Goal: Information Seeking & Learning: Check status

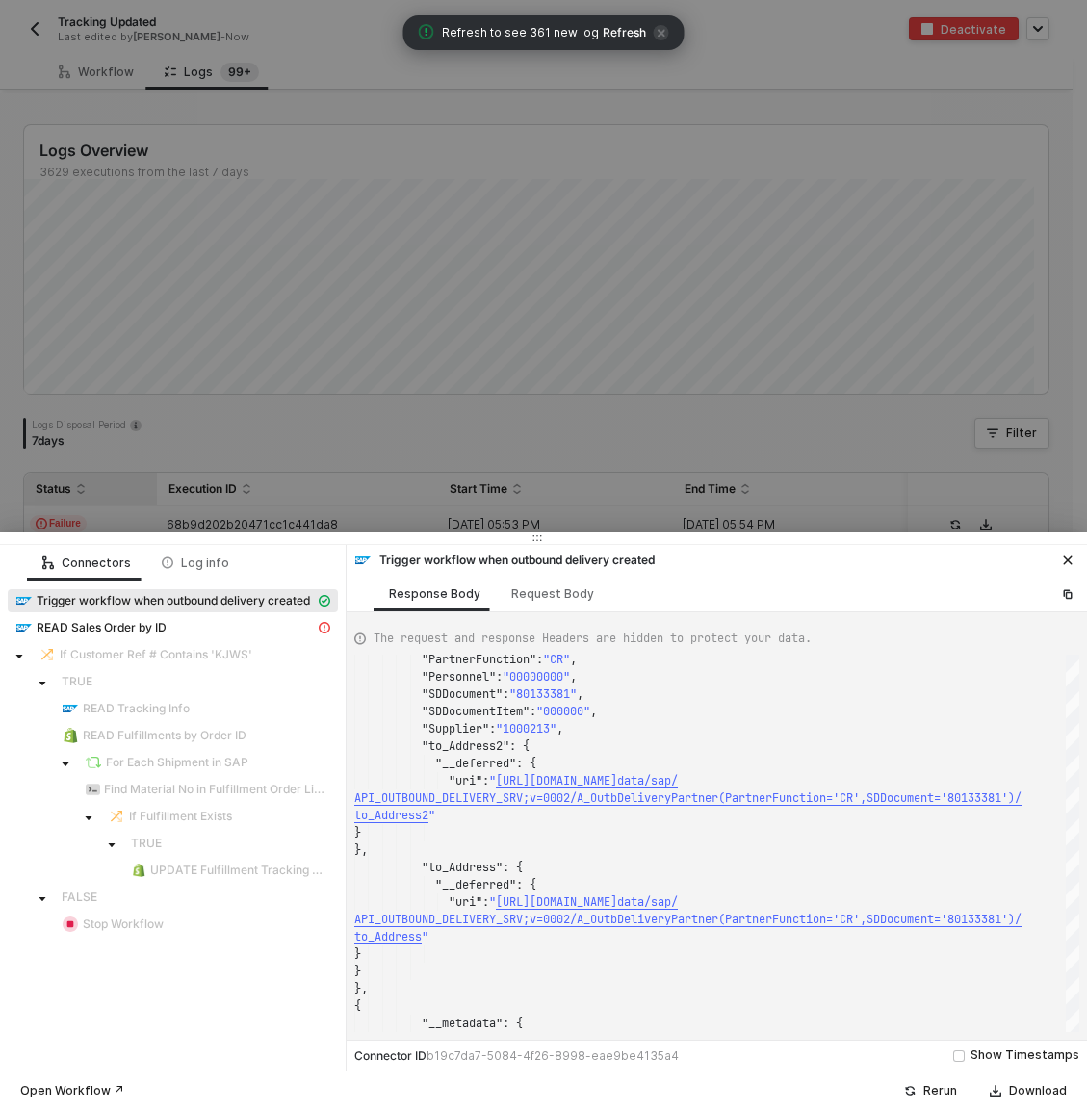
scroll to position [17, 0]
click at [534, 449] on div at bounding box center [543, 555] width 1087 height 1110
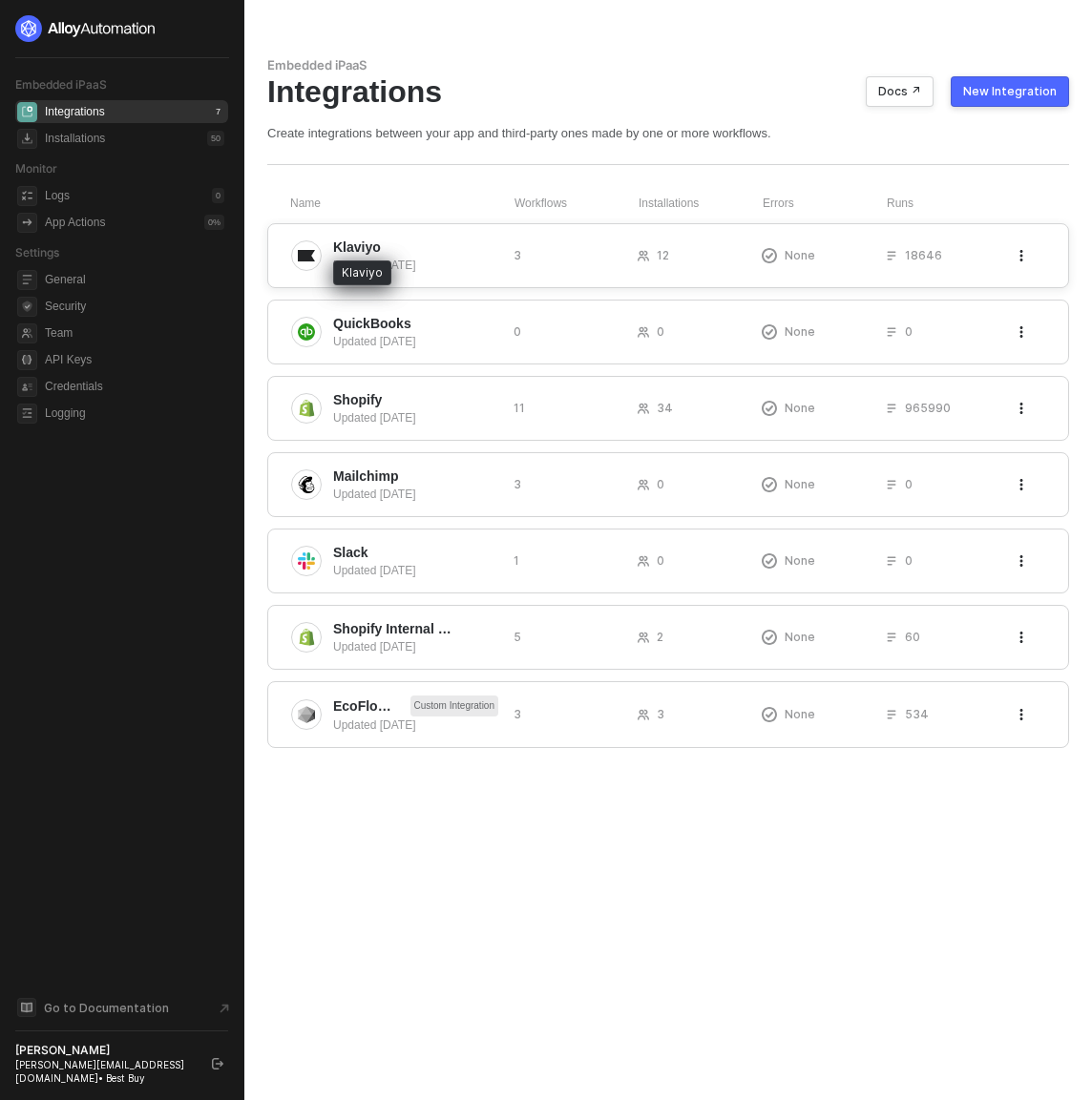
click at [339, 239] on span "Klaviyo" at bounding box center [357, 247] width 48 height 19
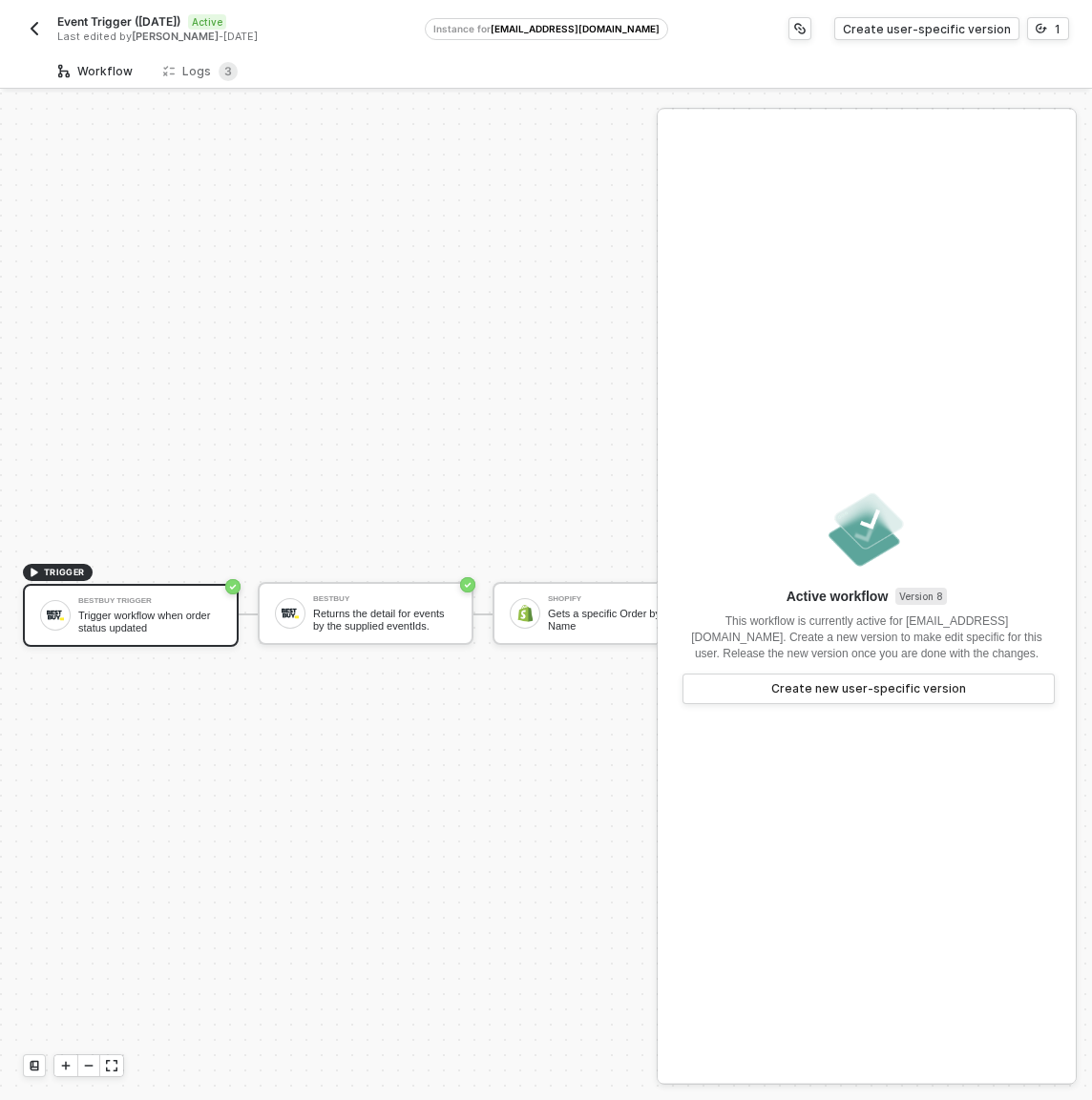
scroll to position [50, 0]
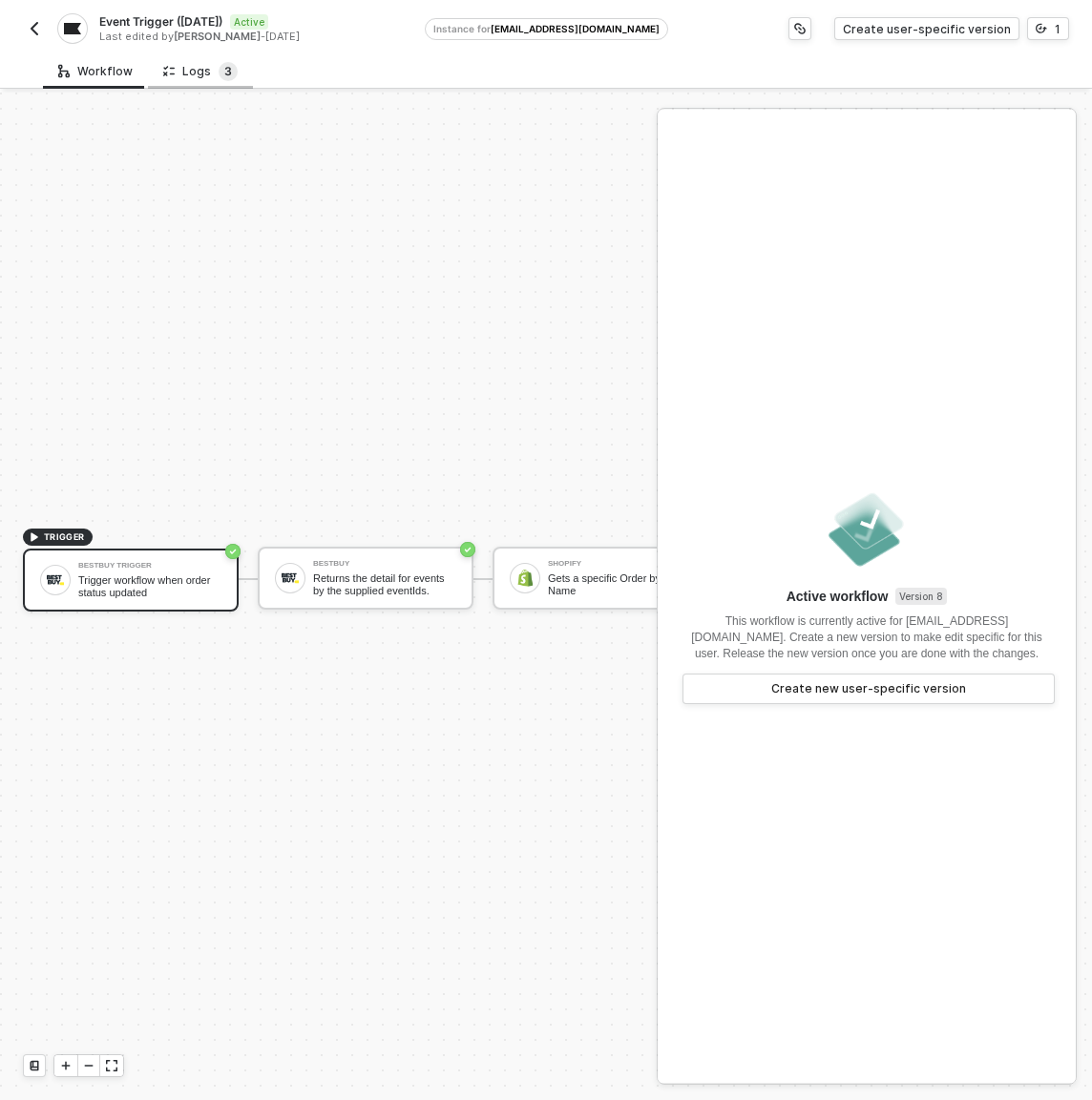
click at [219, 78] on span "3" at bounding box center [228, 71] width 19 height 19
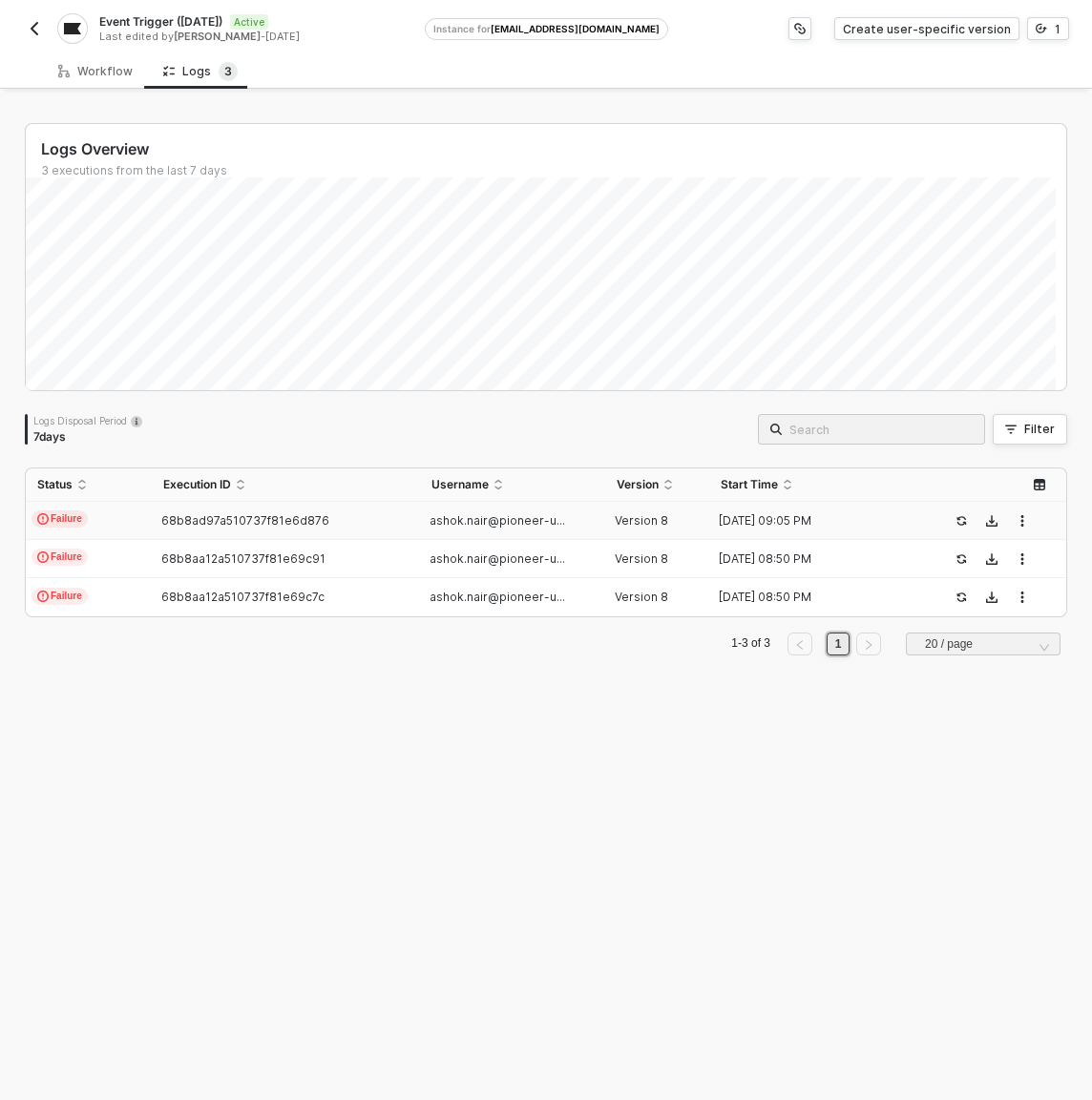
click at [141, 519] on td "Failure" at bounding box center [88, 521] width 126 height 39
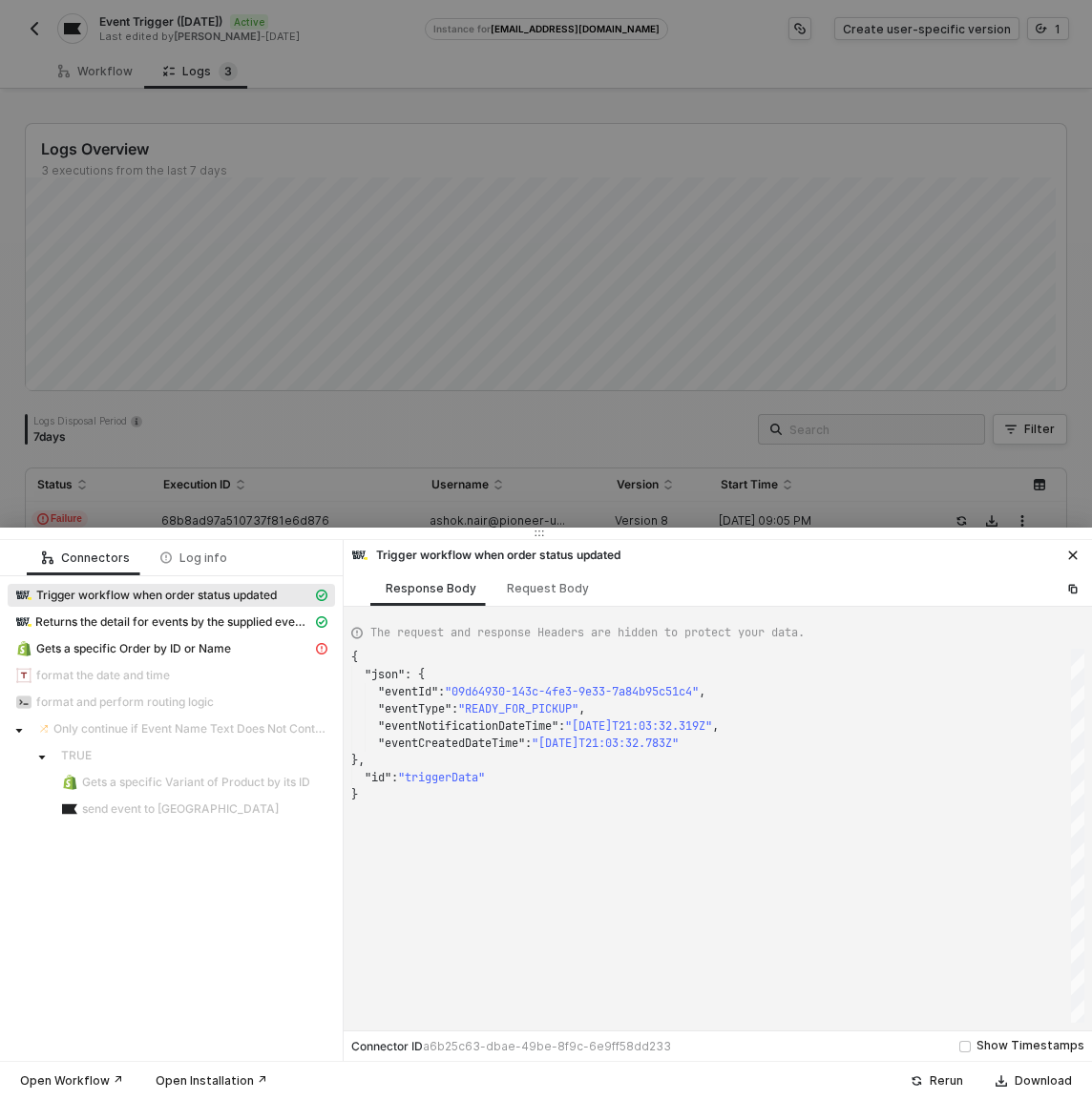
scroll to position [138, 0]
click at [545, 583] on div "Request Body" at bounding box center [547, 588] width 82 height 15
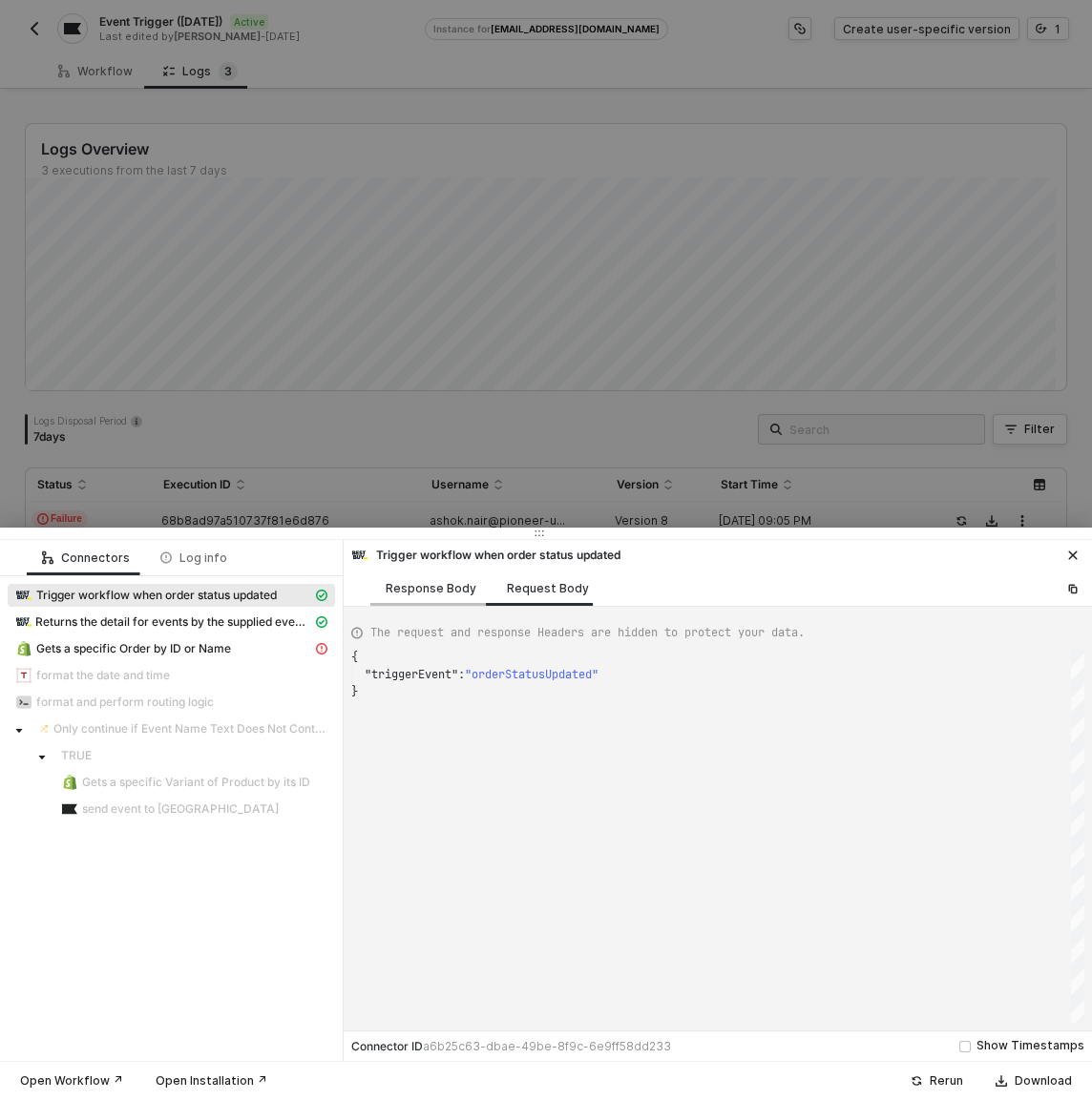
click at [461, 580] on div "Response Body" at bounding box center [431, 589] width 121 height 36
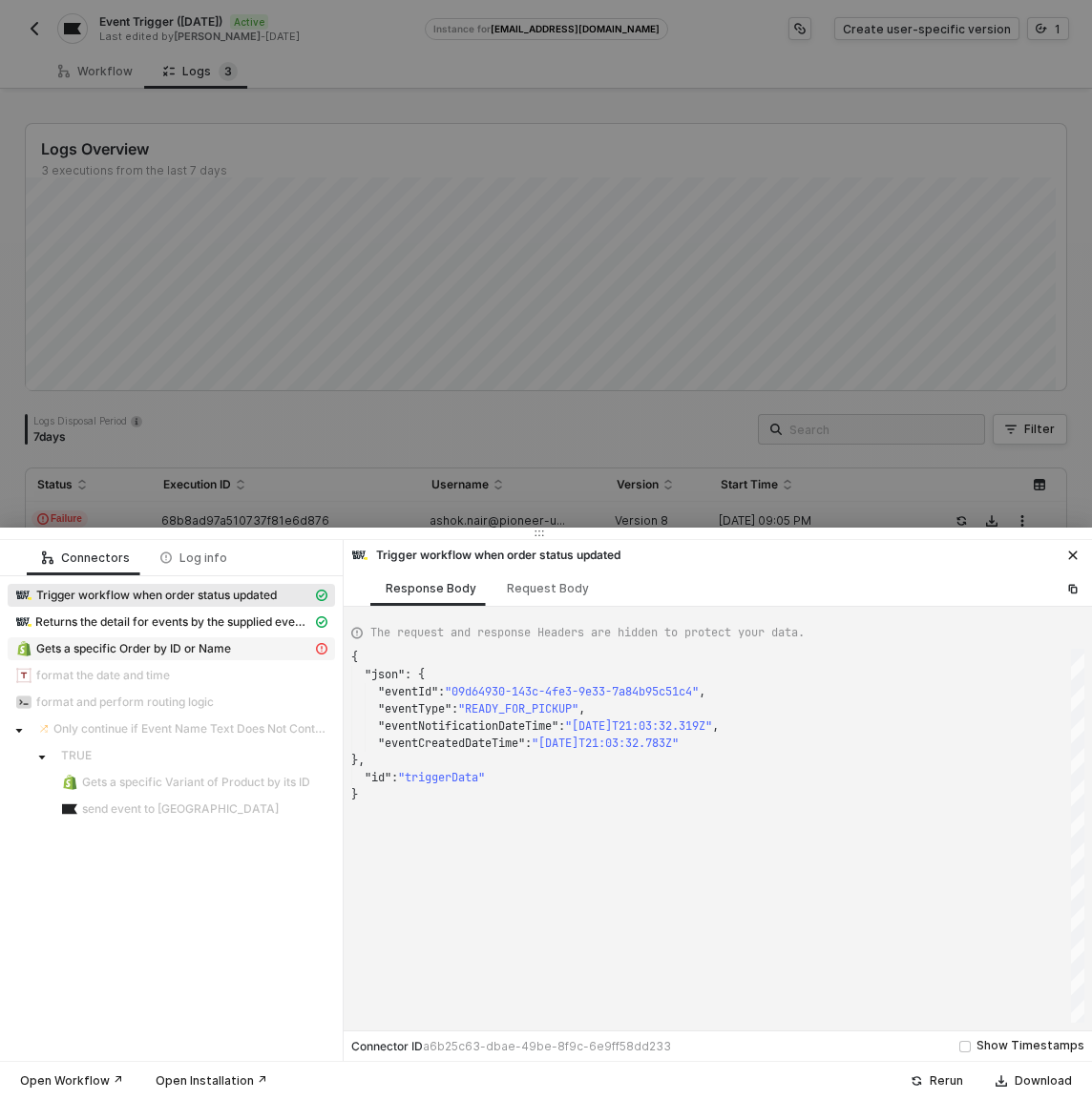
click at [128, 642] on span "Gets a specific Order by ID or Name" at bounding box center [134, 648] width 194 height 15
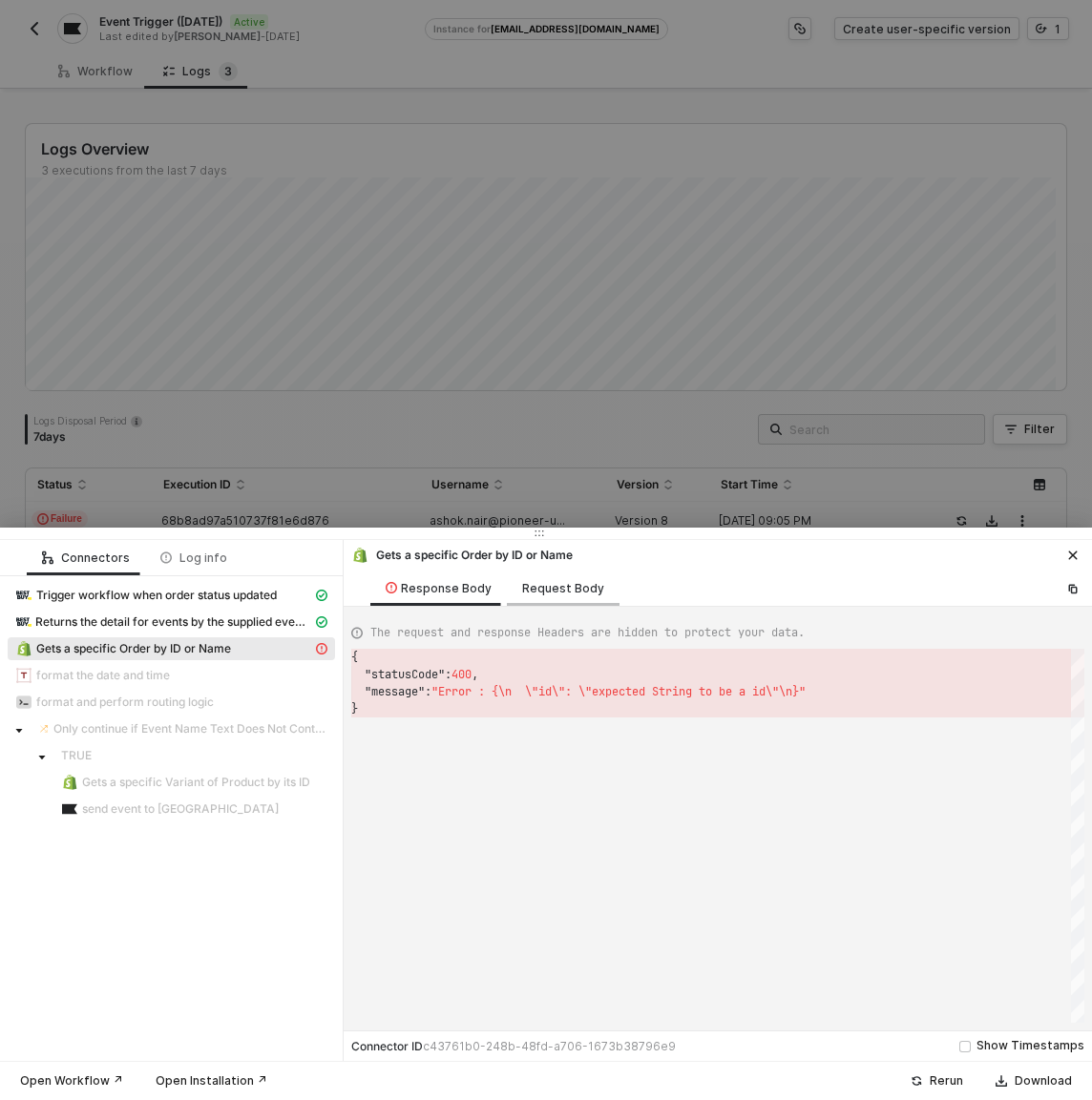
click at [534, 589] on div "Request Body" at bounding box center [563, 588] width 82 height 15
type textarea "{ "keyValuePairs": [], "apiVersion": "shopifyV1", "orderId": "DCTEST1199" }"
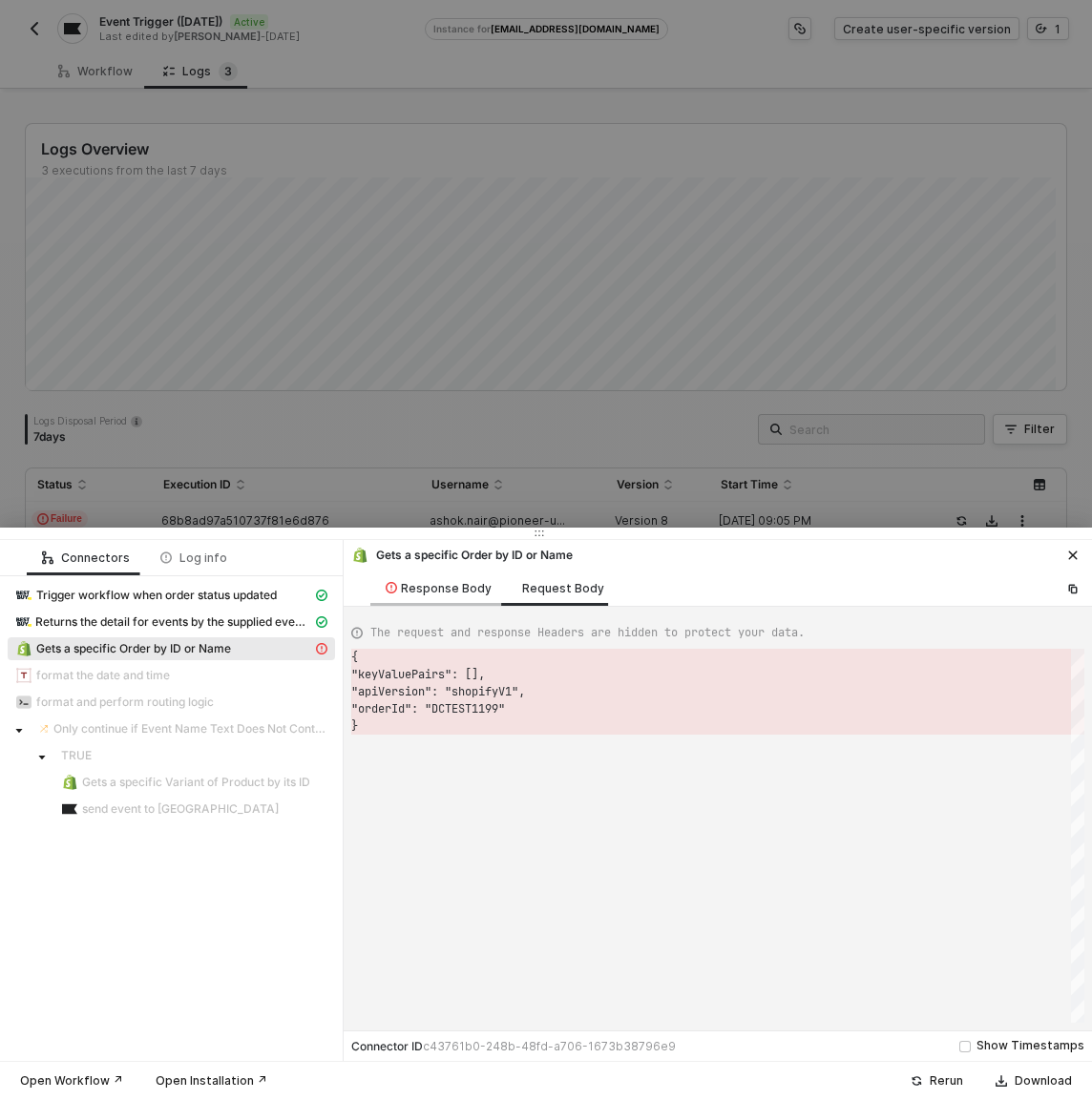
scroll to position [68, 0]
click at [352, 519] on div at bounding box center [546, 550] width 1092 height 1100
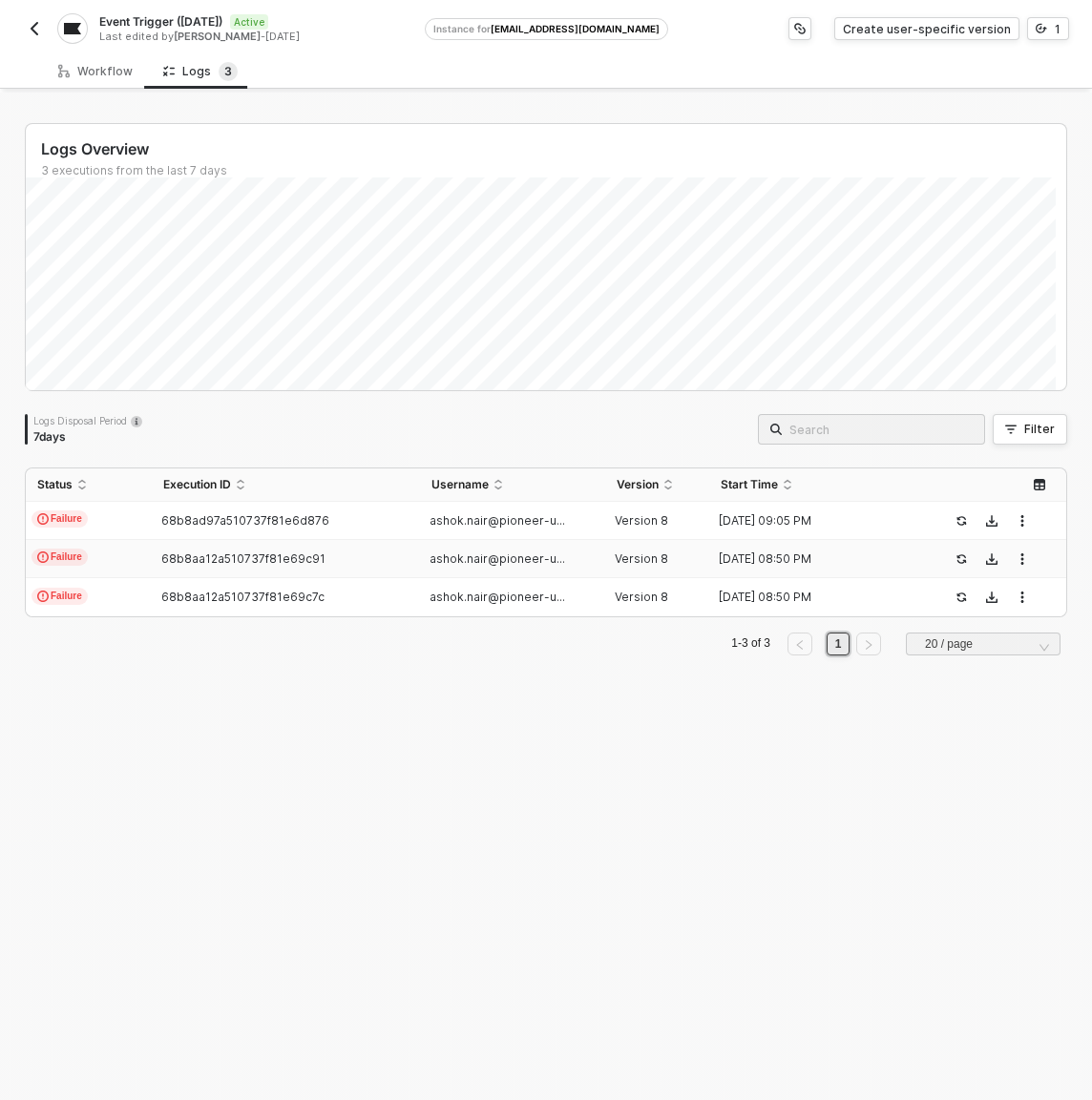
click at [253, 561] on span "68b8aa12a510737f81e69c91" at bounding box center [244, 559] width 164 height 14
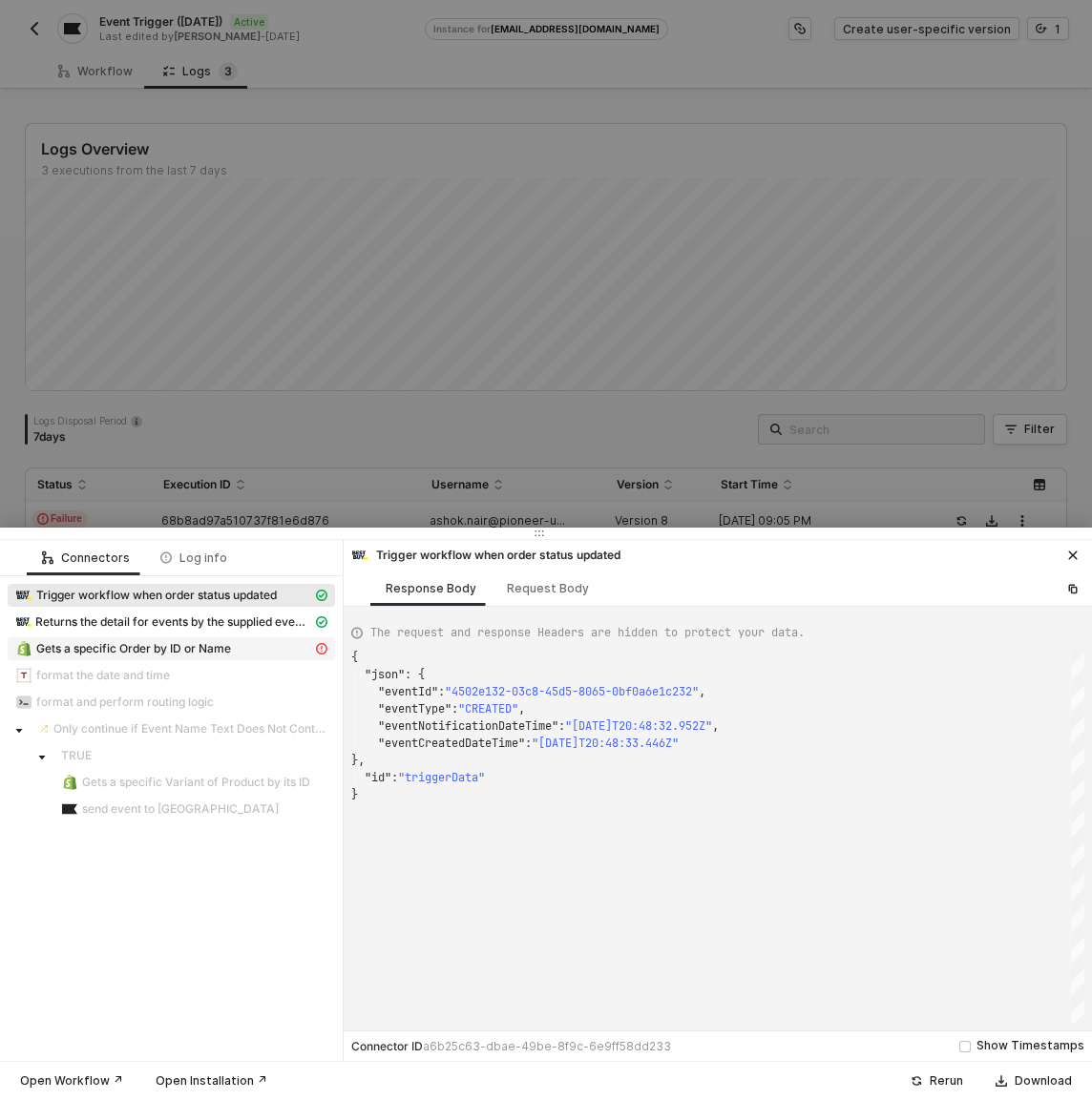
click at [190, 650] on span "Gets a specific Order by ID or Name" at bounding box center [134, 648] width 194 height 15
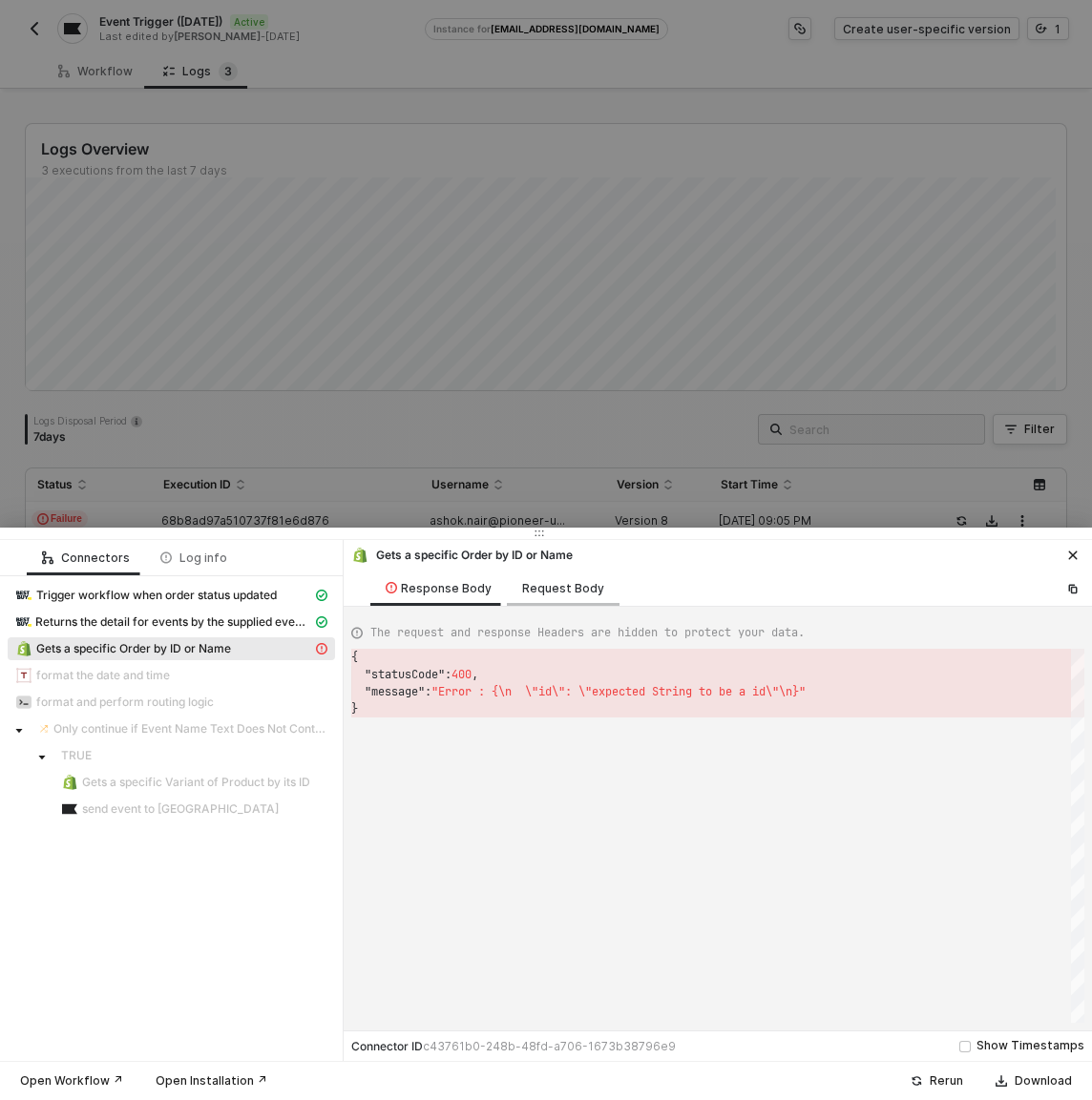
click at [554, 591] on div "Request Body" at bounding box center [563, 588] width 82 height 15
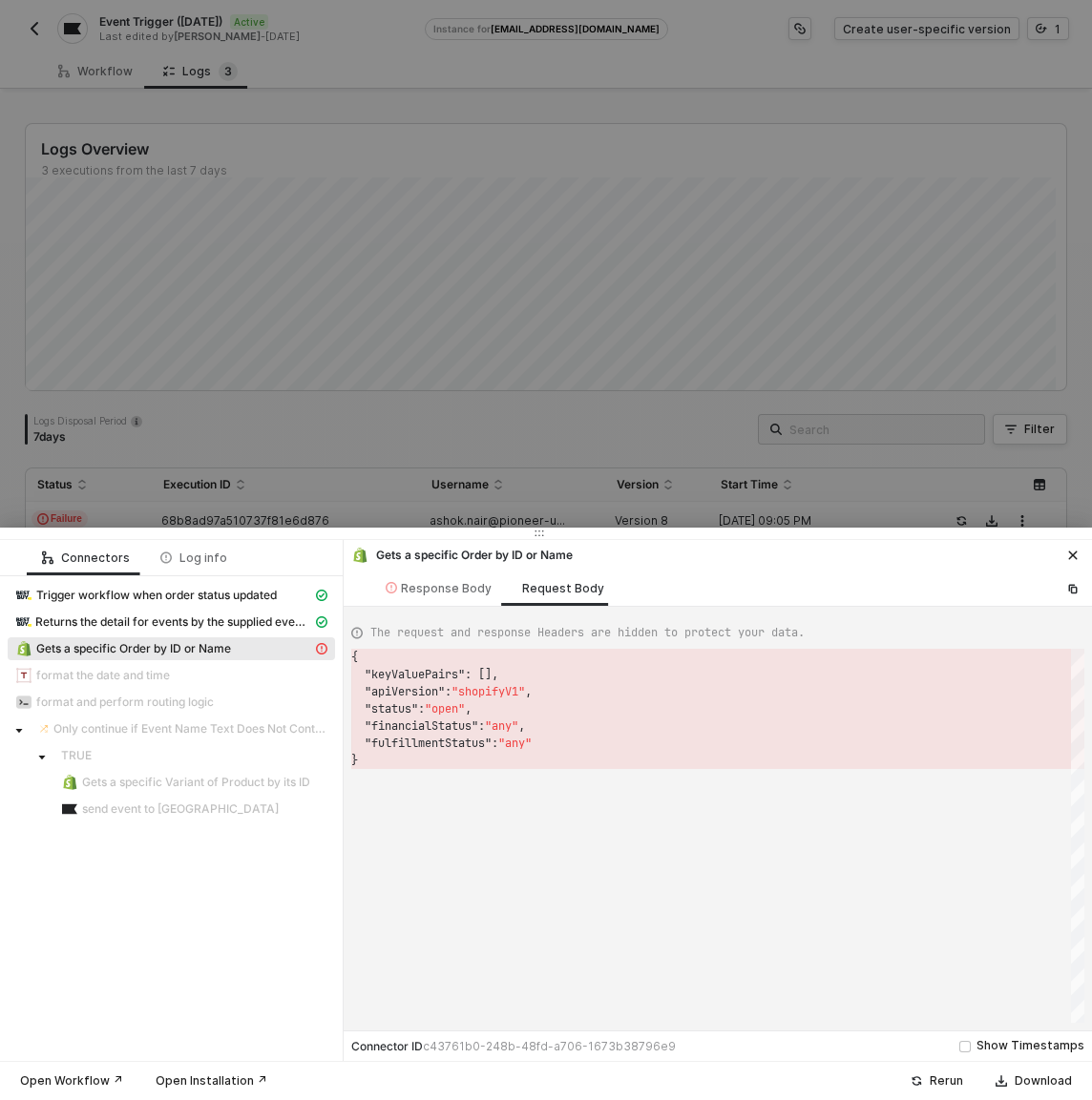
click at [208, 644] on span "Gets a specific Order by ID or Name" at bounding box center [134, 648] width 194 height 15
click at [430, 598] on div "Response Body" at bounding box center [439, 589] width 137 height 36
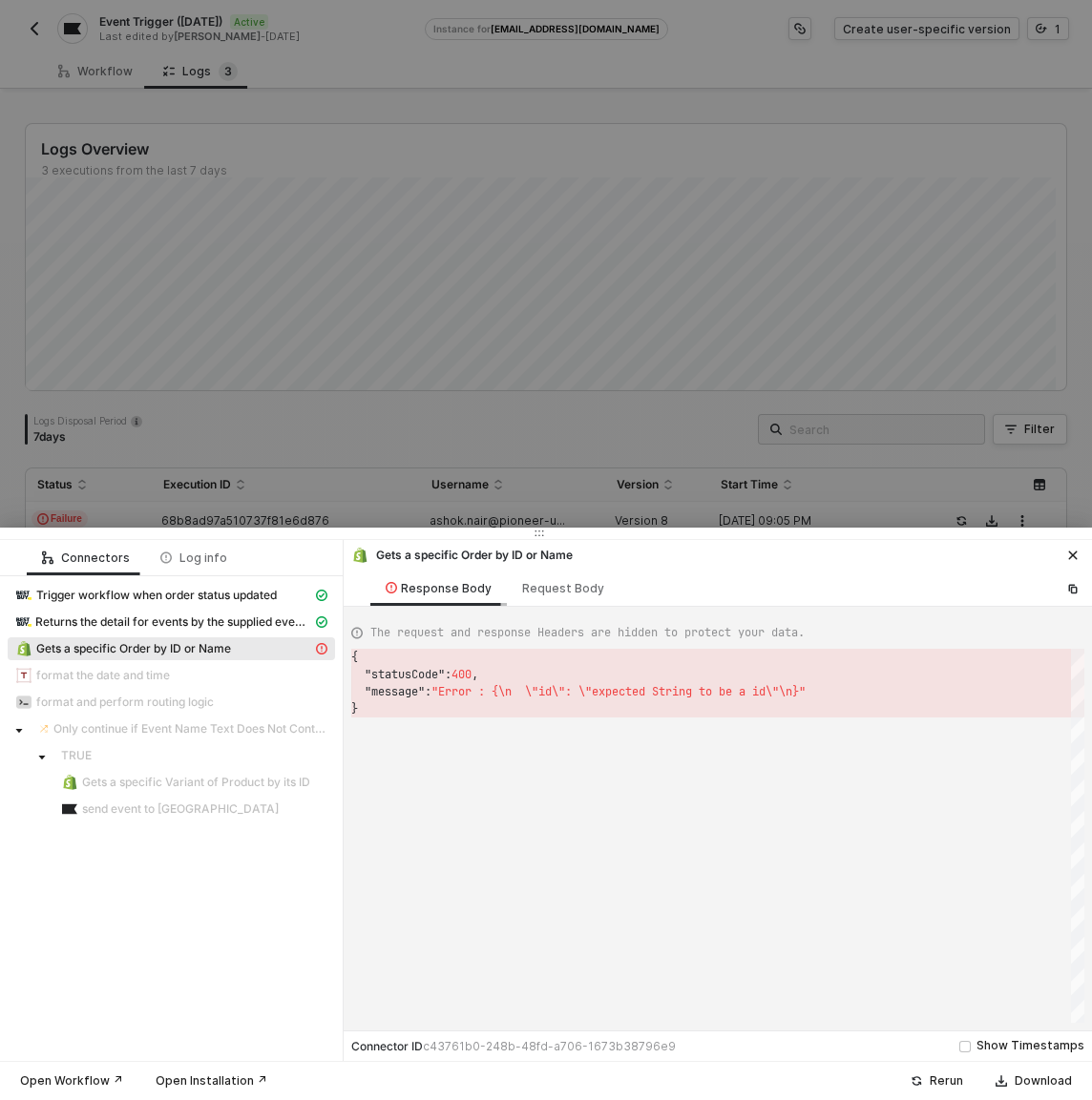
scroll to position [52, 0]
click at [555, 585] on div "Request Body" at bounding box center [563, 588] width 82 height 15
type textarea "{ "keyValuePairs": [], "apiVersion": "shopifyV1", "status": "open", "financialS…"
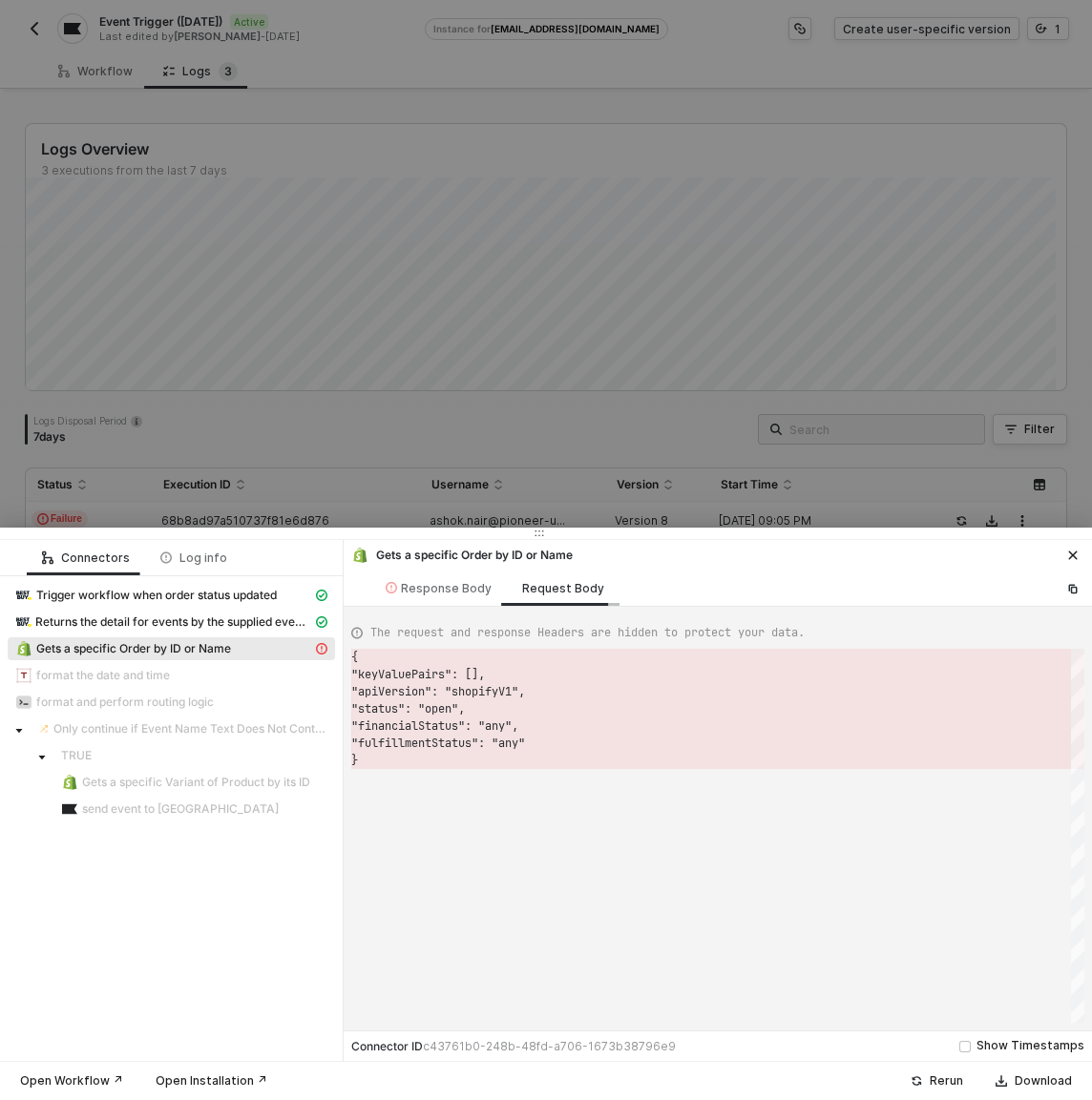
scroll to position [103, 0]
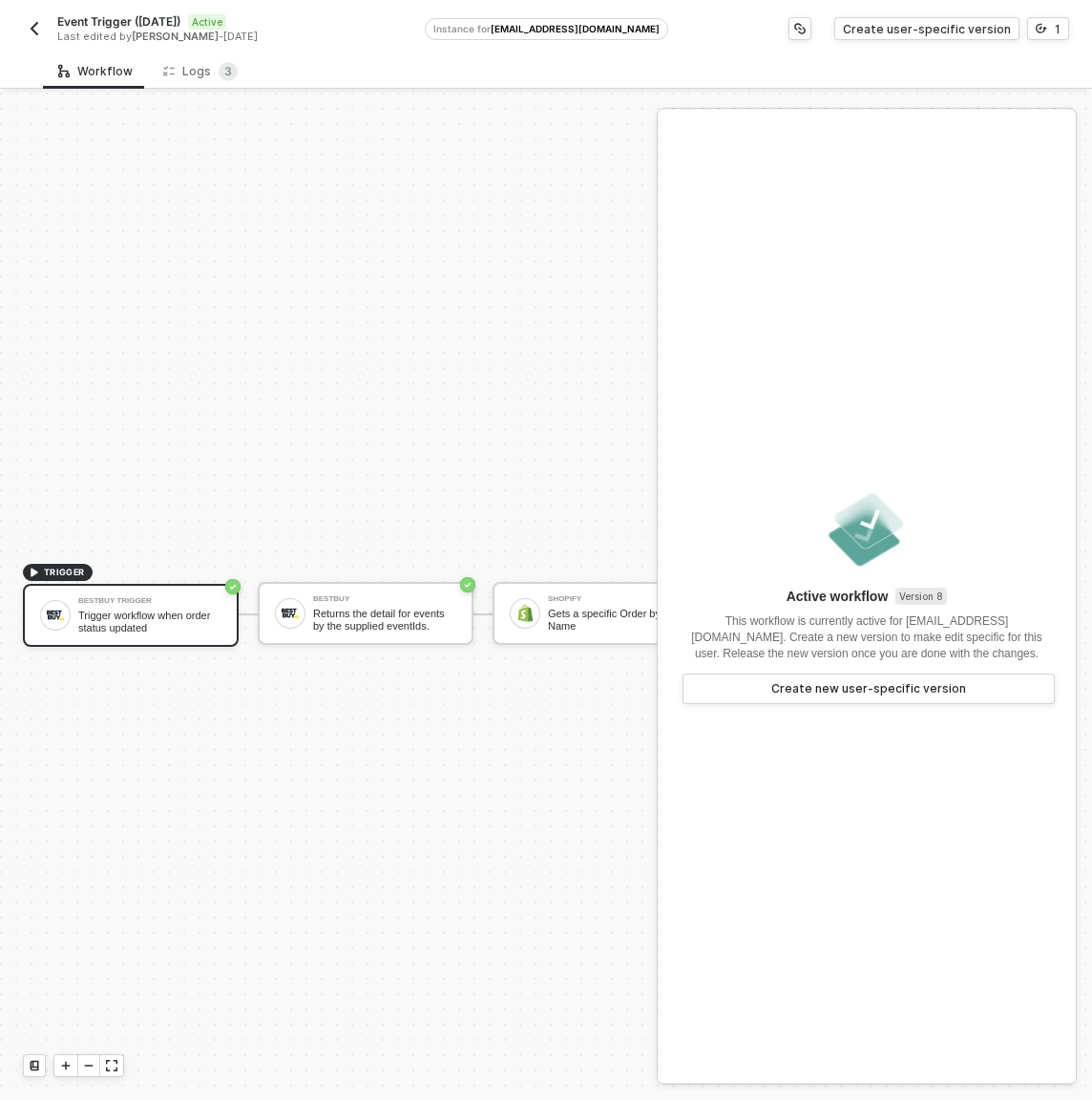
scroll to position [50, 0]
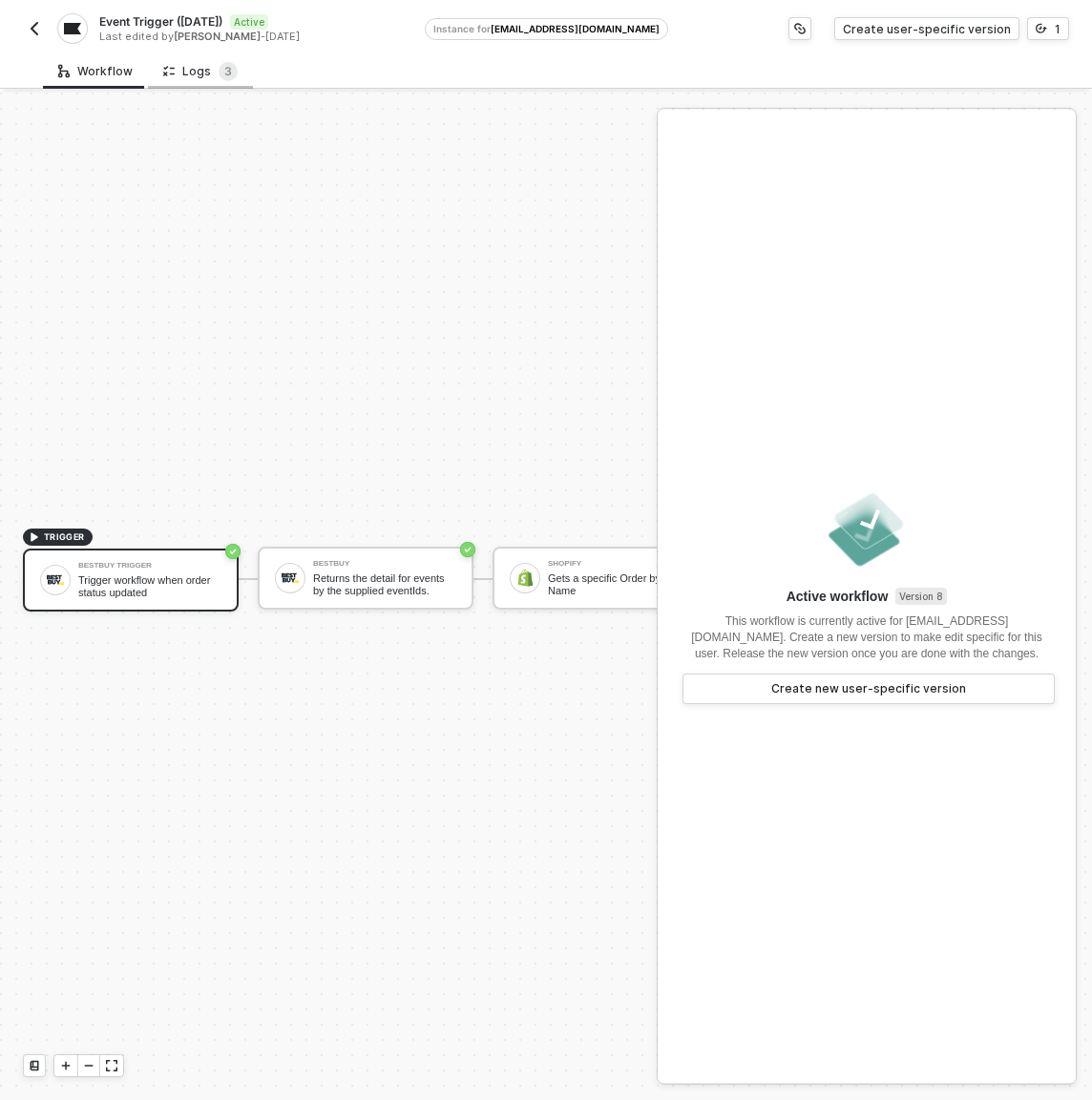
click at [238, 73] on div "Logs 3" at bounding box center [200, 71] width 105 height 36
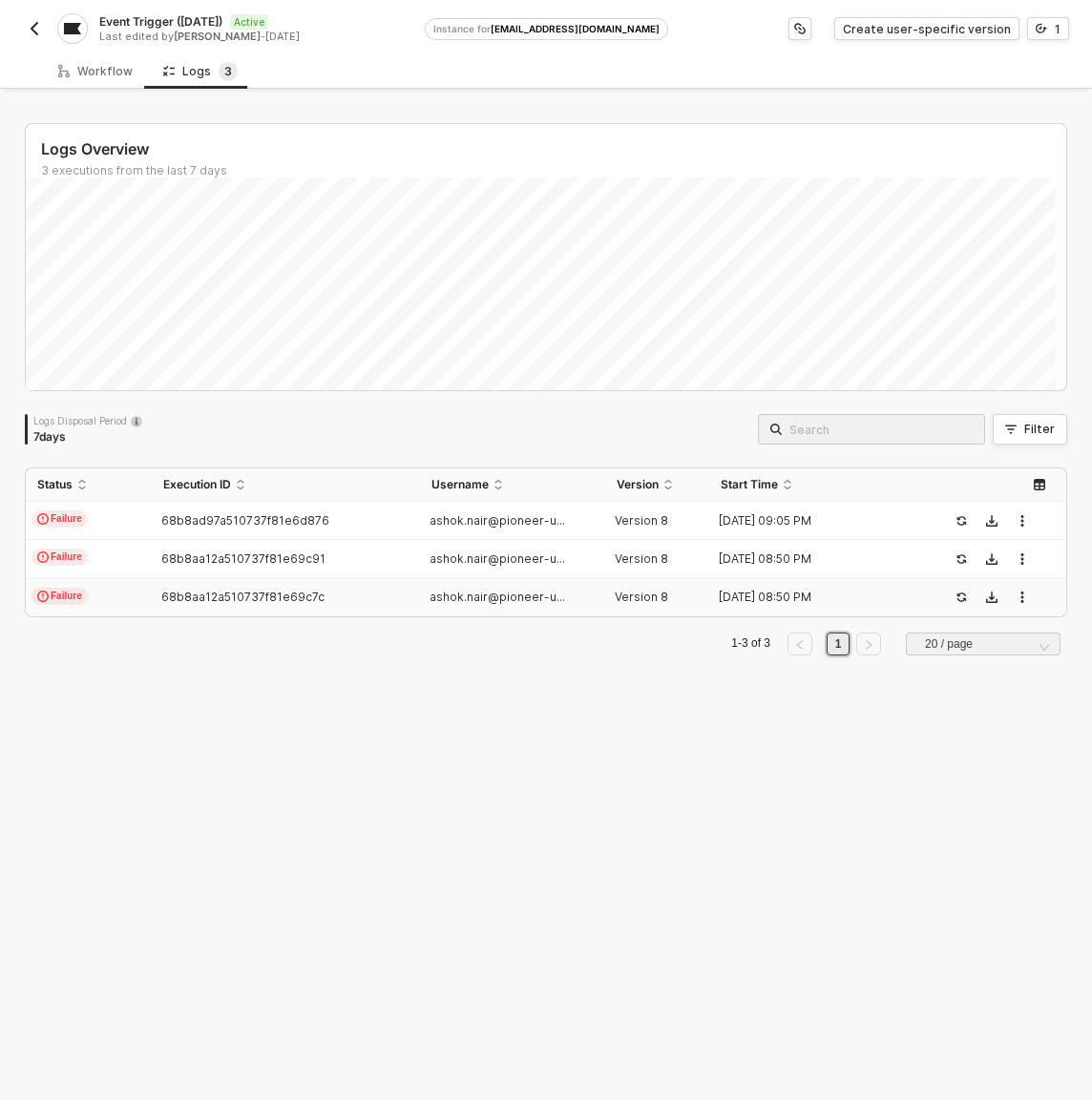
click at [133, 599] on td "Failure" at bounding box center [88, 598] width 126 height 39
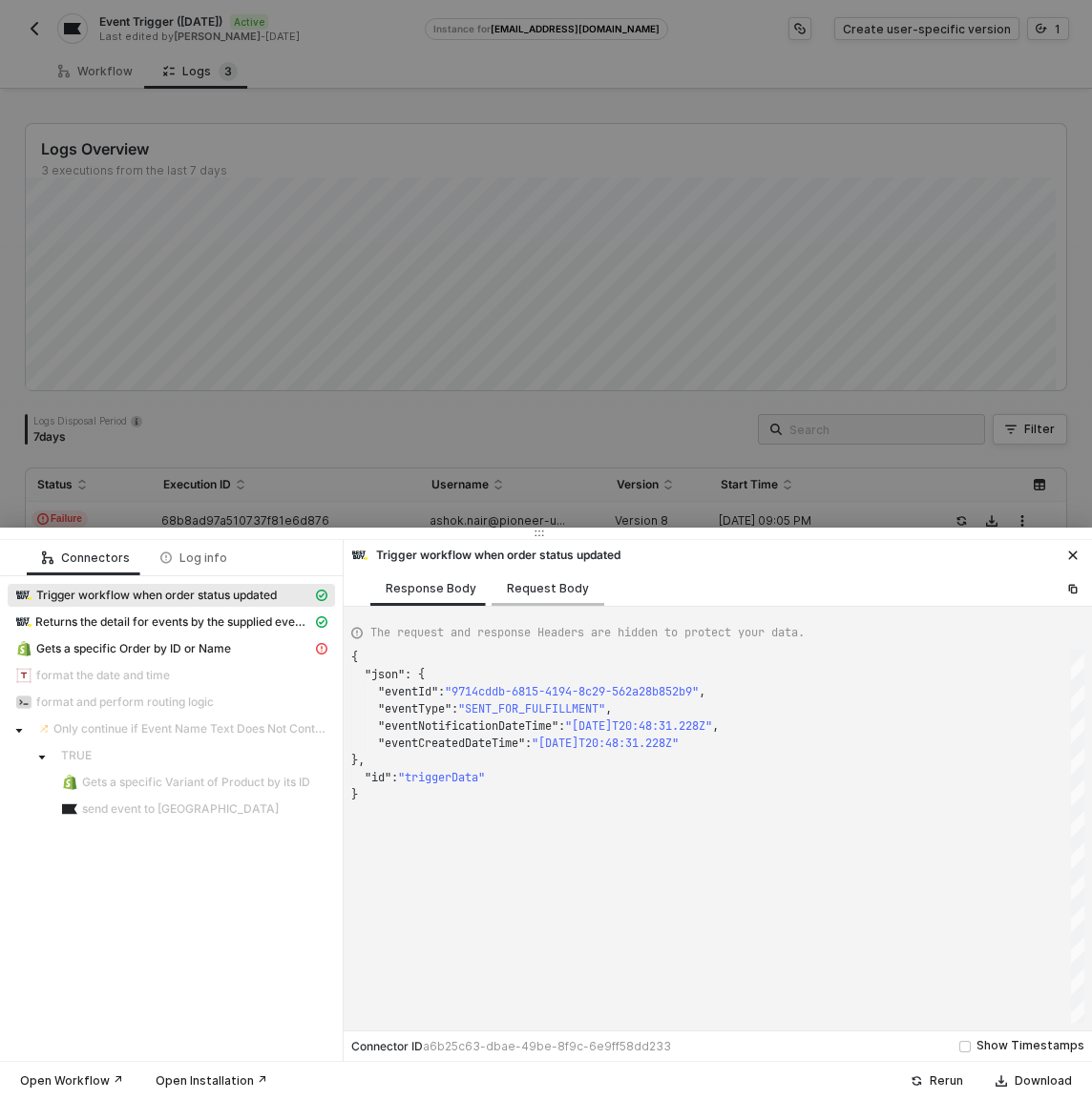
click at [533, 588] on div "Request Body" at bounding box center [547, 588] width 82 height 15
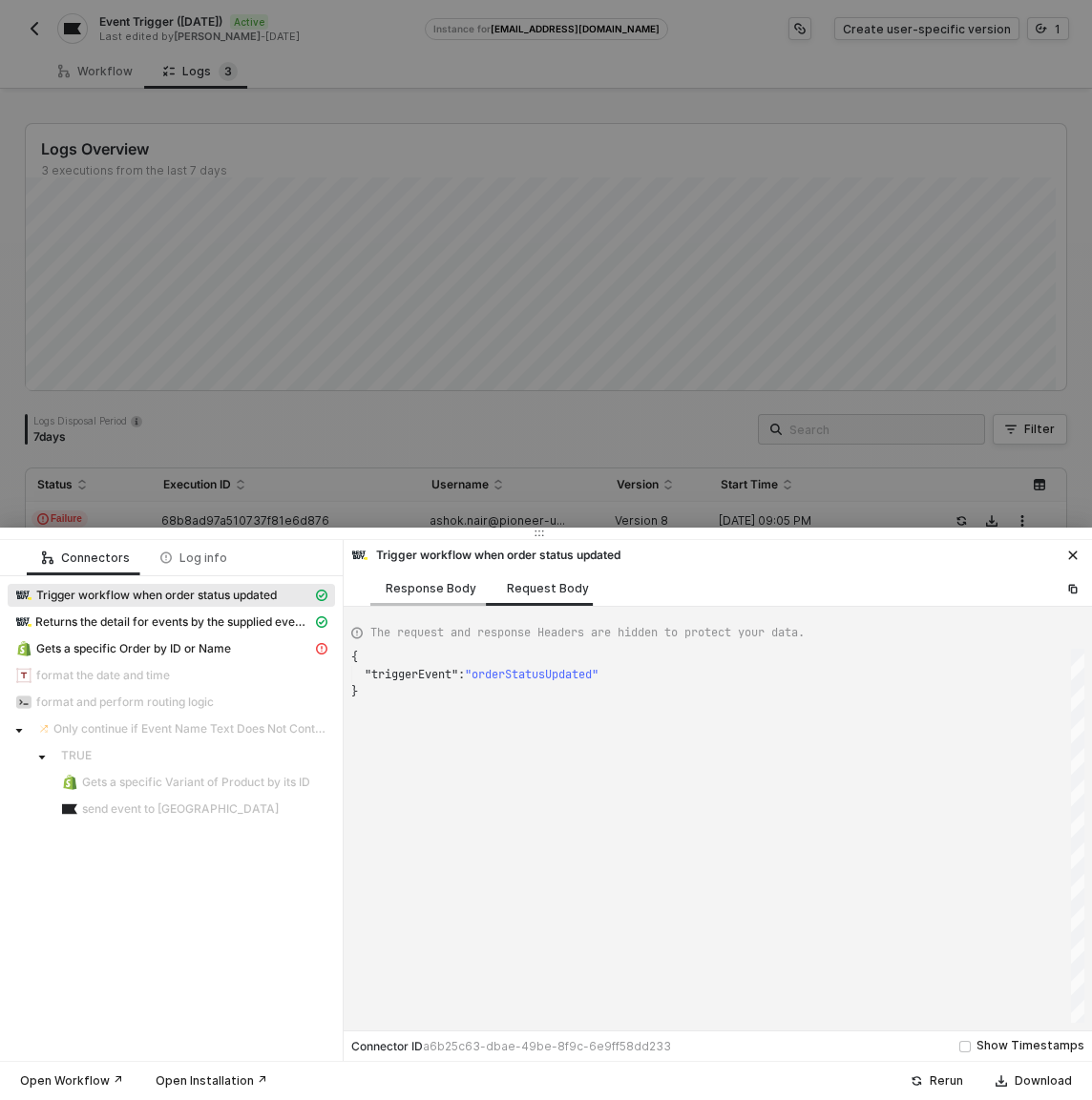
click at [445, 589] on div "Response Body" at bounding box center [430, 588] width 90 height 15
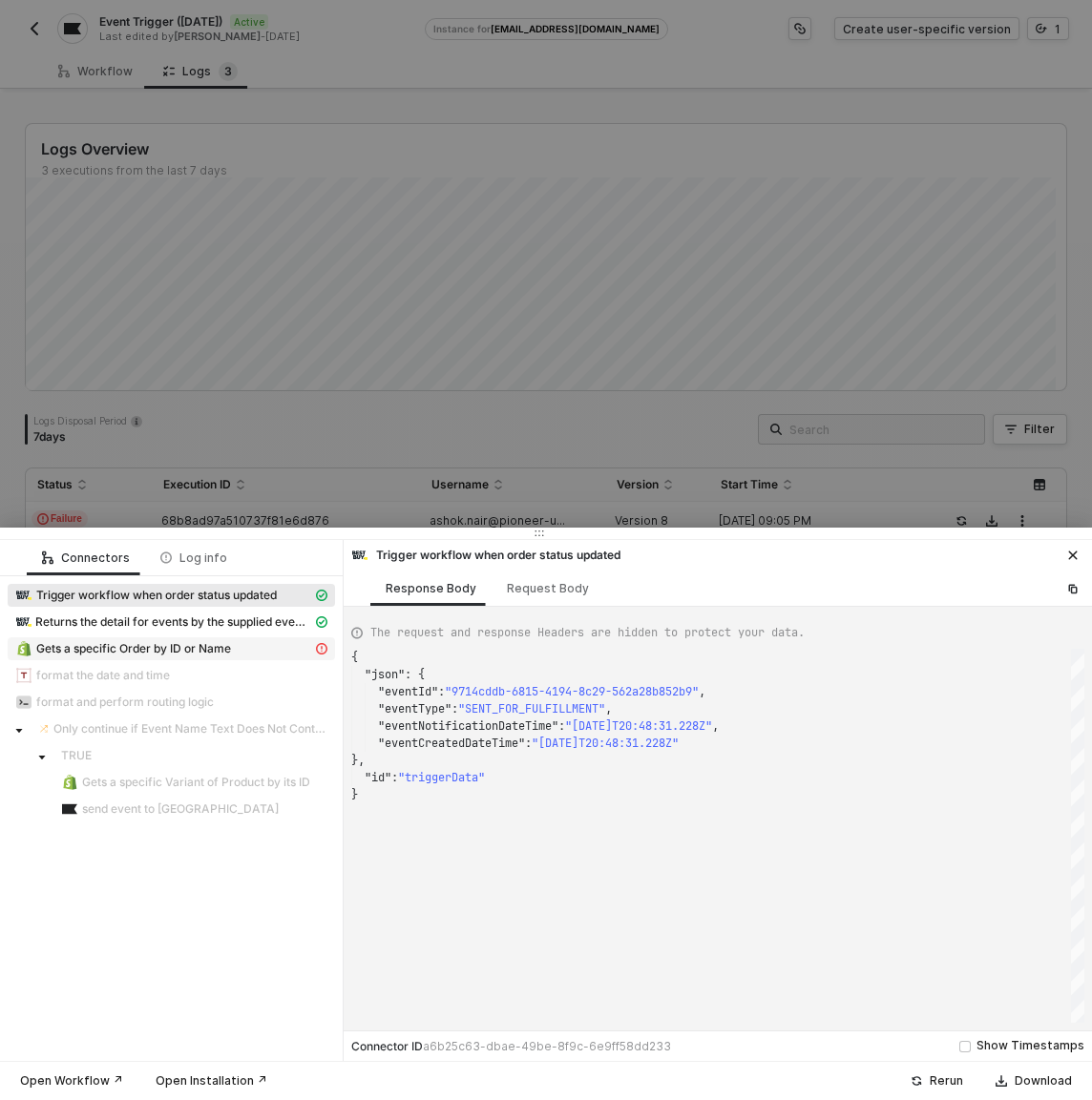
click at [213, 644] on span "Gets a specific Order by ID or Name" at bounding box center [134, 648] width 194 height 15
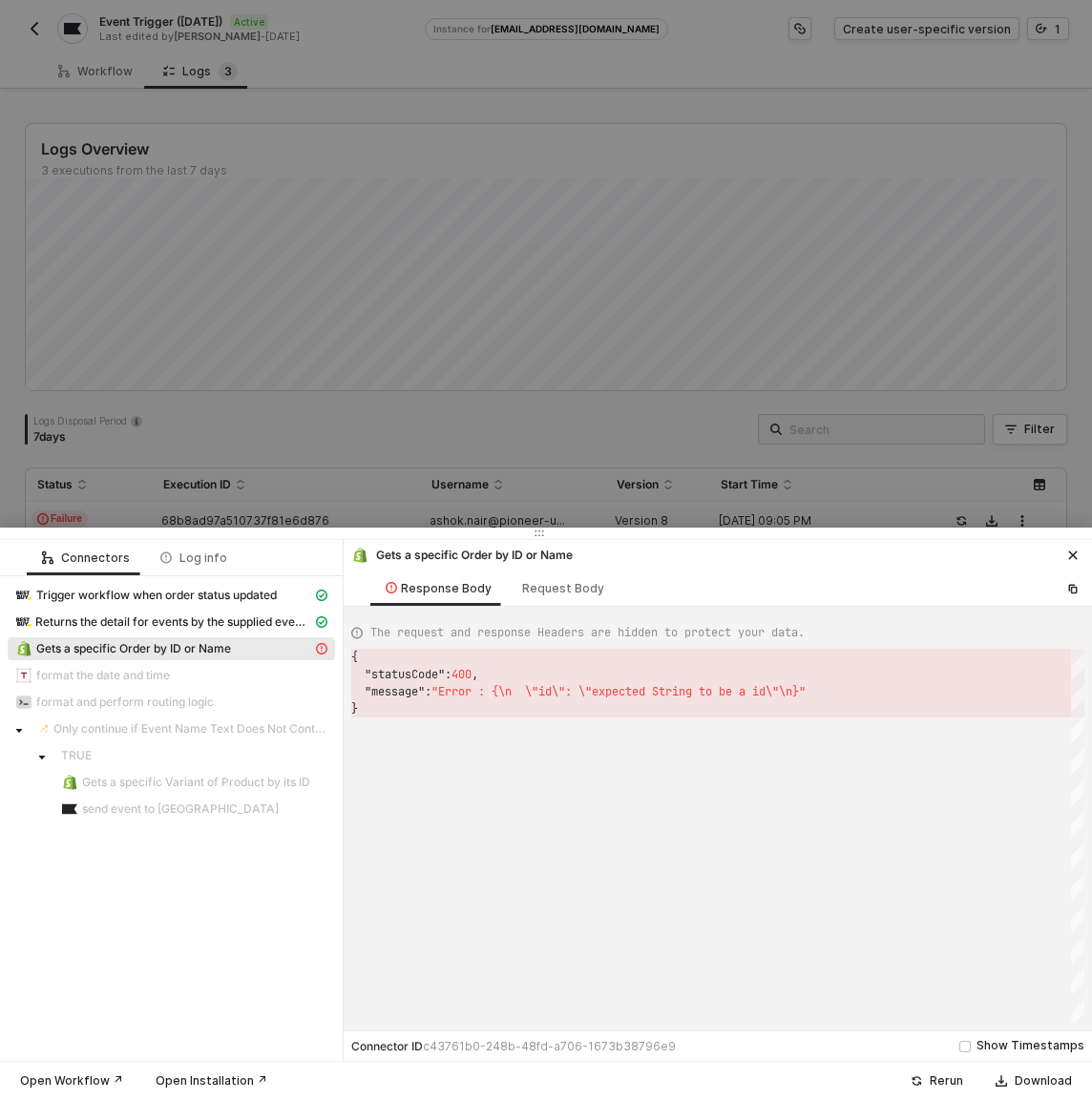
scroll to position [52, 0]
click at [581, 591] on div "Request Body" at bounding box center [563, 588] width 82 height 15
type textarea "{ "keyValuePairs": [], "apiVersion": "shopifyV1", "orderId": "DCTEST1199" }"
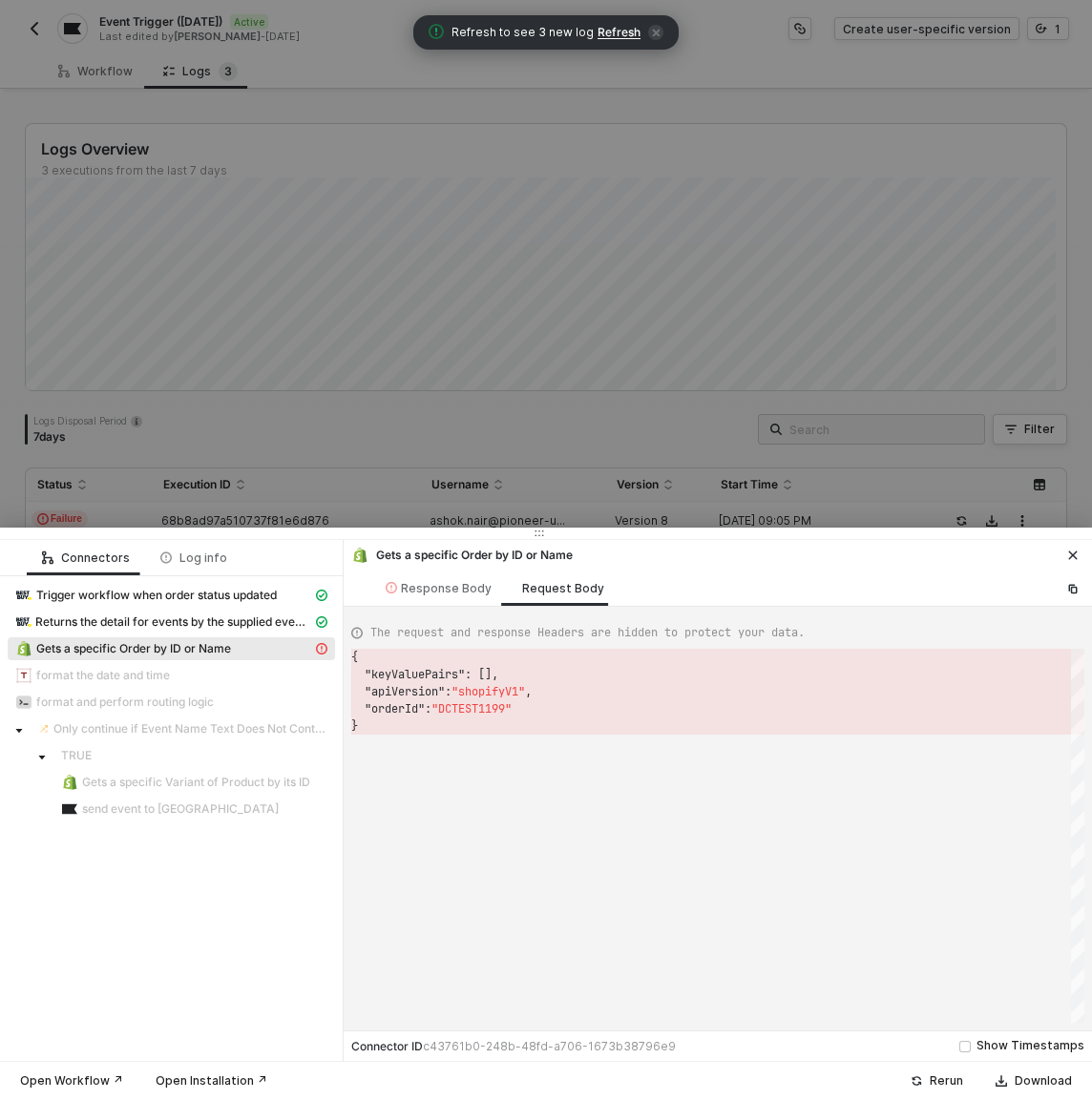
click at [1079, 550] on button "button" at bounding box center [1072, 555] width 23 height 23
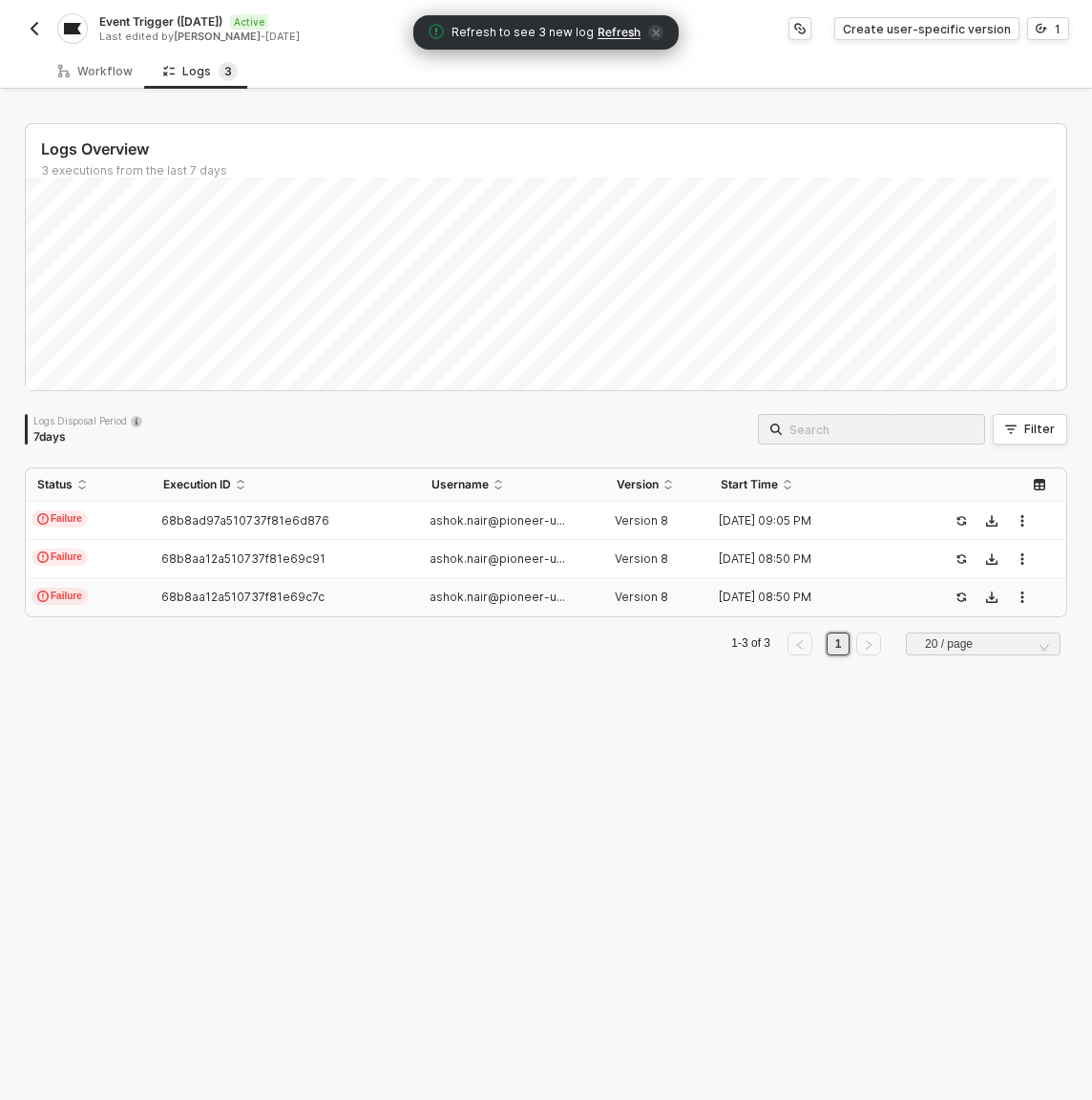
click at [601, 38] on span "Refresh" at bounding box center [618, 32] width 43 height 15
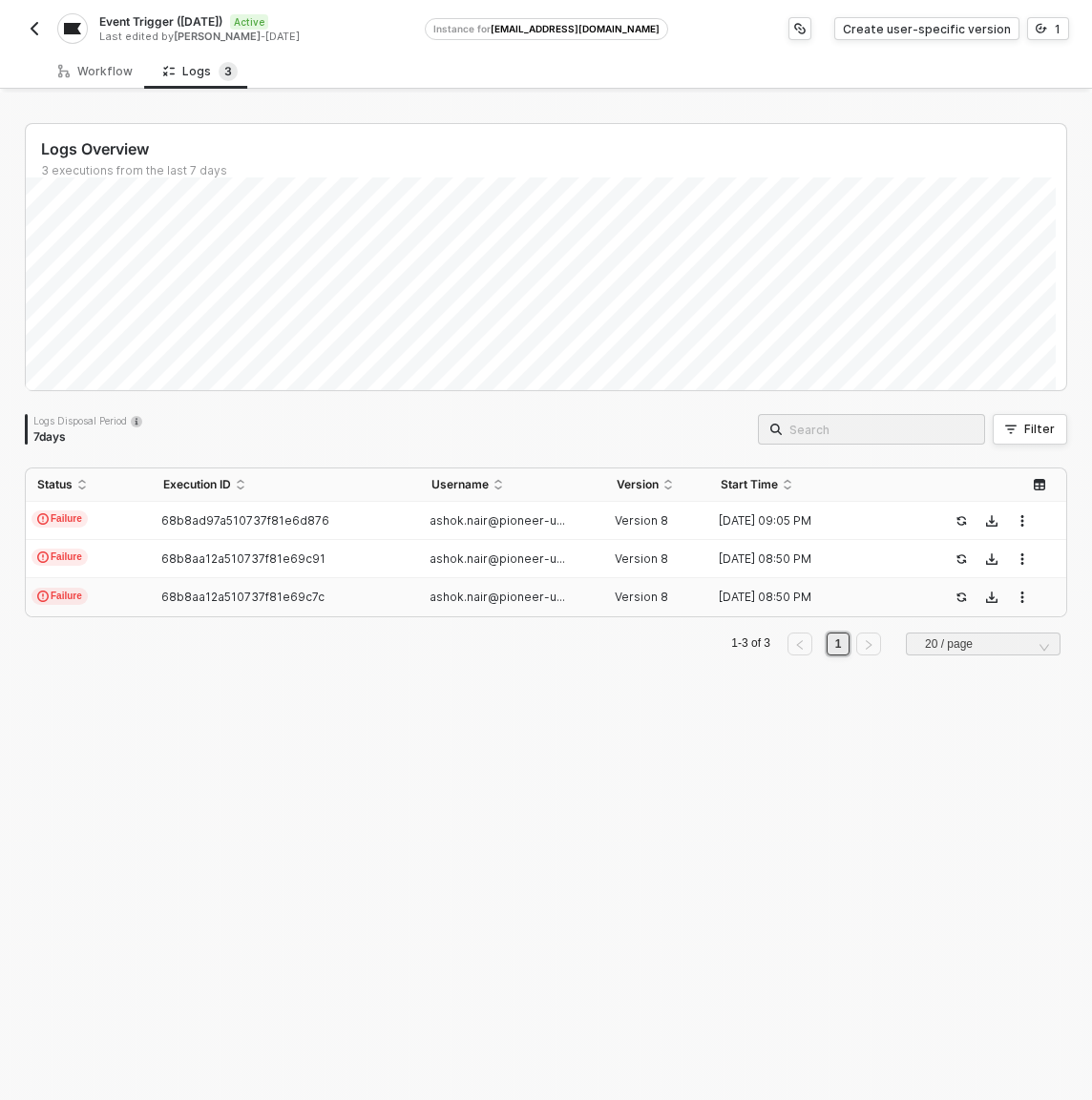
click at [895, 432] on input "search" at bounding box center [880, 429] width 183 height 21
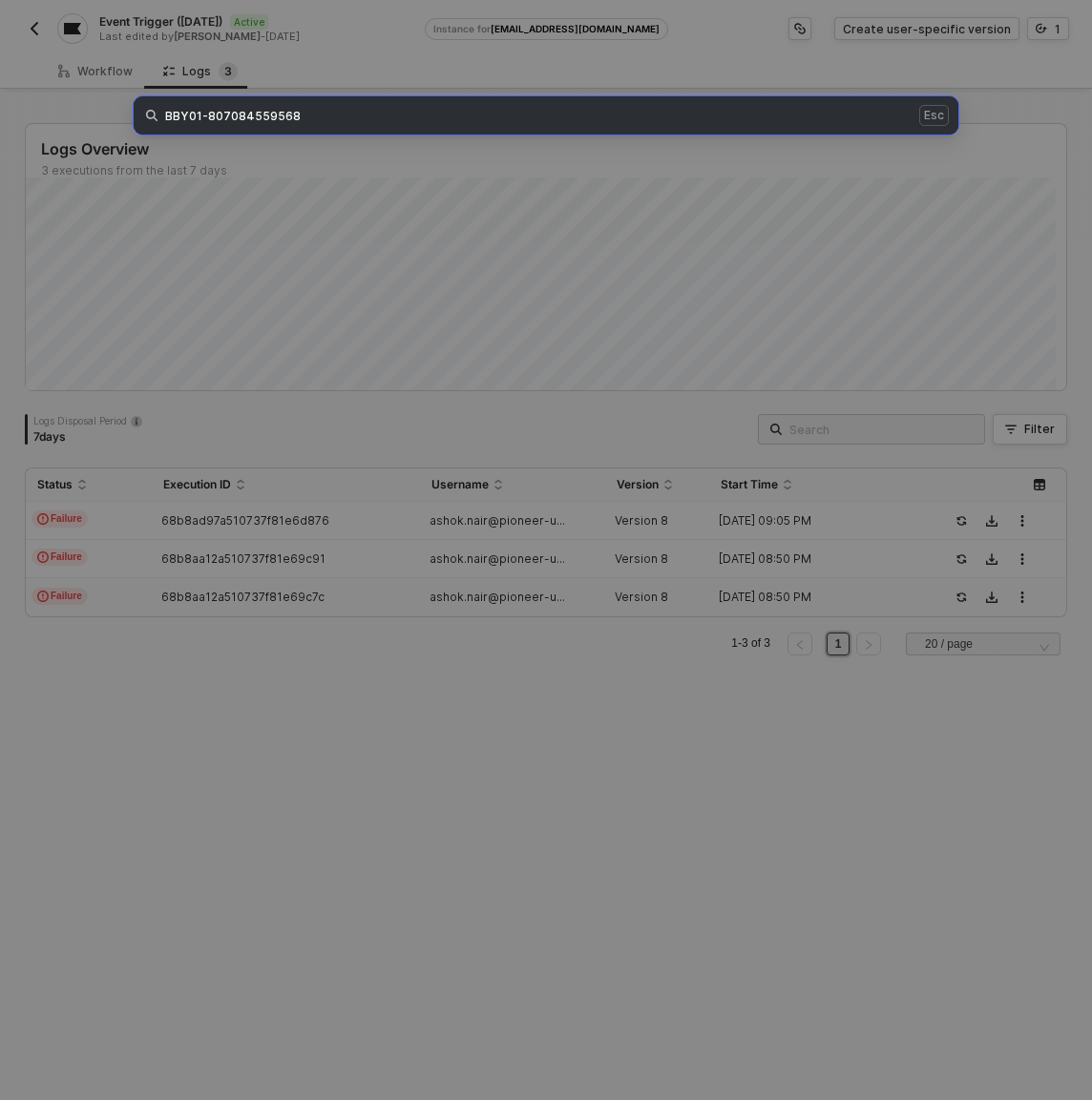
type input "BBY01-807084559568"
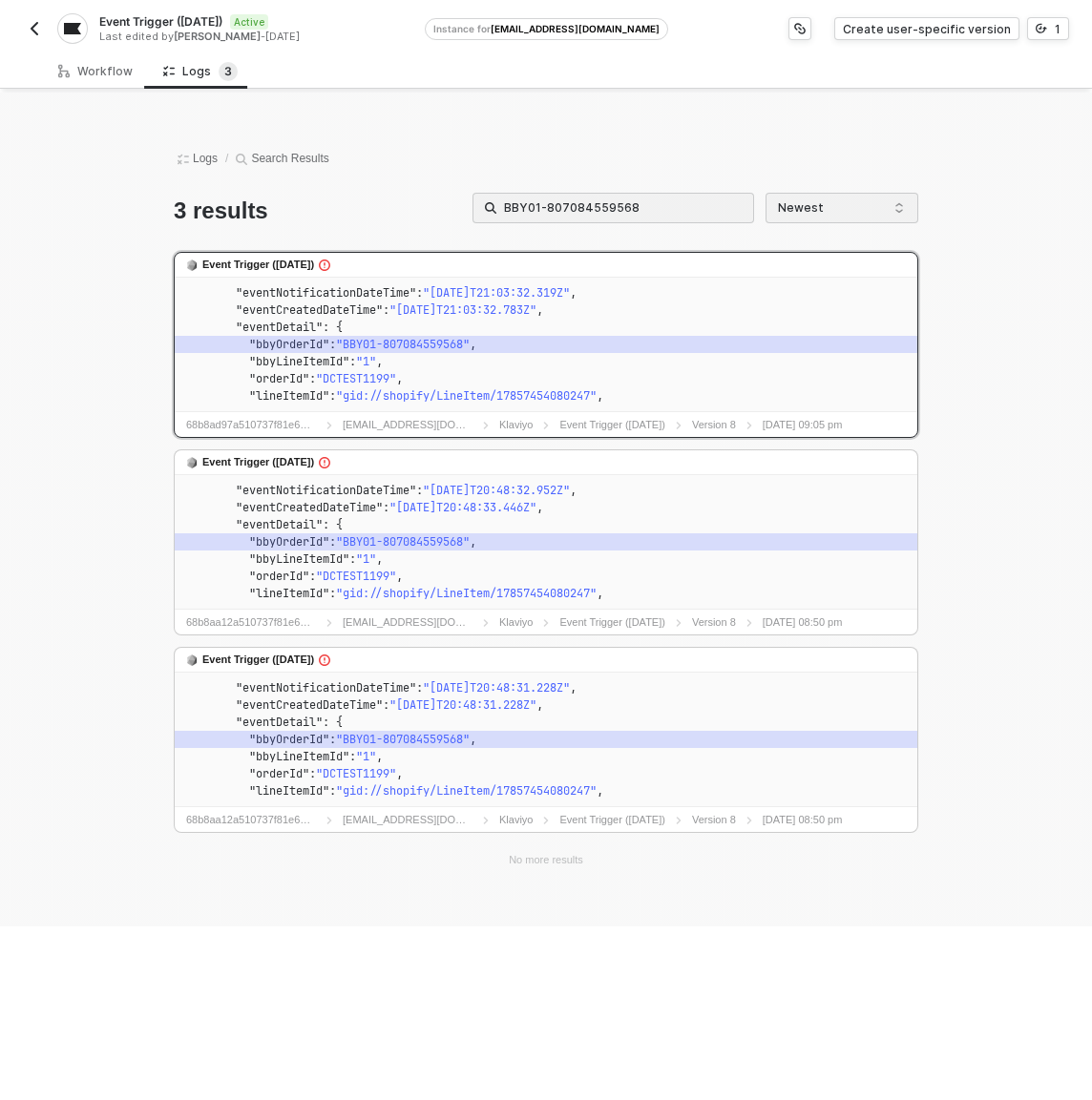
click at [473, 321] on code ""eventDetail" : {" at bounding box center [546, 327] width 727 height 17
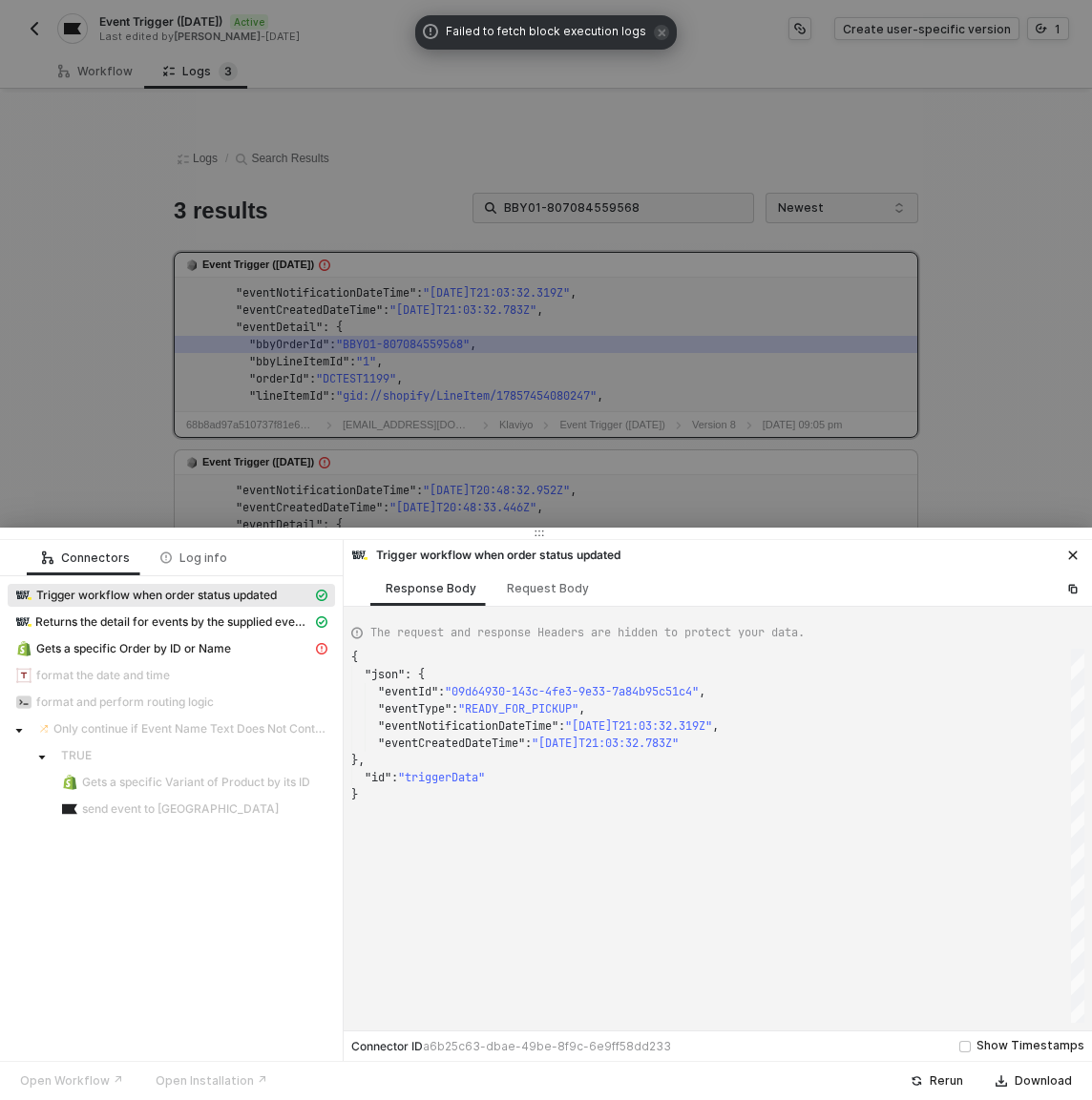
scroll to position [138, 0]
click at [210, 653] on span "Gets a specific Order by ID or Name" at bounding box center [134, 648] width 194 height 15
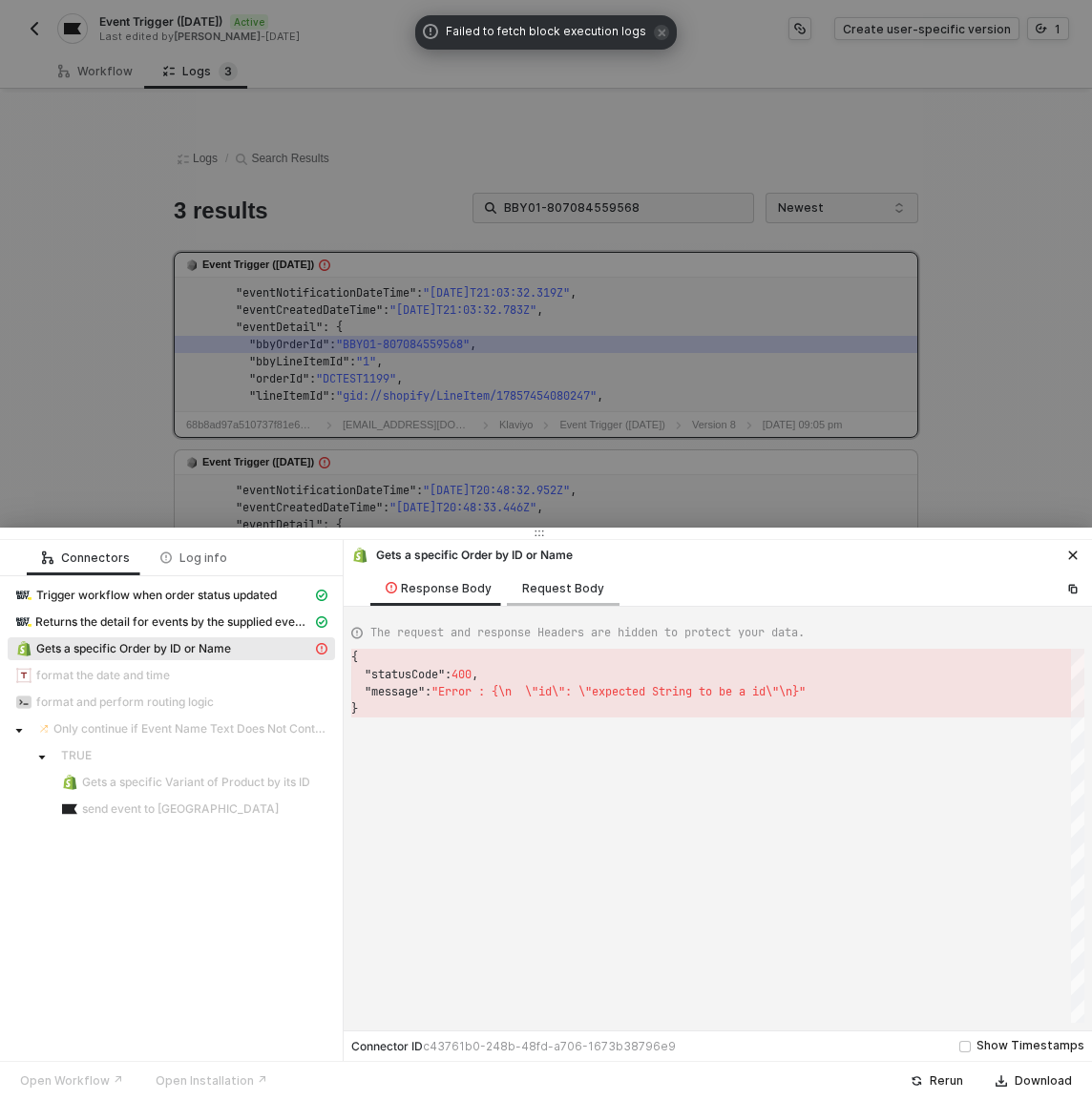
click at [553, 593] on div "Request Body" at bounding box center [563, 588] width 82 height 15
type textarea "{ "keyValuePairs": [], "apiVersion": "shopifyV1", "orderId": "DCTEST1199" }"
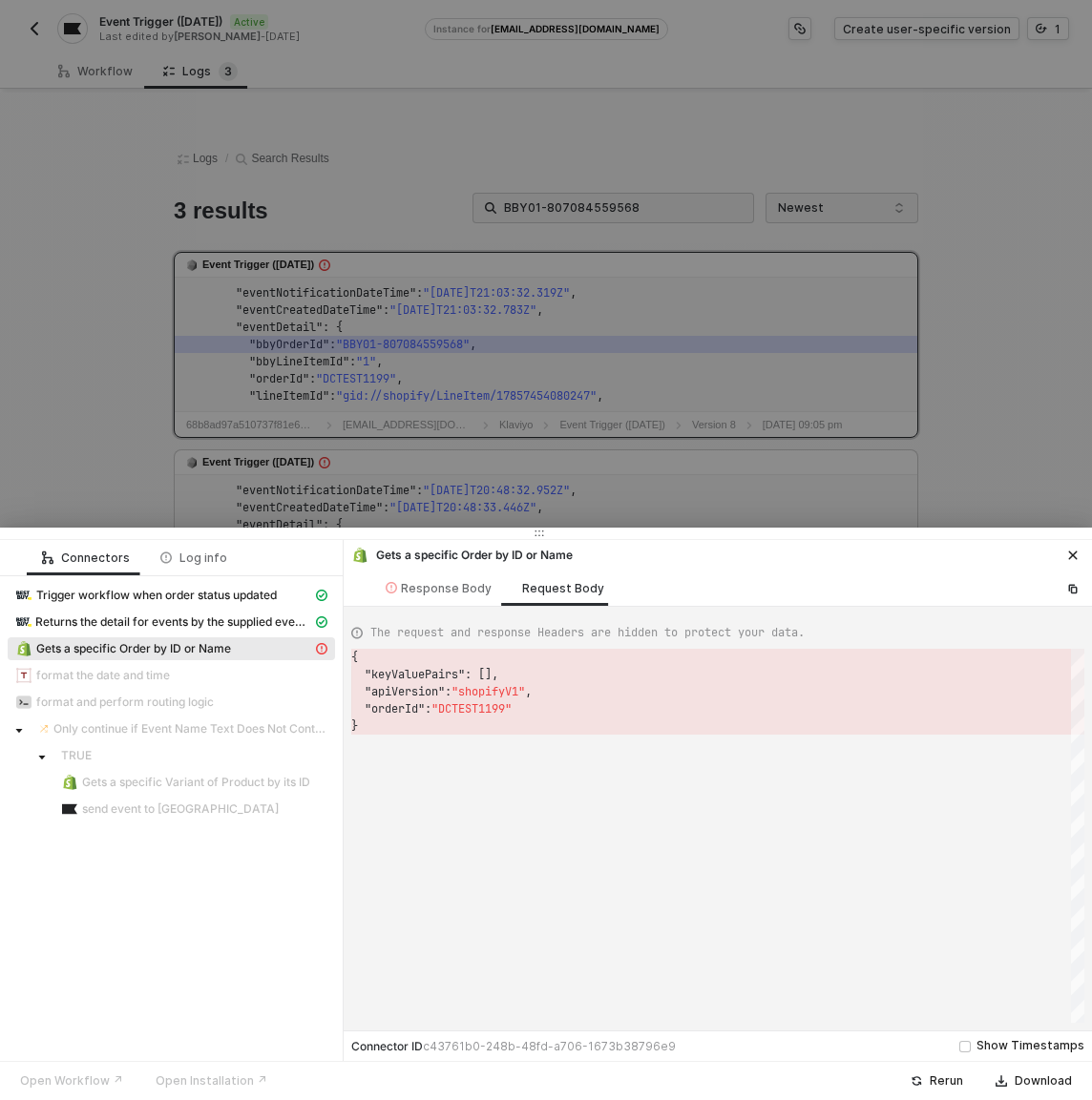
click at [312, 369] on div at bounding box center [546, 550] width 1092 height 1100
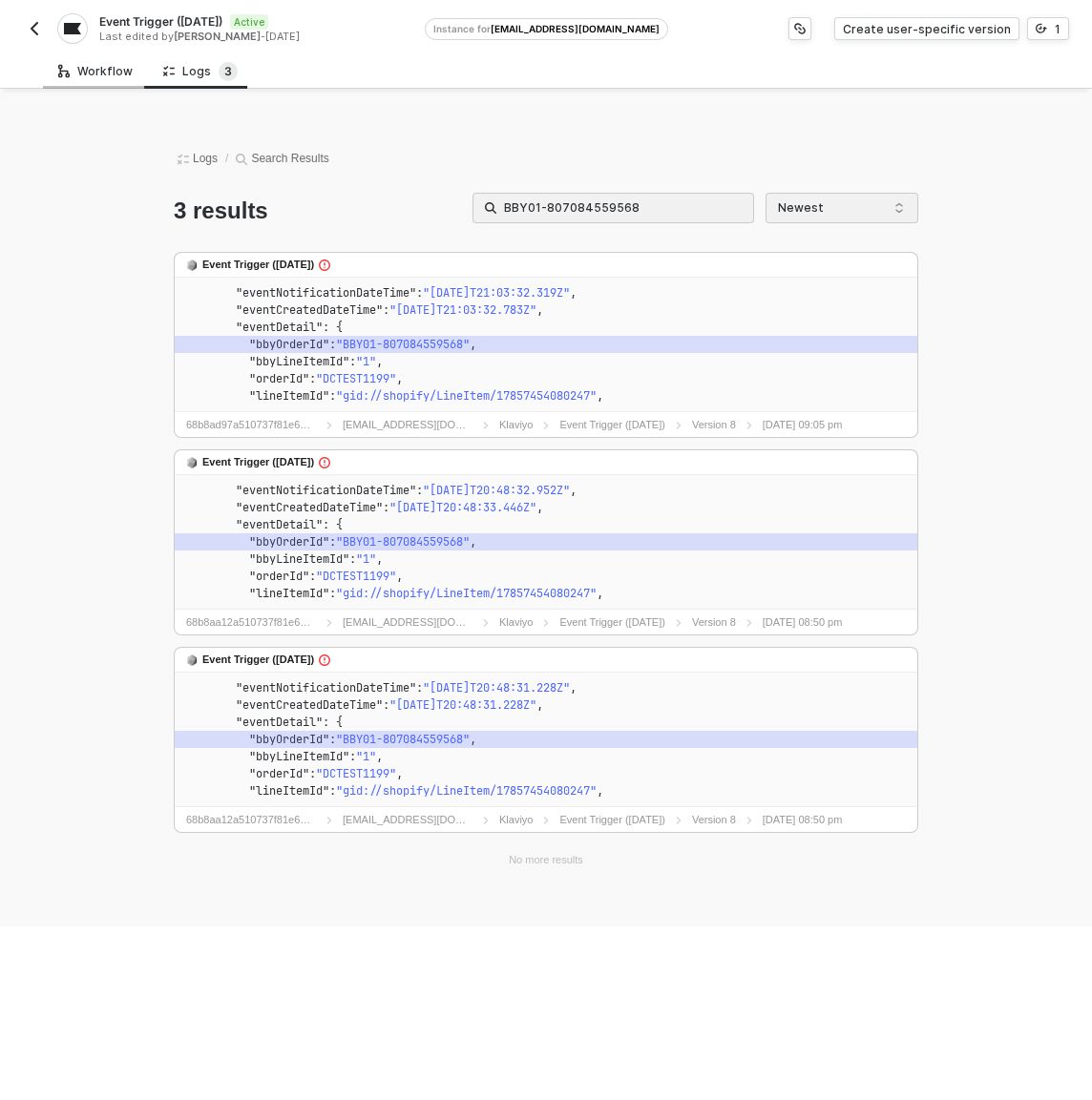
click at [71, 86] on div "Workflow" at bounding box center [95, 71] width 105 height 36
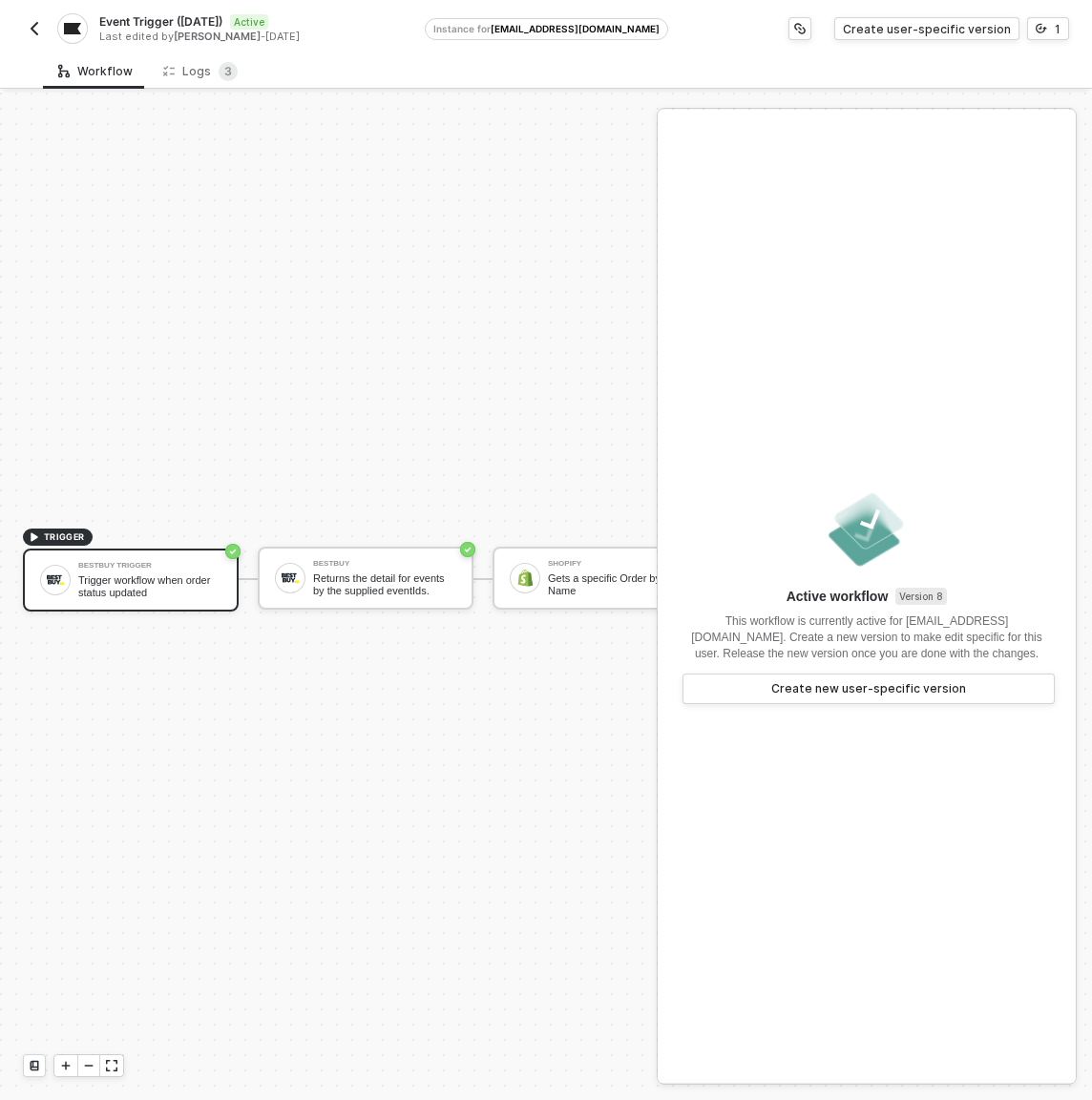
click at [44, 29] on button "button" at bounding box center [34, 28] width 23 height 23
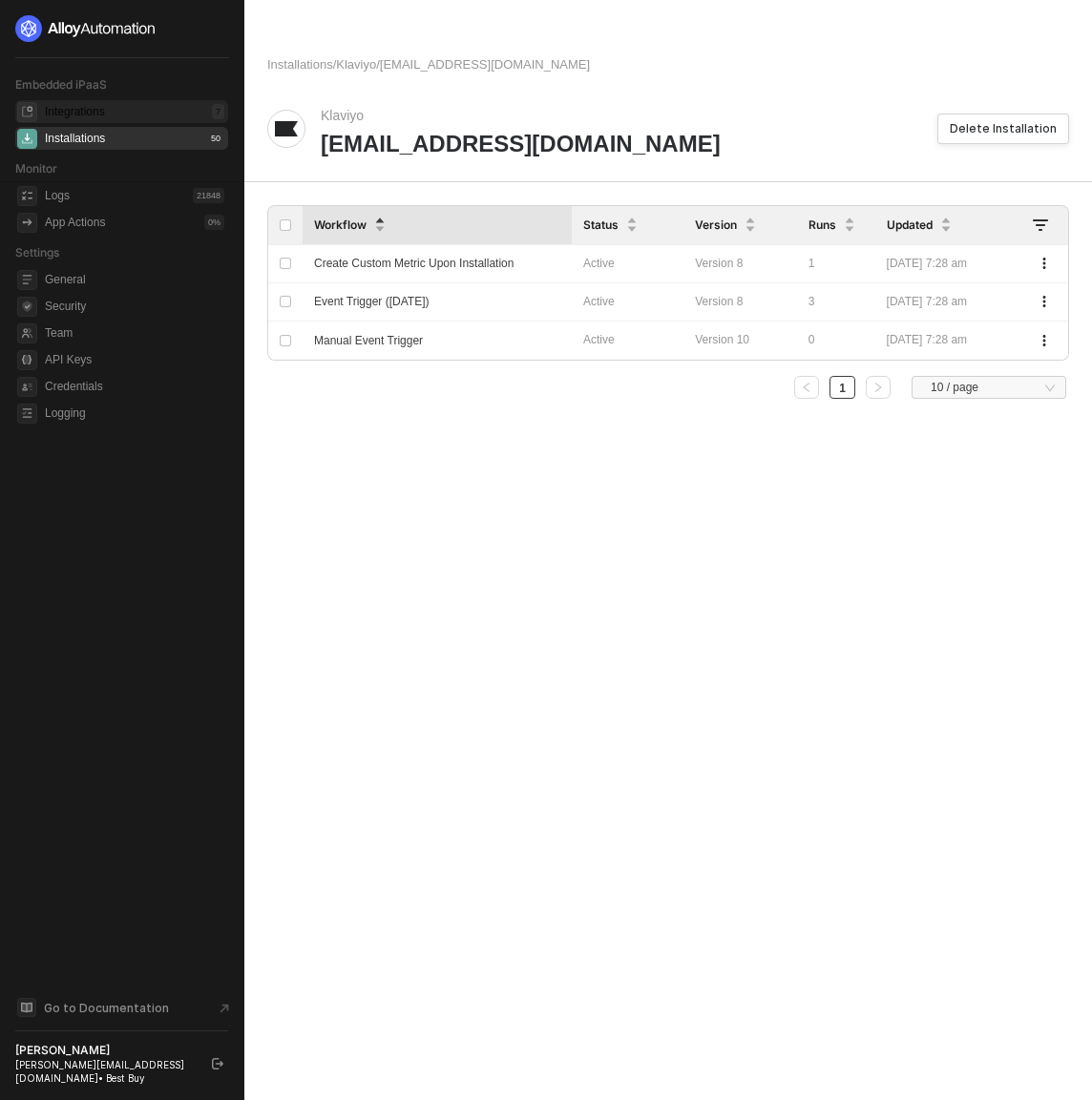
click at [136, 107] on div "Integrations 7" at bounding box center [134, 111] width 179 height 23
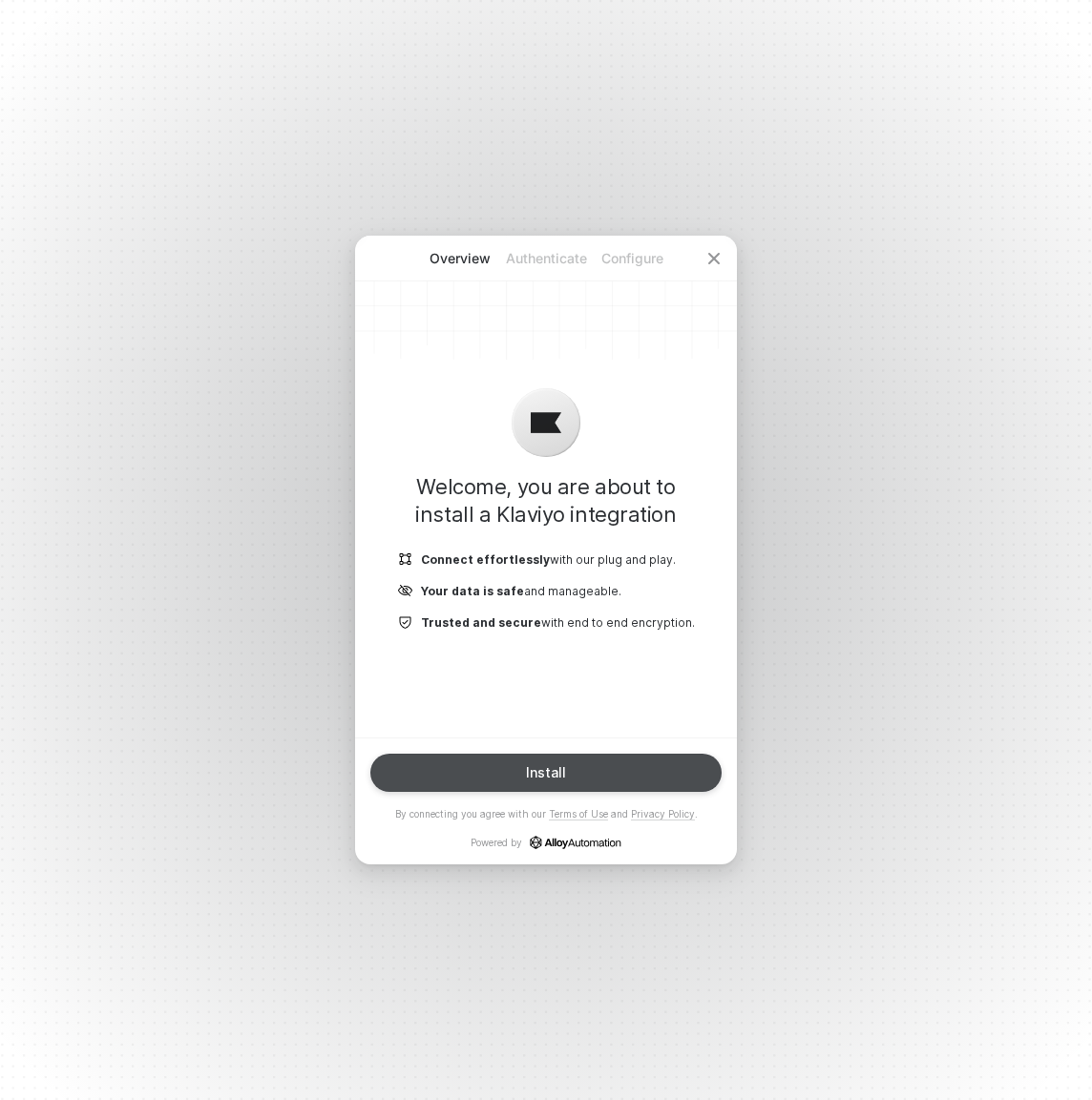
click at [626, 767] on button "Install" at bounding box center [546, 773] width 351 height 39
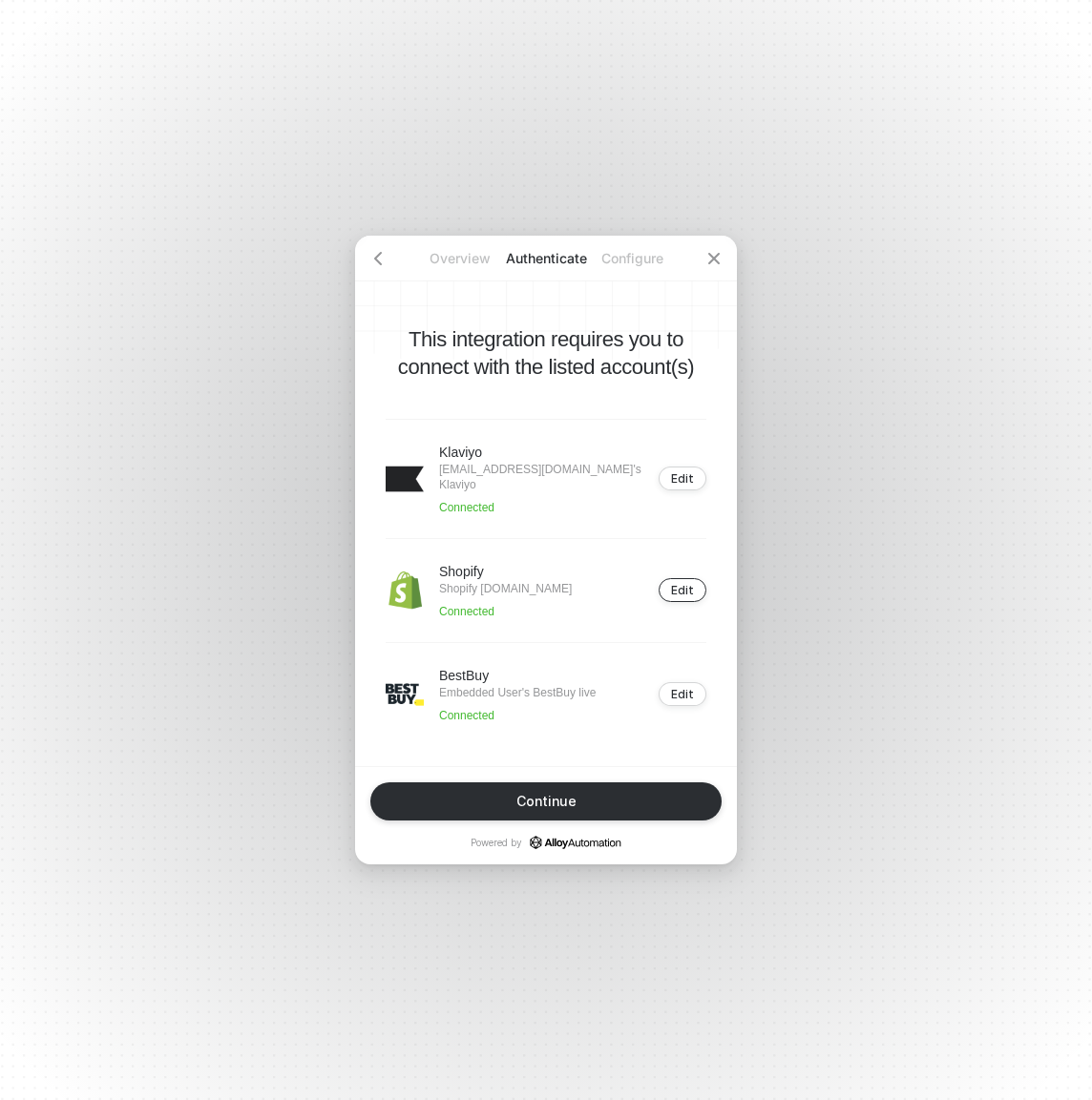
click at [682, 596] on div "Edit" at bounding box center [682, 590] width 23 height 14
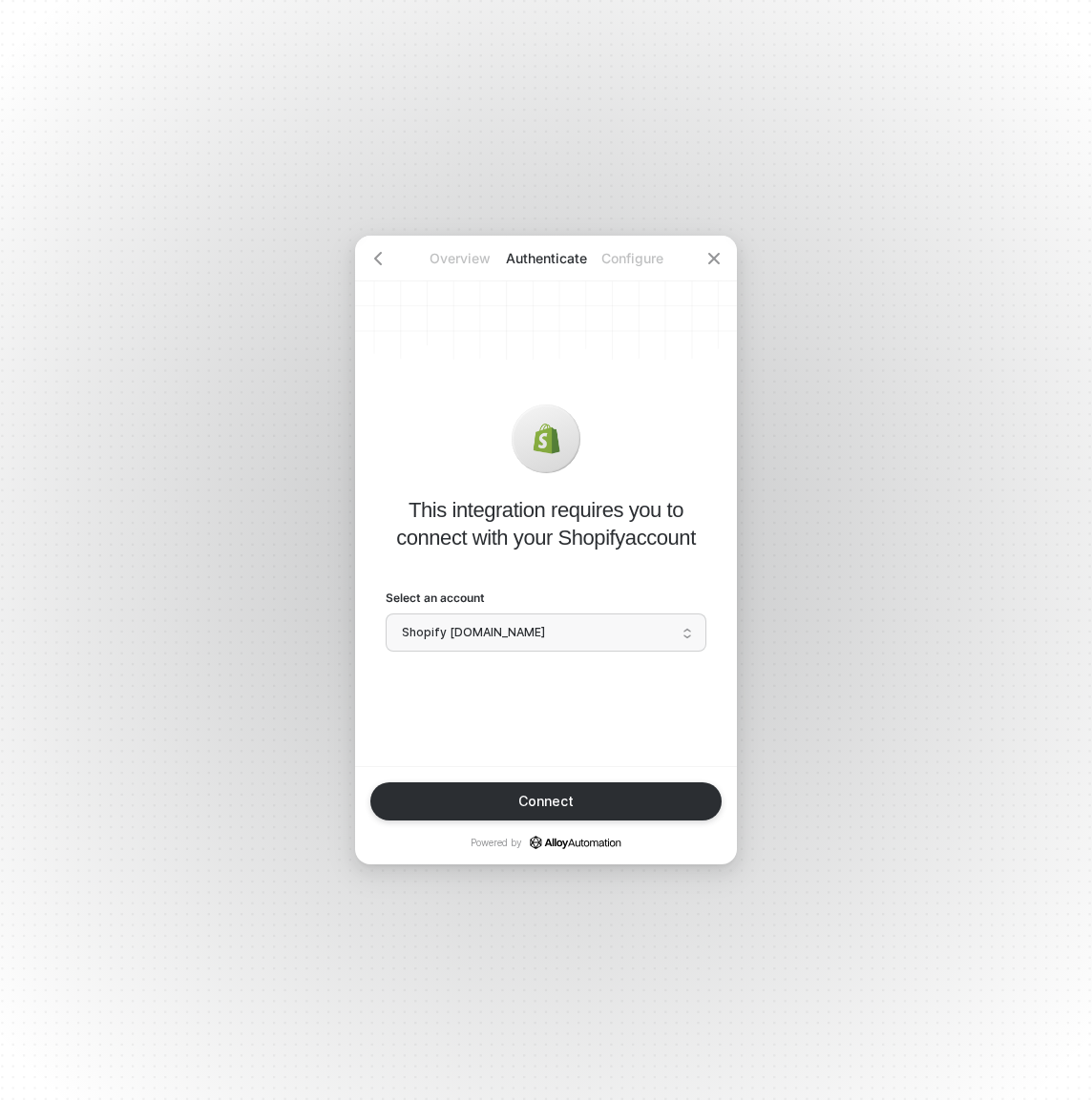
click at [626, 636] on span "Shopify [DOMAIN_NAME]" at bounding box center [545, 632] width 288 height 29
click at [626, 636] on span "Shopify pioneer-global-usa.myshopify.com" at bounding box center [545, 632] width 288 height 29
click at [382, 265] on icon "icon-arrow-left" at bounding box center [378, 258] width 15 height 15
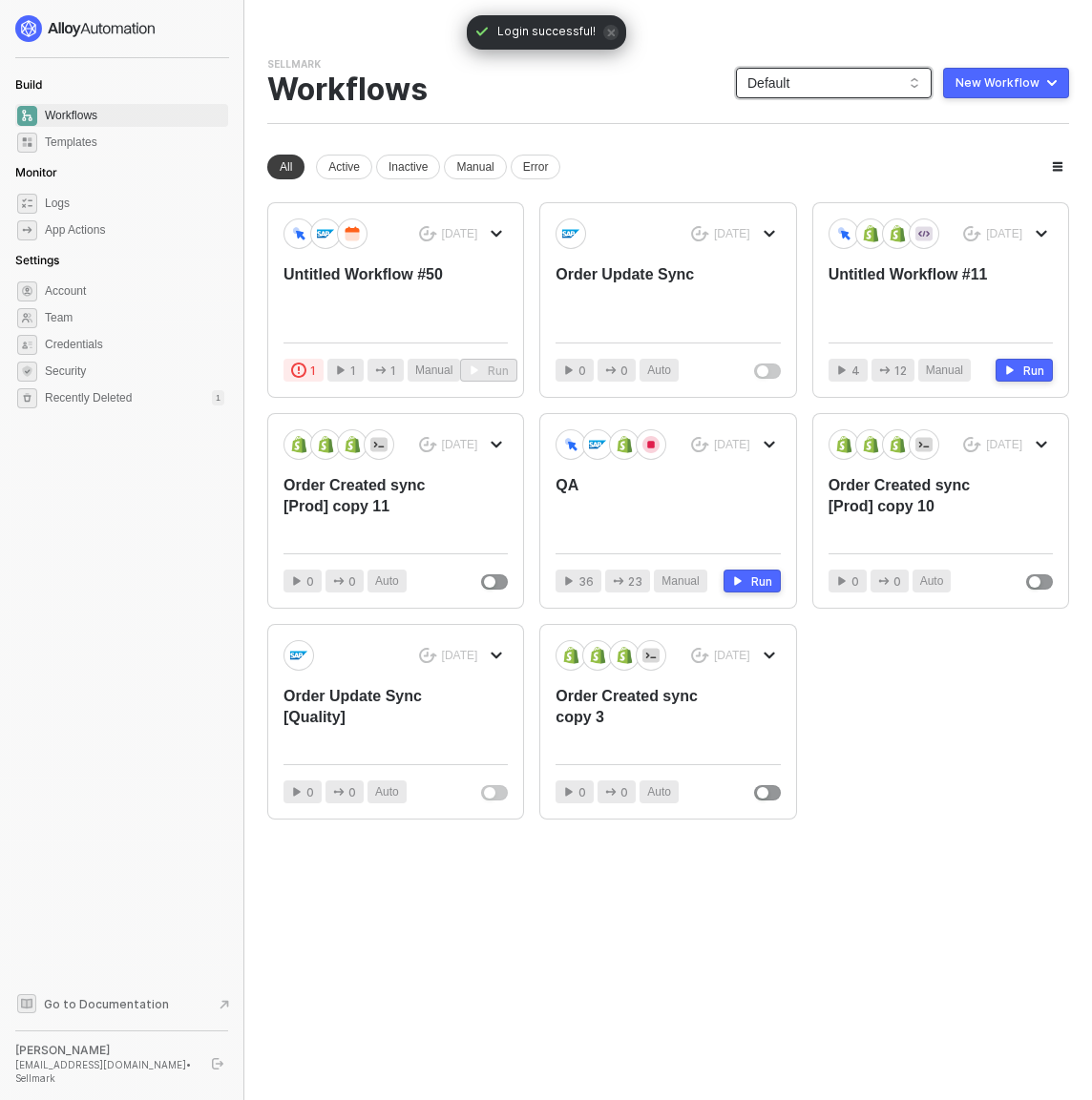
click at [843, 87] on span "Default" at bounding box center [833, 82] width 172 height 29
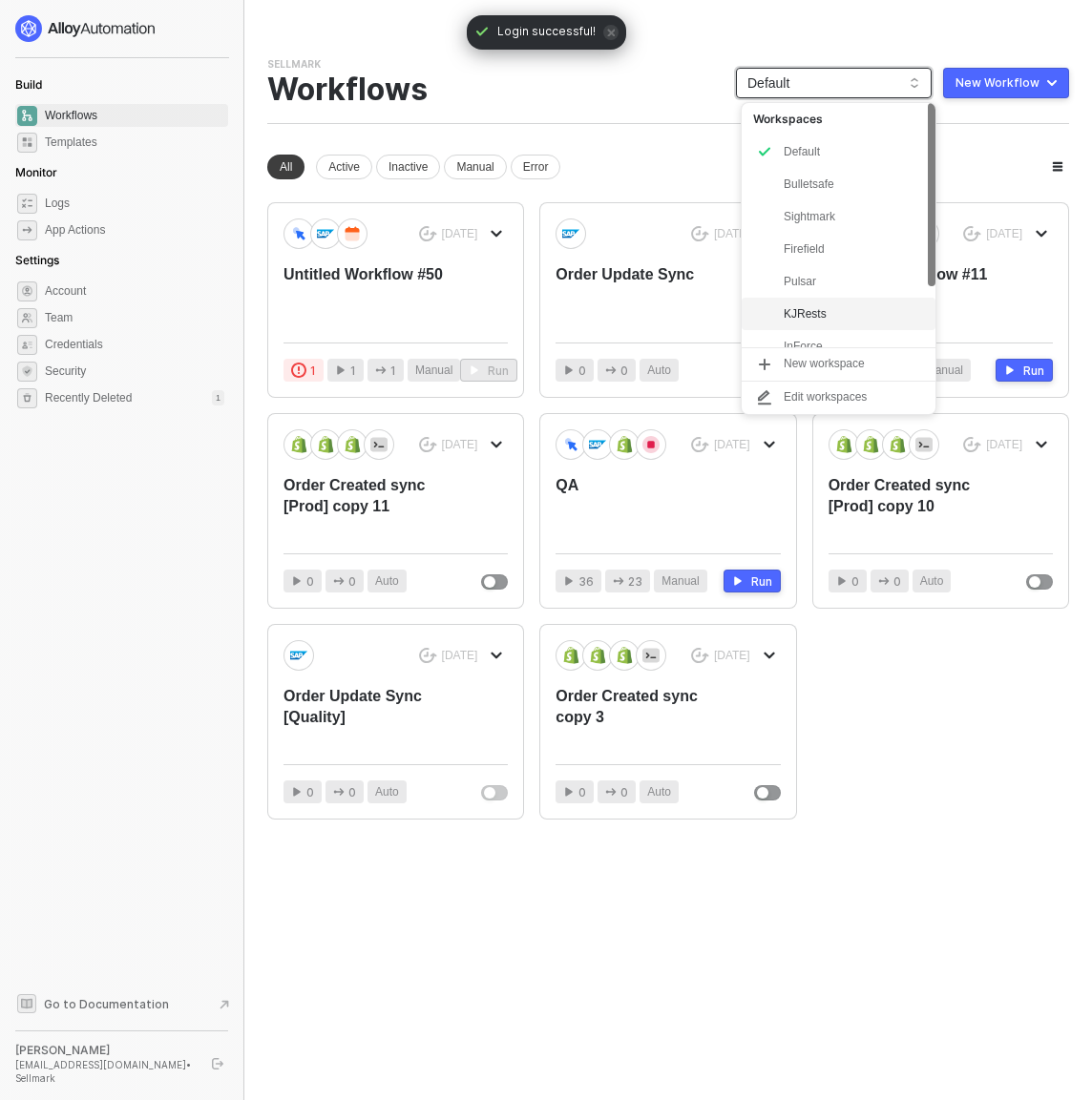
click at [839, 304] on div "KJRests" at bounding box center [854, 313] width 141 height 23
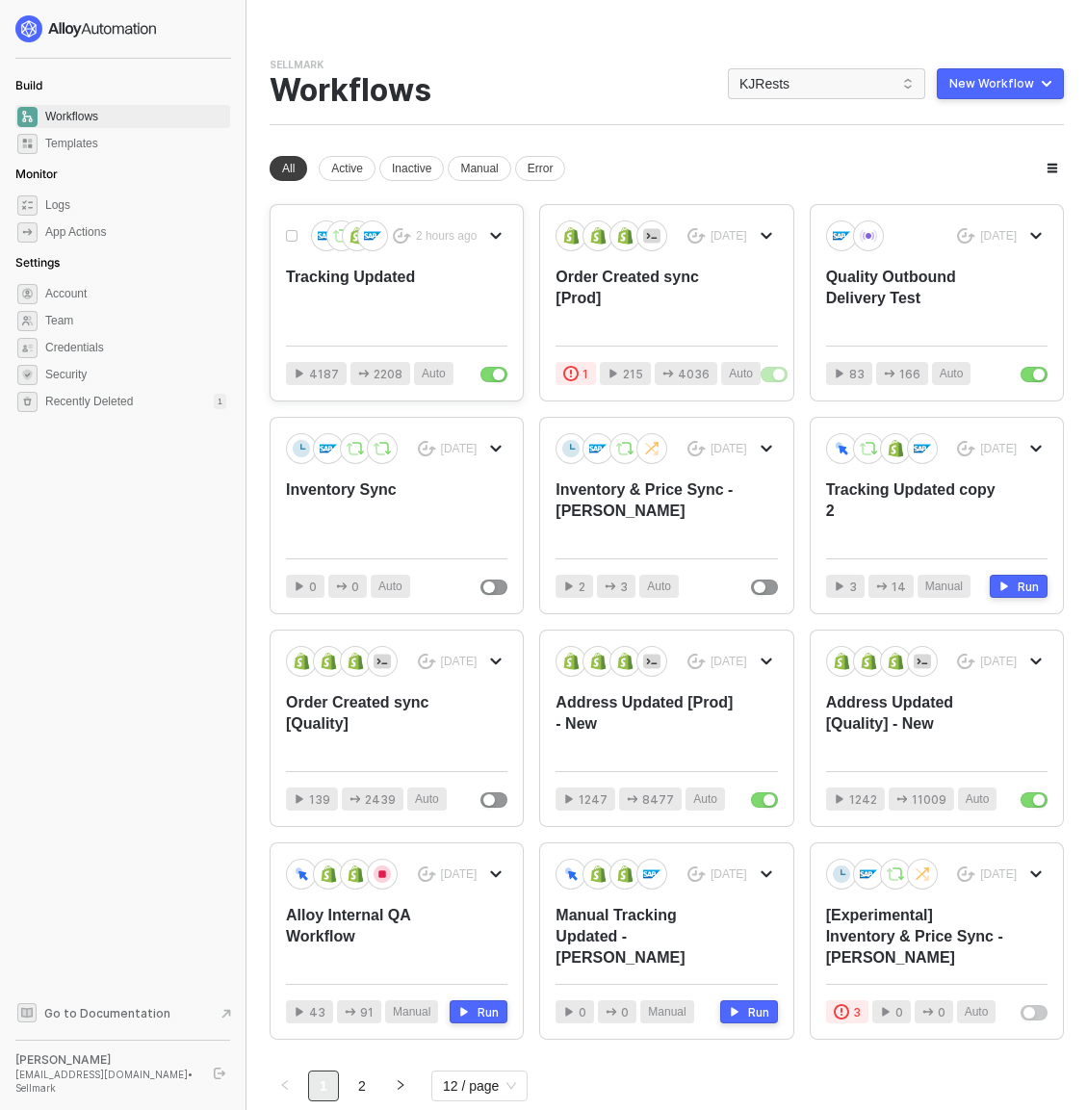
click at [403, 280] on div "Tracking Updated" at bounding box center [374, 299] width 177 height 64
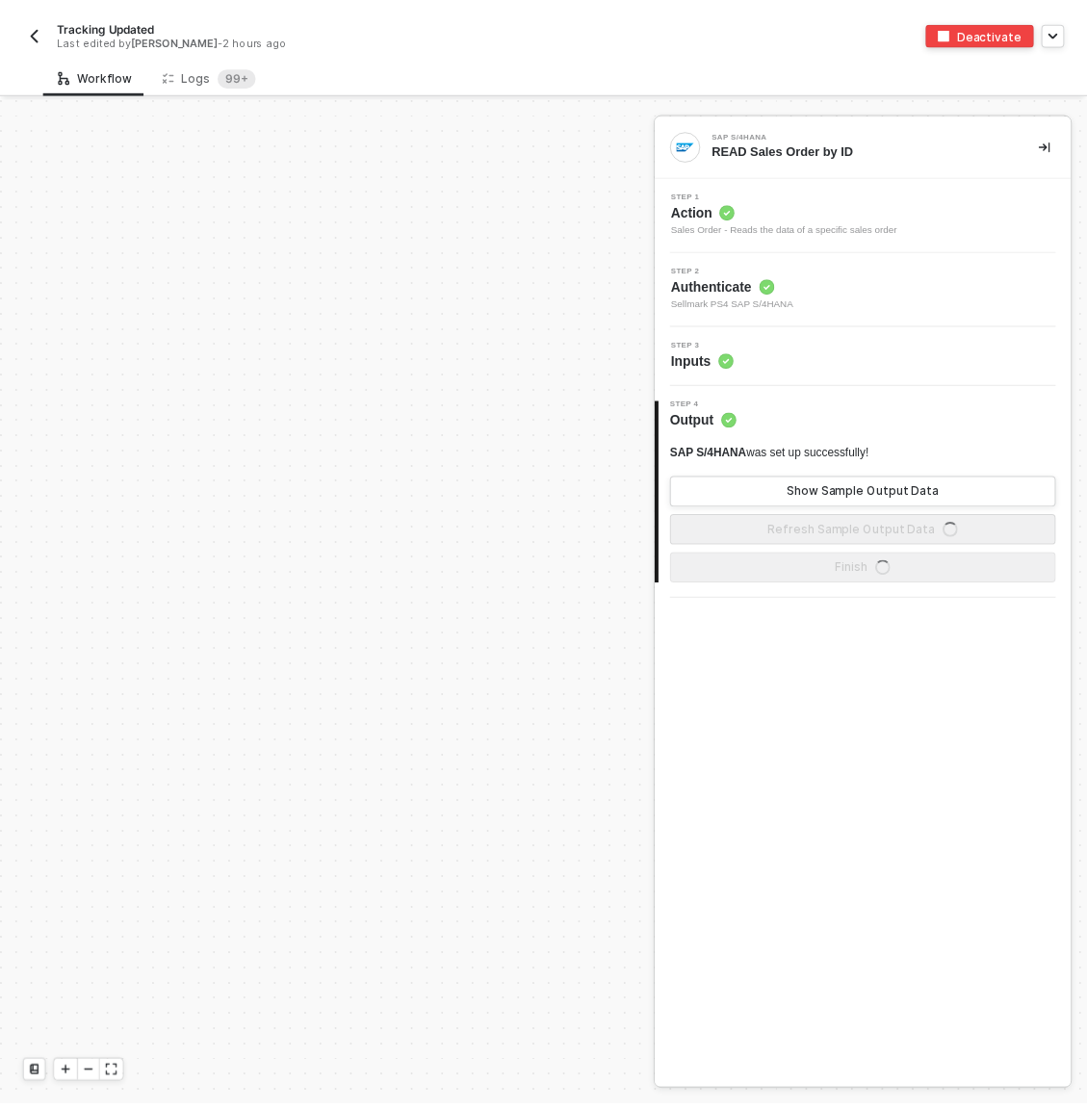
scroll to position [638, 0]
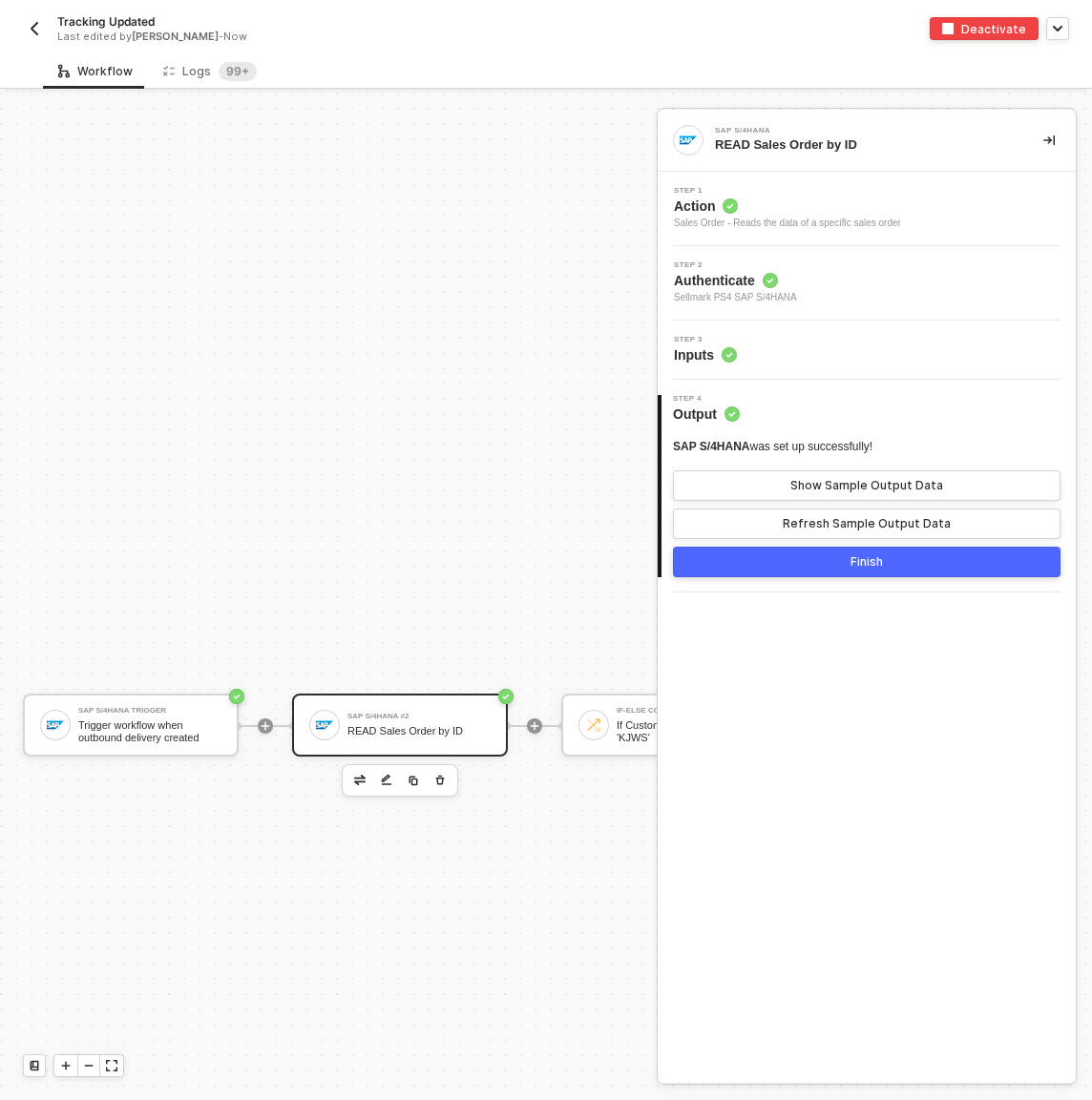
click at [184, 37] on span "[PERSON_NAME]" at bounding box center [175, 36] width 87 height 13
click at [201, 74] on div "Logs 99+" at bounding box center [210, 71] width 93 height 19
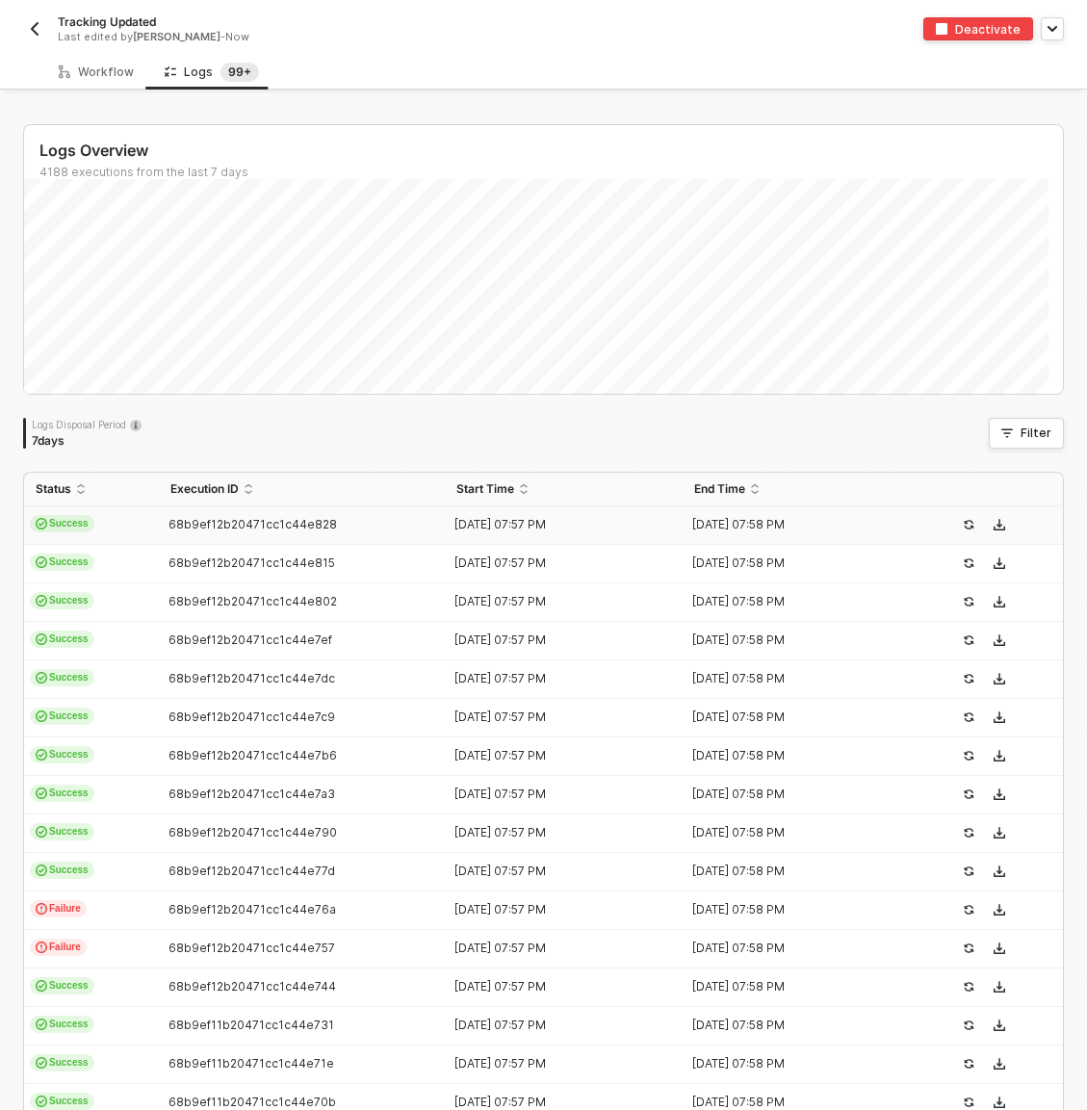
click at [143, 528] on td "Success" at bounding box center [91, 526] width 135 height 39
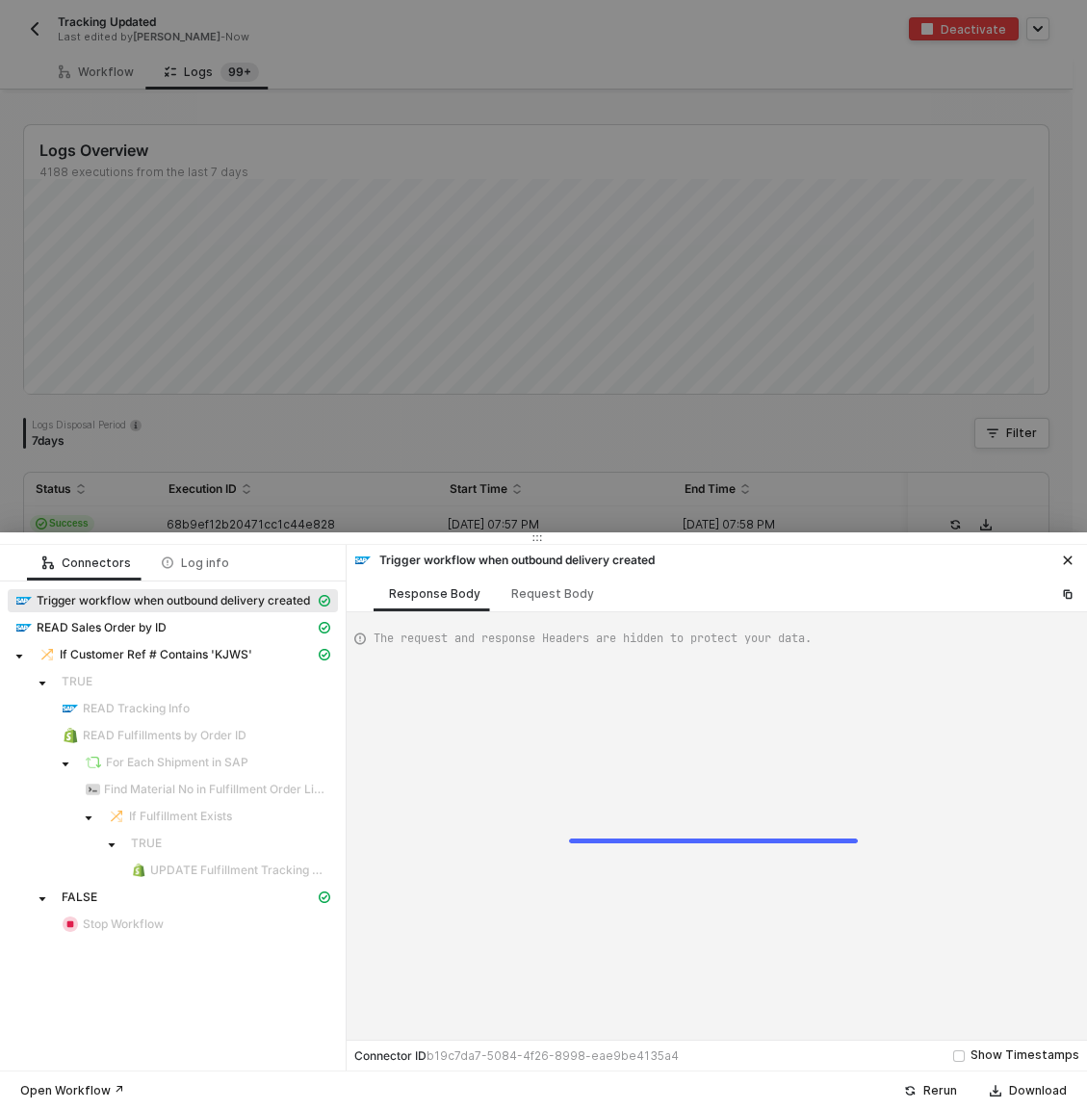
scroll to position [139, 0]
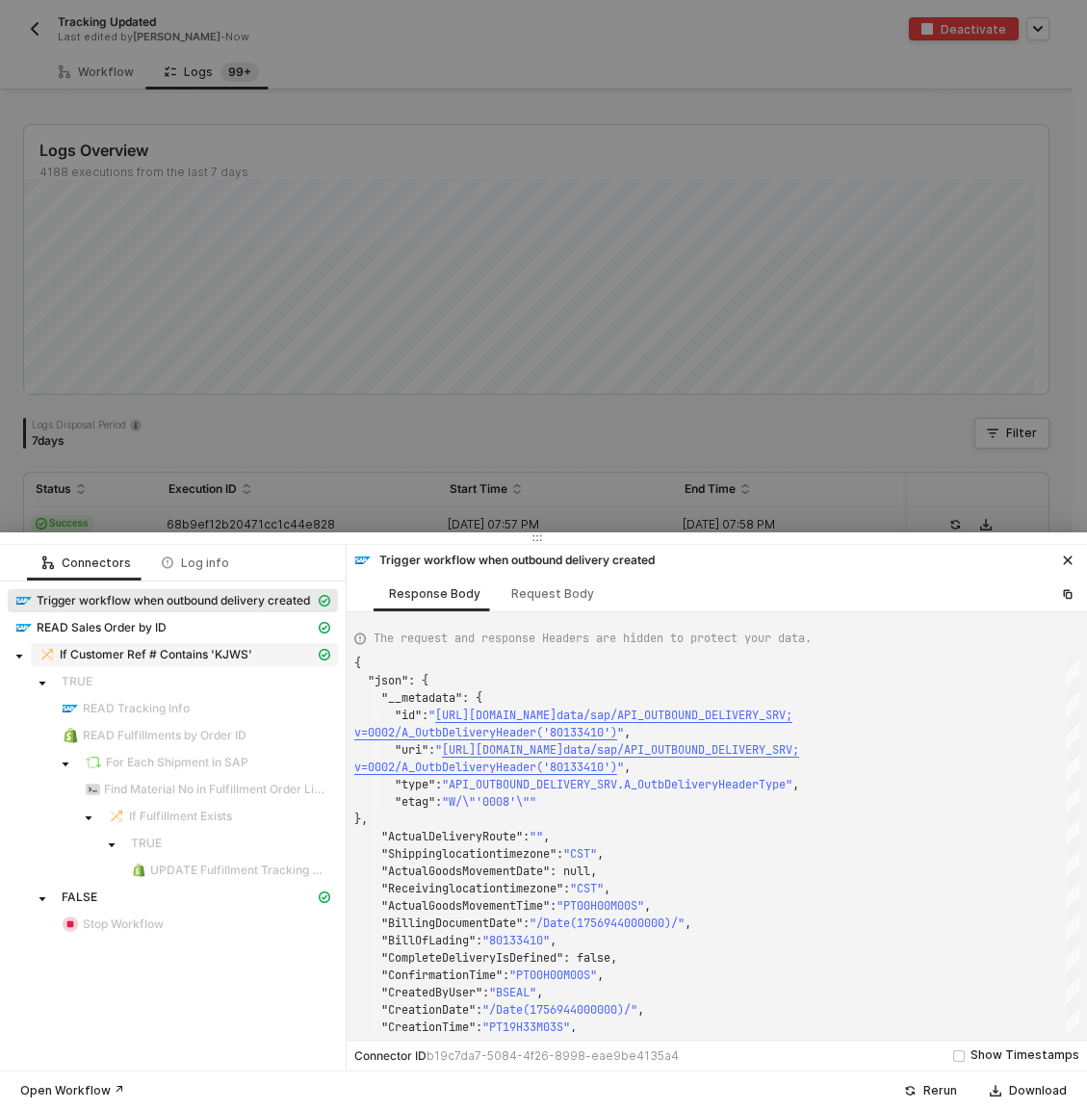
click at [210, 655] on span "If Customer Ref # Contains 'KJWS'" at bounding box center [156, 654] width 193 height 15
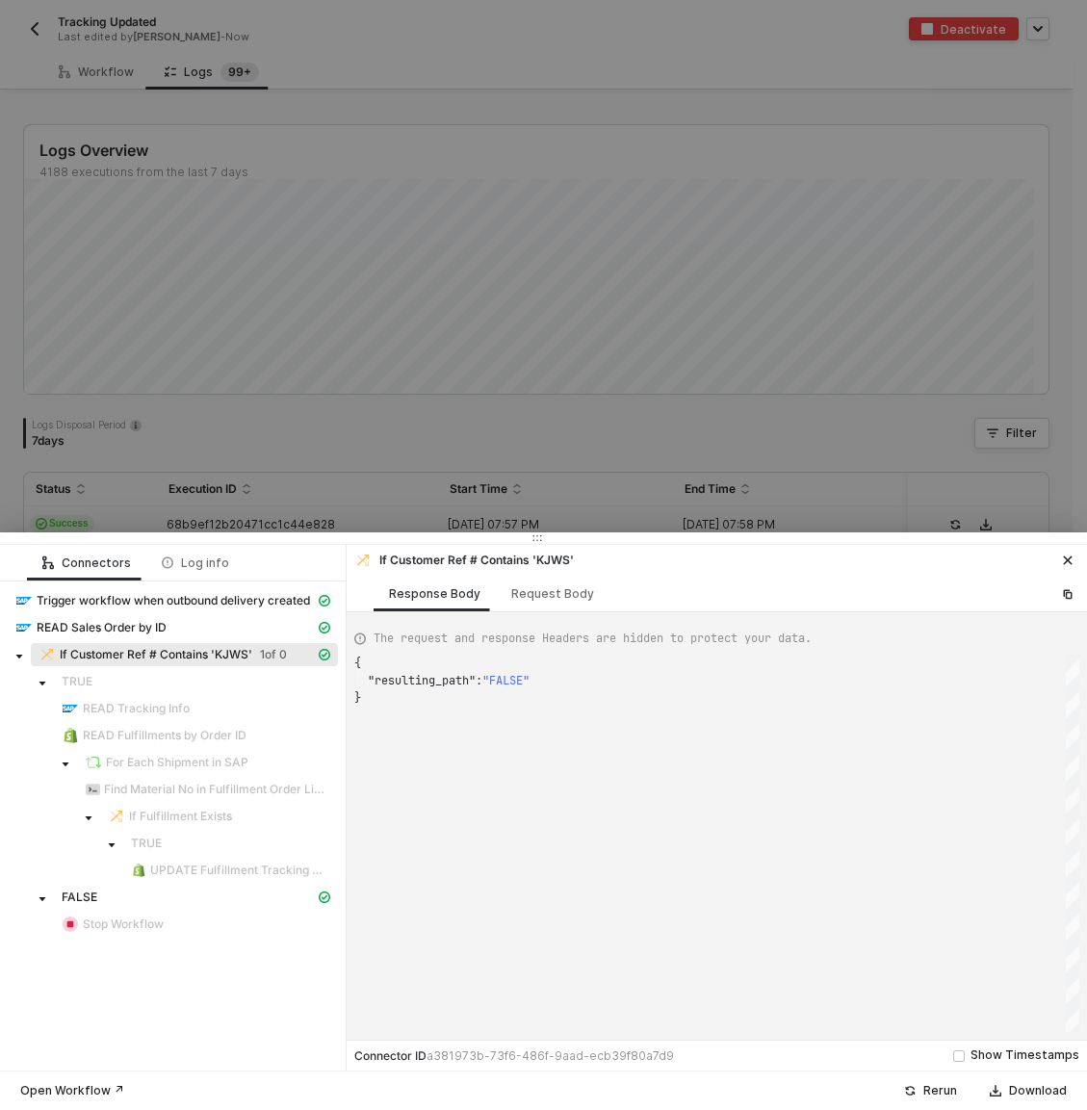
scroll to position [35, 0]
click at [184, 689] on span "TRUE" at bounding box center [196, 681] width 284 height 23
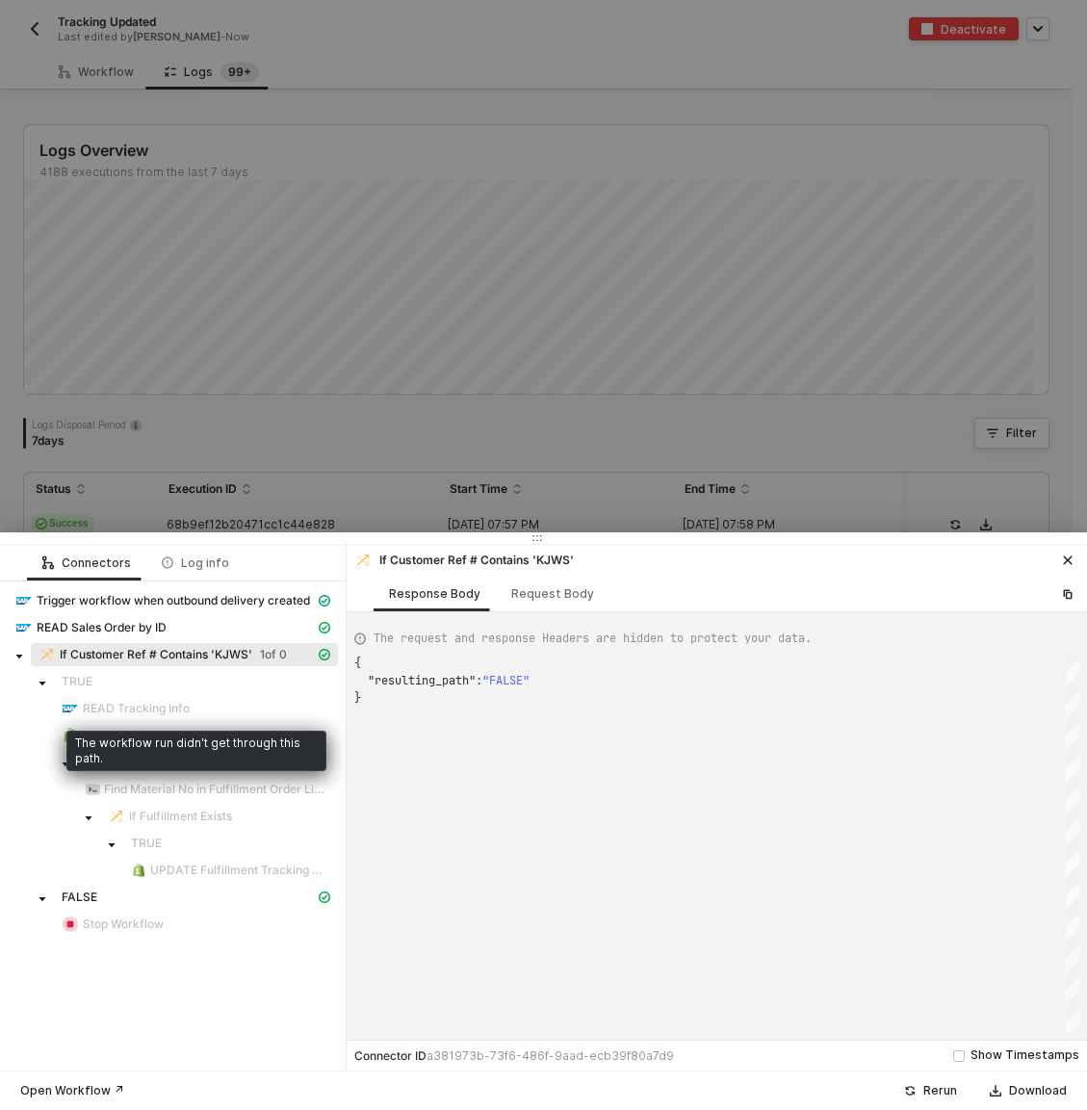
click at [167, 711] on span "READ Tracking Info" at bounding box center [136, 708] width 107 height 15
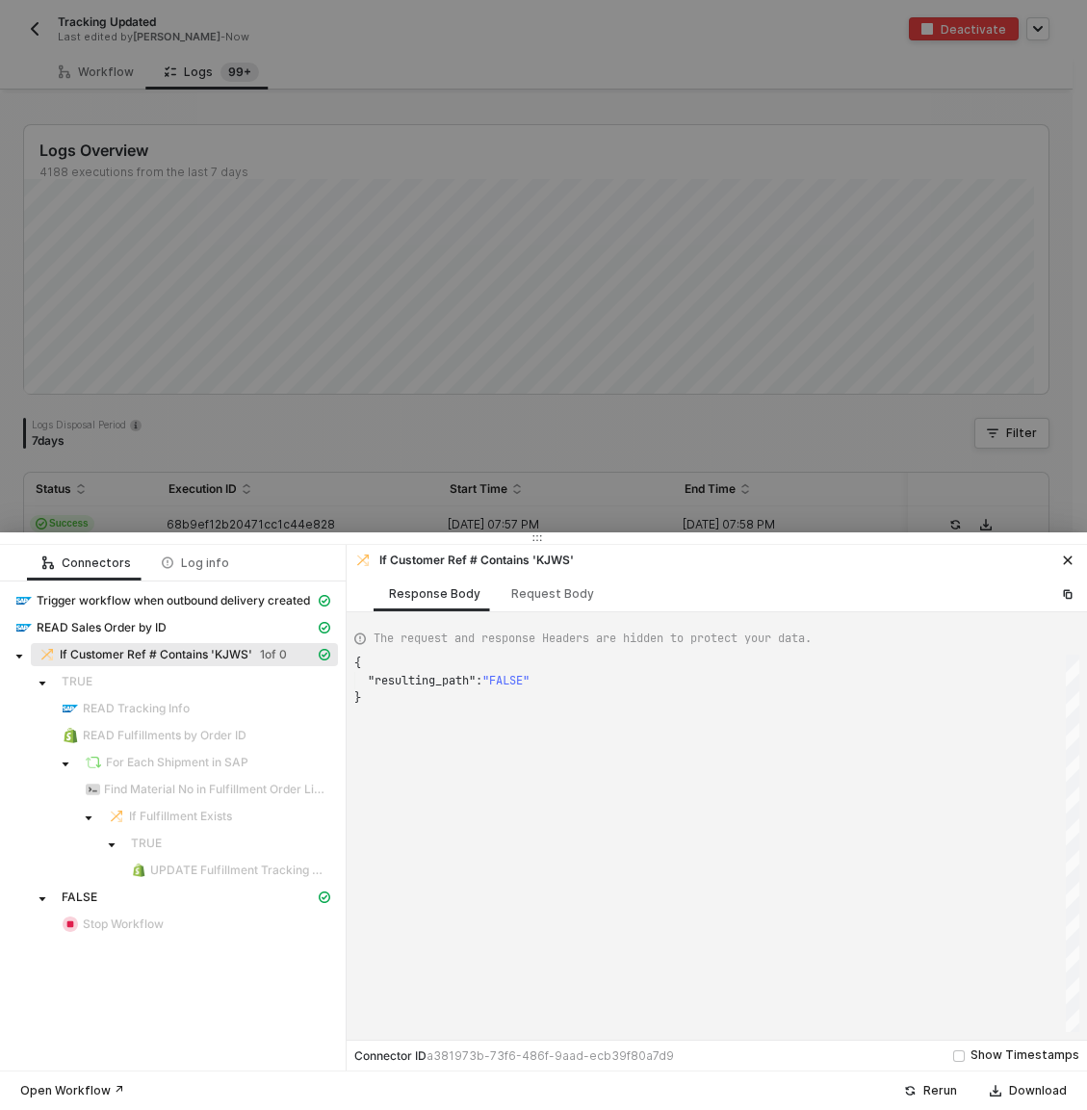
click at [153, 641] on div "READ Sales Order by ID" at bounding box center [173, 629] width 330 height 27
click at [151, 651] on span "If Customer Ref # Contains 'KJWS'" at bounding box center [156, 654] width 193 height 15
click at [151, 635] on span "READ Sales Order by ID" at bounding box center [102, 627] width 130 height 15
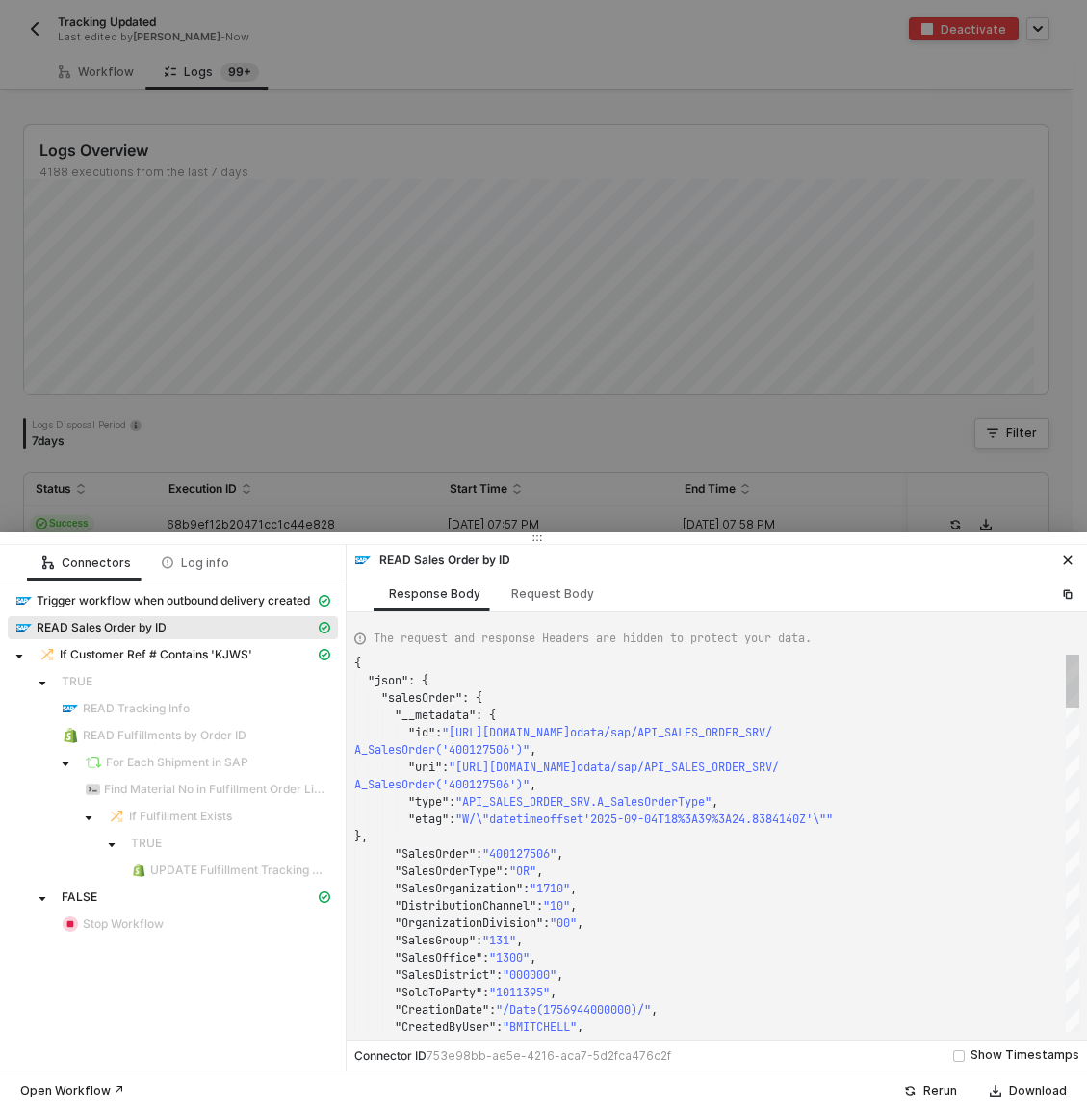
scroll to position [139, 0]
click at [543, 599] on div "Request Body" at bounding box center [552, 593] width 83 height 15
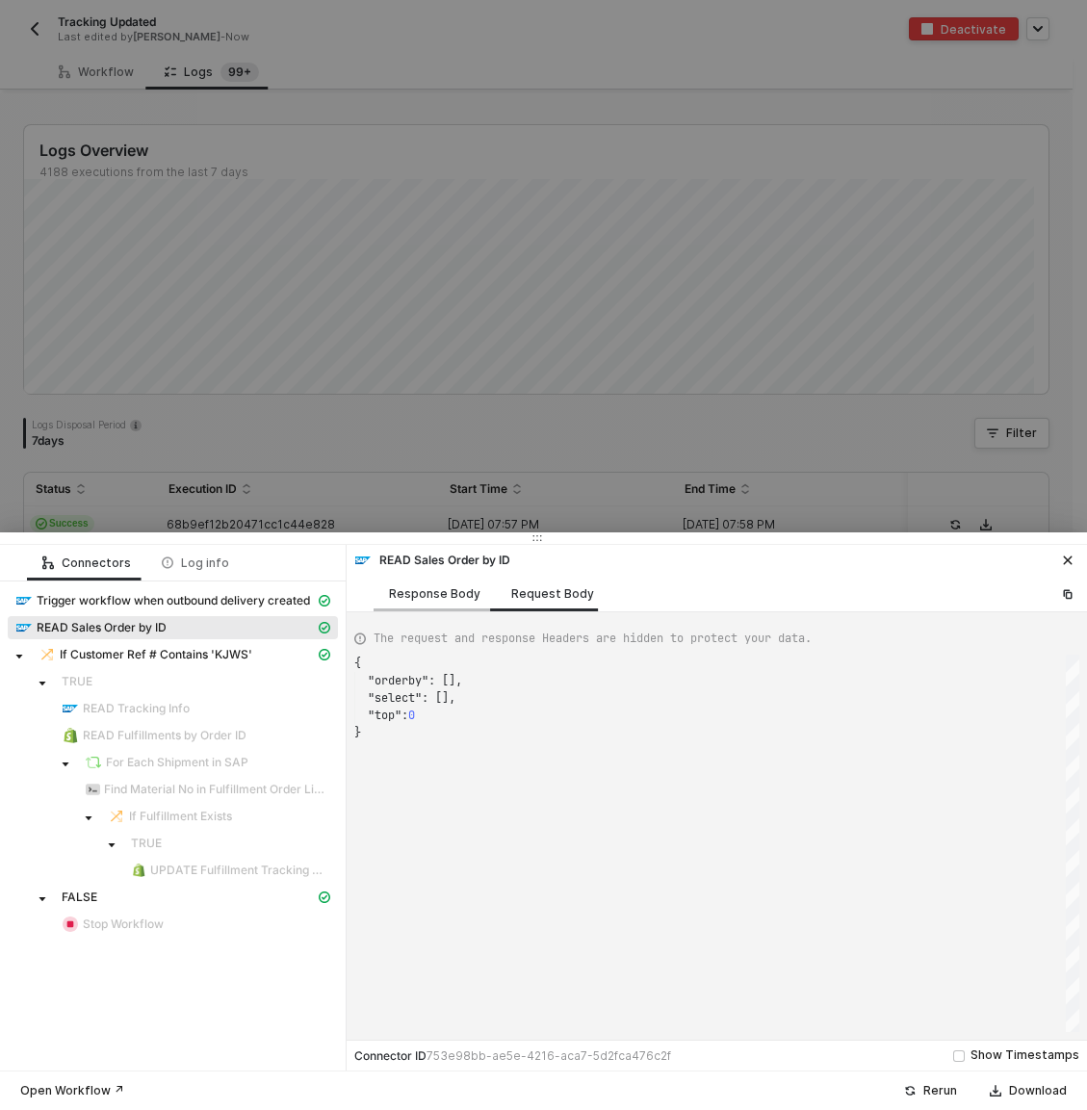
click at [454, 599] on div "Response Body" at bounding box center [434, 593] width 91 height 15
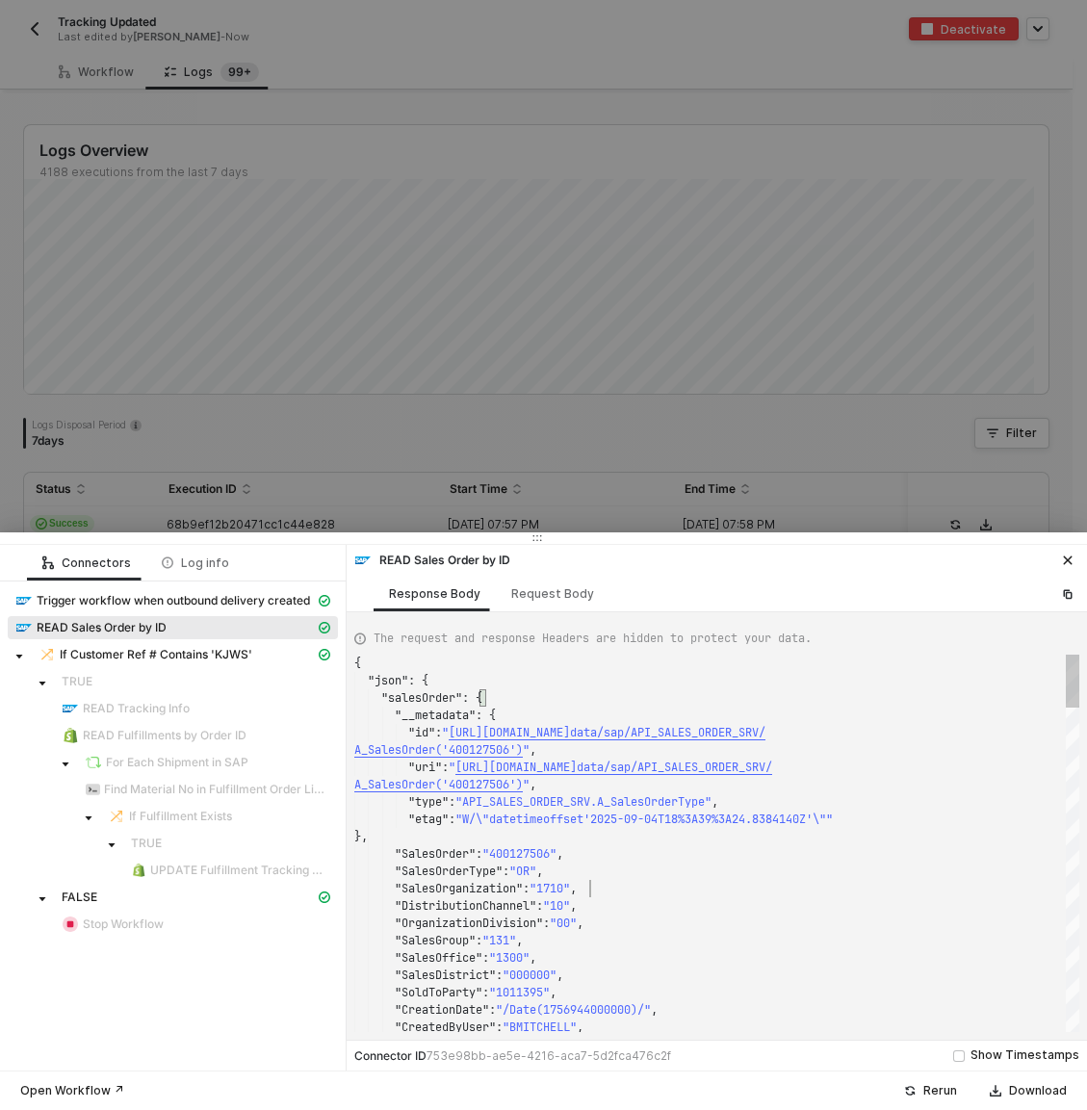
click at [670, 891] on div ""SalesOrganization" : "1710" ," at bounding box center [716, 888] width 725 height 17
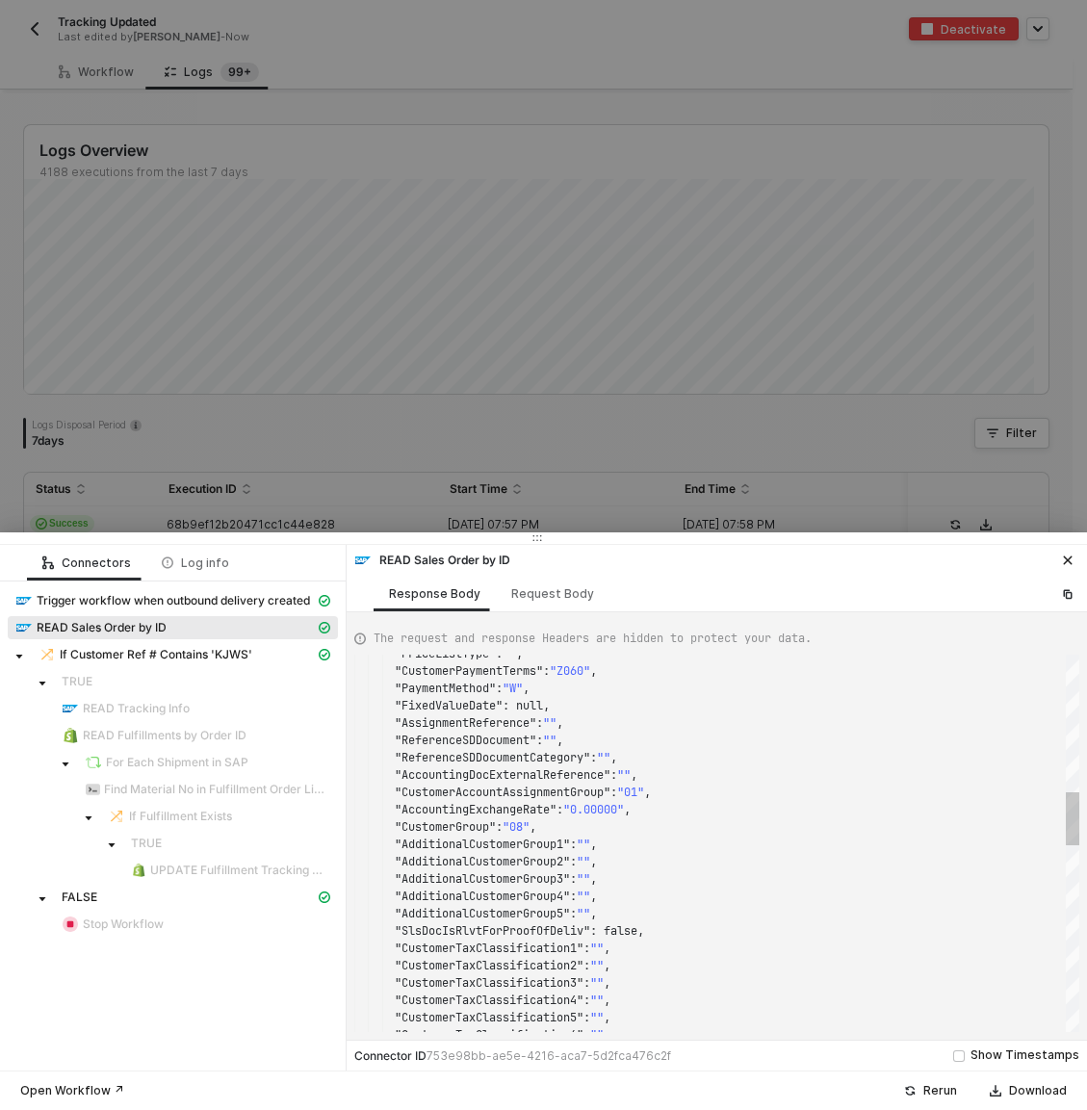
type textarea ""ReferenceSDDocument": "", "ReferenceSDDocumentCategory": "", "AccountingDocExt…"
click at [665, 809] on div ""AccountingExchangeRate" : "0.00000" ," at bounding box center [716, 809] width 725 height 17
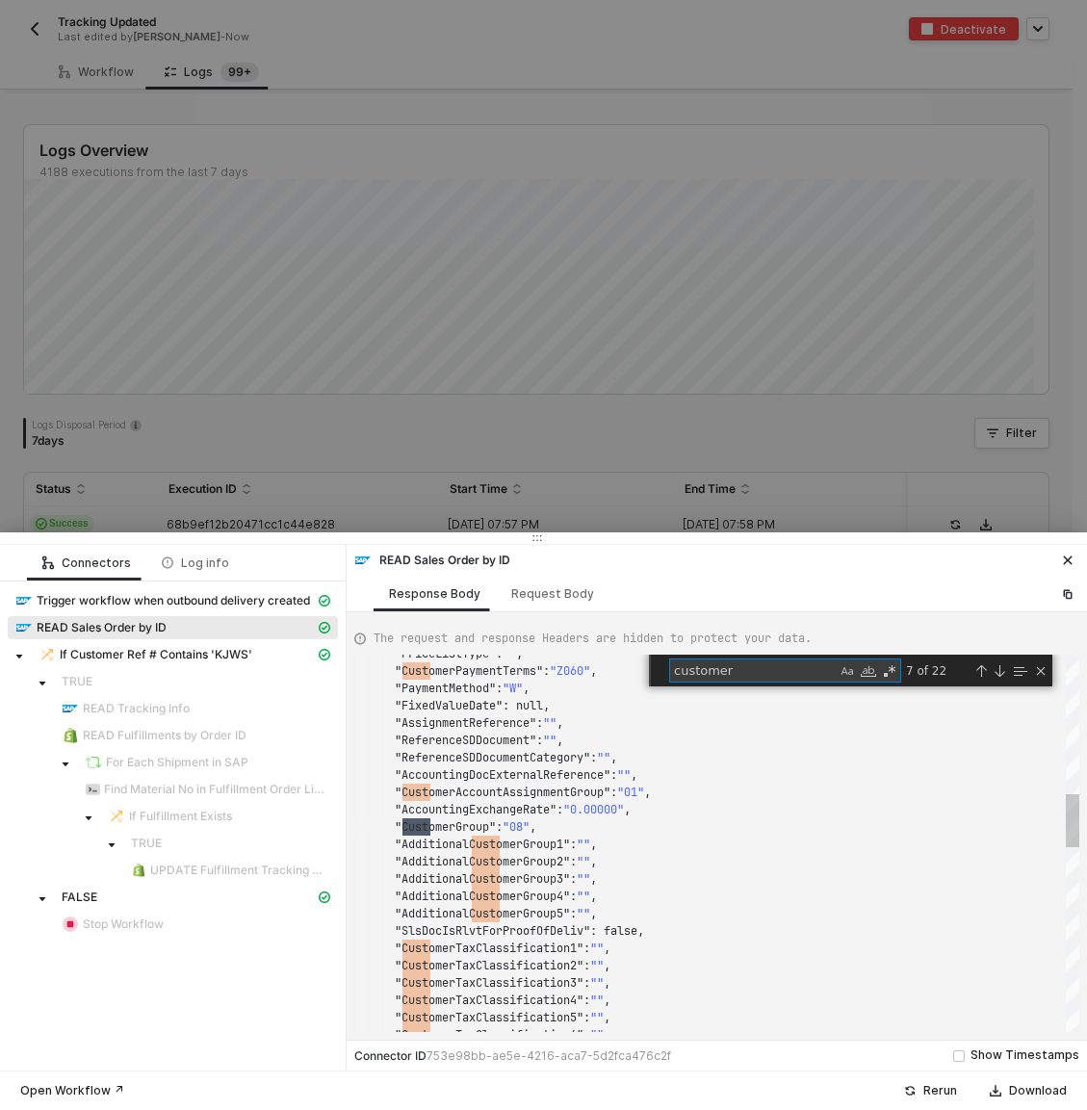
scroll to position [69, 104]
type textarea "customerref"
type textarea "4"
type textarea ""CustomerTaxClassification9": "", "TaxDepartureCountry": "", "VATRegistrationCo…"
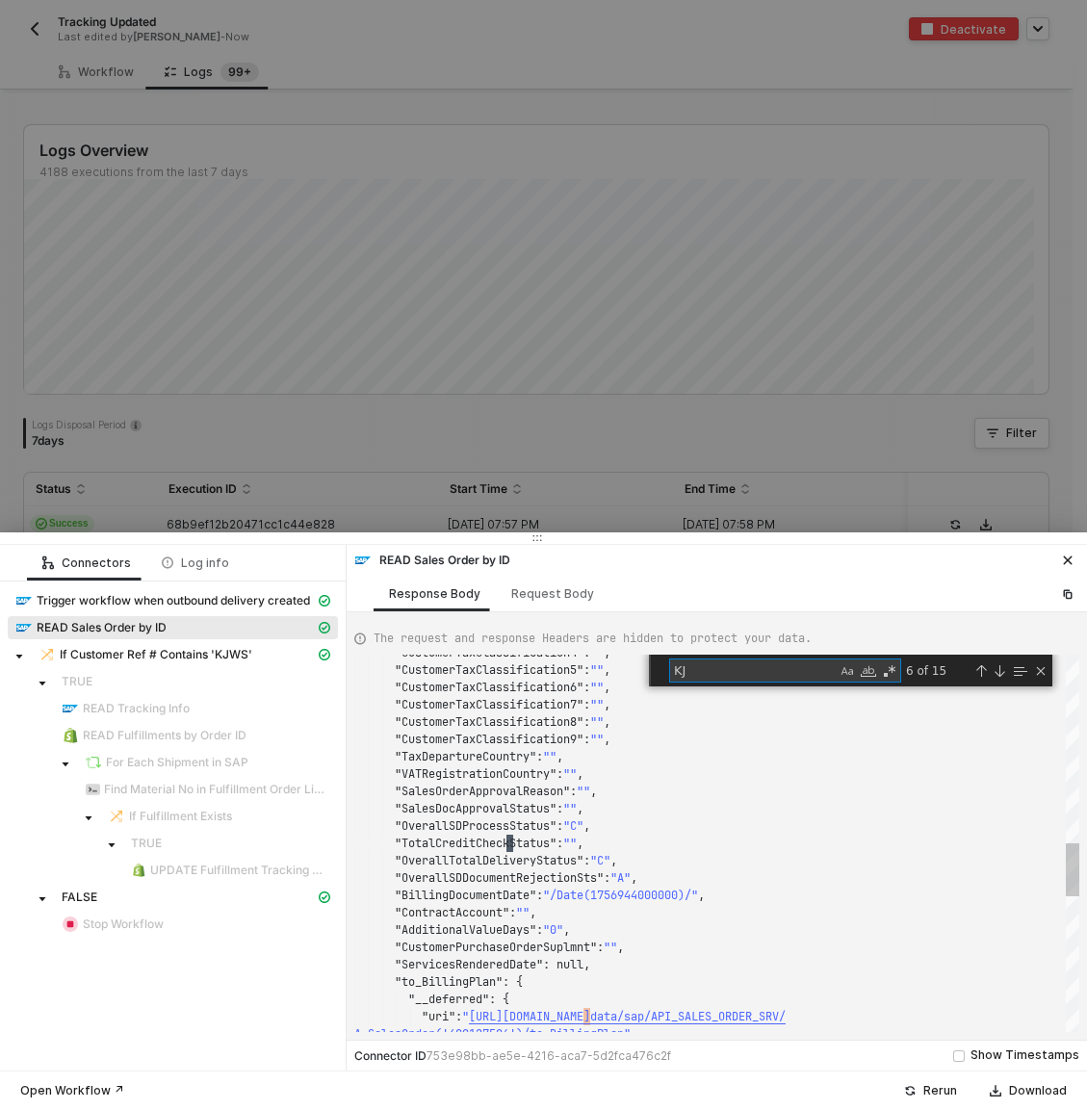
scroll to position [173, 160]
type textarea "K"
type textarea ""ReferenceSDDocument": "", "ReferenceSDDocumentCategory": "", "AccountingDocExt…"
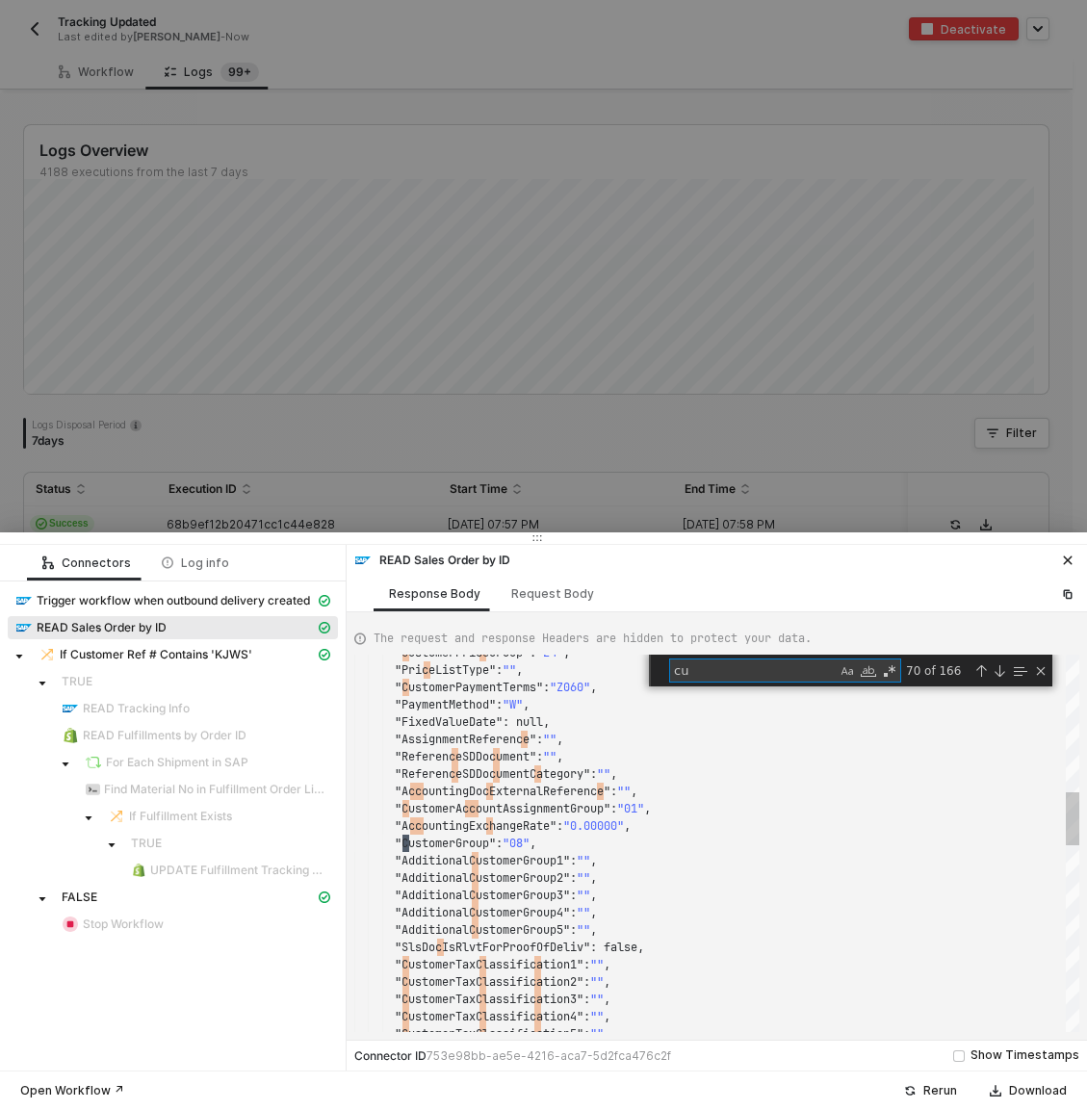
scroll to position [173, 76]
type textarea "re"
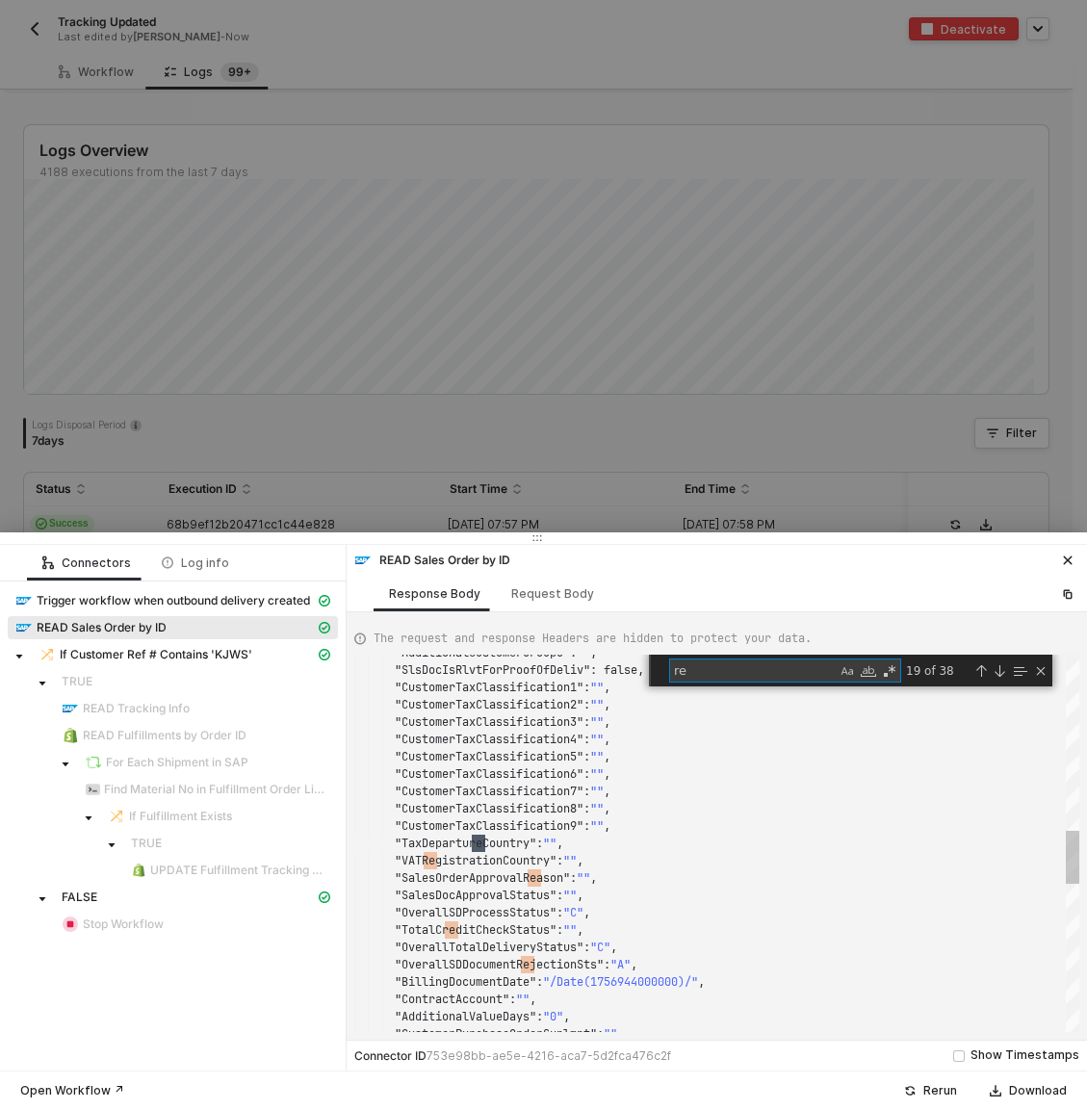
type textarea ""CustomerPurchaseOrderDate": "/Date(1756944000000)/", "SalesOrderDate": "/Date(…"
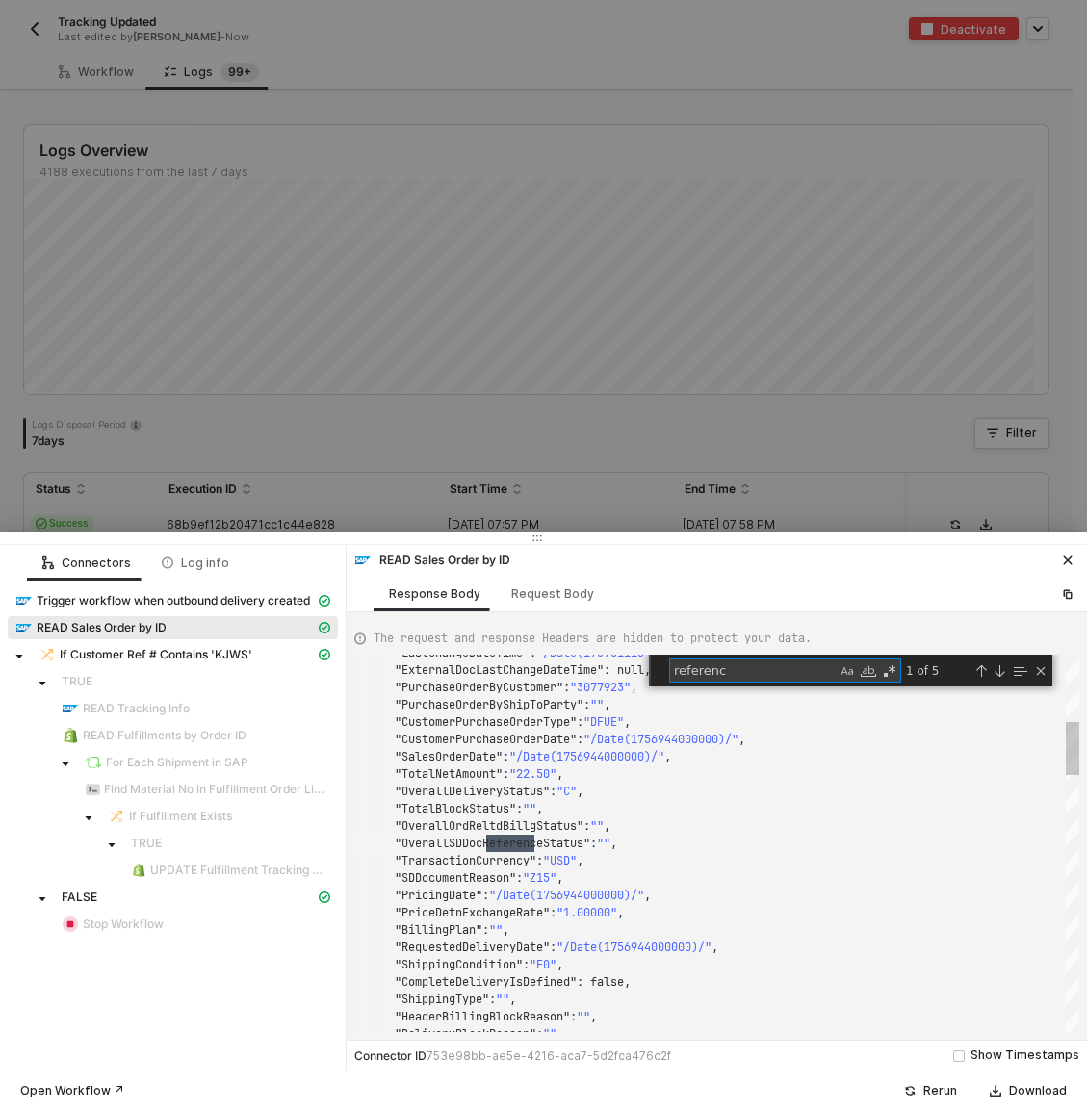
type textarea "reference"
type textarea ""IncotermsTransferLocation": "[US_STATE]", "IncotermsLocation1": "[US_STATE]", …"
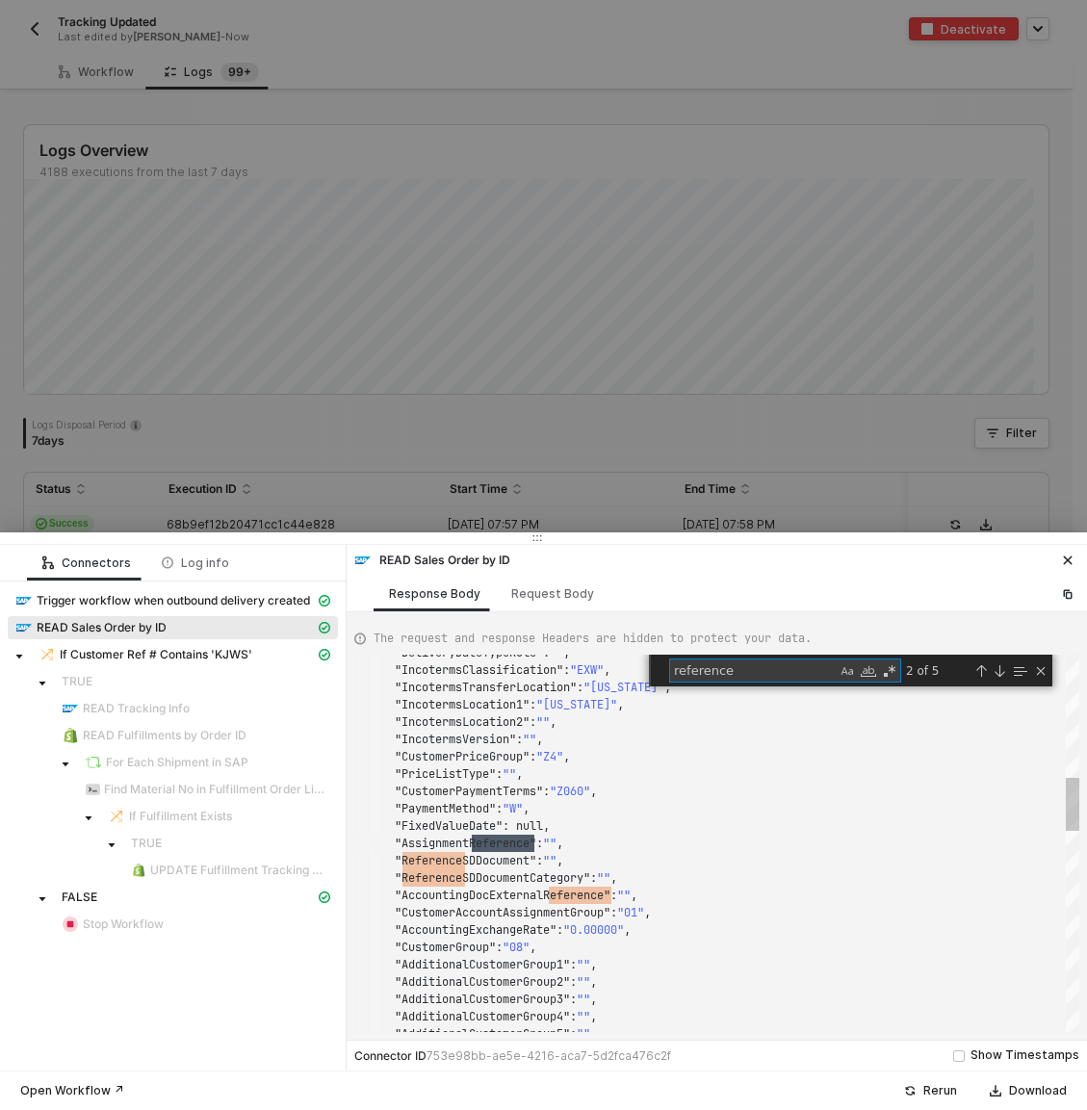
scroll to position [173, 180]
type textarea "reference"
type textarea ""ReferenceSDDocument": "", "ReferenceSDDocumentCategory": "", "AccountingDocExt…"
click at [487, 858] on span ""ReferenceSDDocument"" at bounding box center [466, 860] width 142 height 15
